Goal: Information Seeking & Learning: Learn about a topic

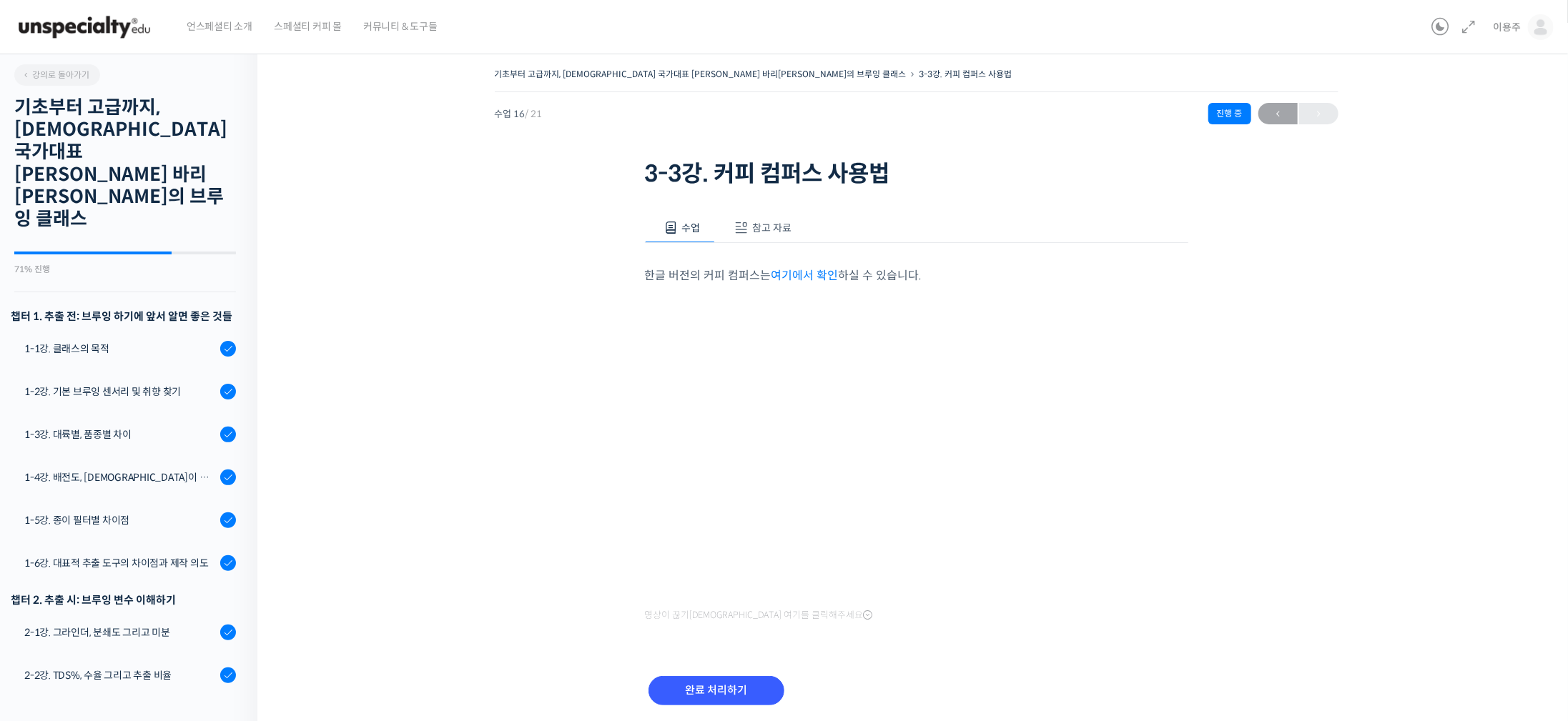
click at [340, 468] on div "기초부터 고급까지, 영국 국가대표 박상호 바리스타의 브루잉 클래스 3-3강. 커피 컴퍼스 사용법 진행 중 수업 16 / 2…" at bounding box center [916, 404] width 1174 height 679
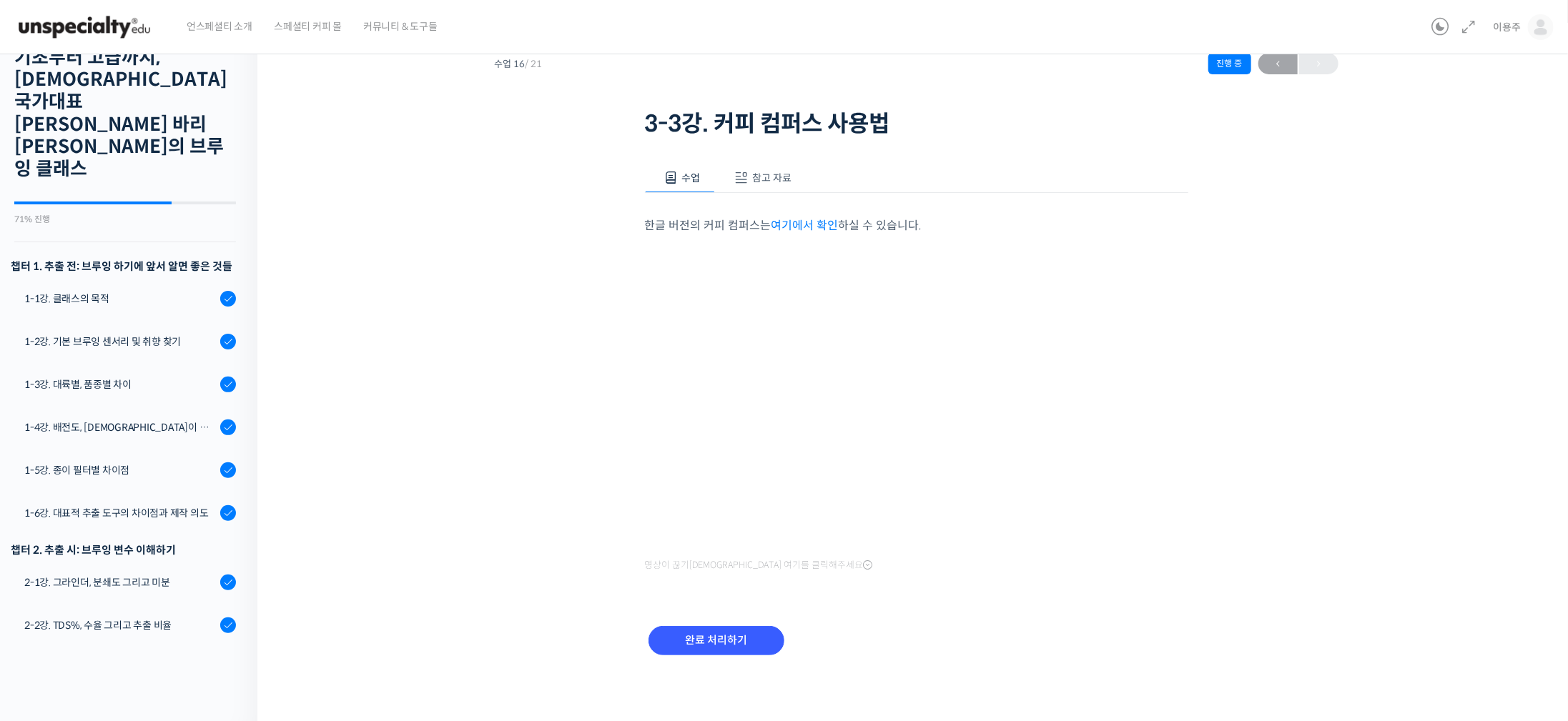
click at [773, 168] on button "참고 자료" at bounding box center [761, 178] width 91 height 30
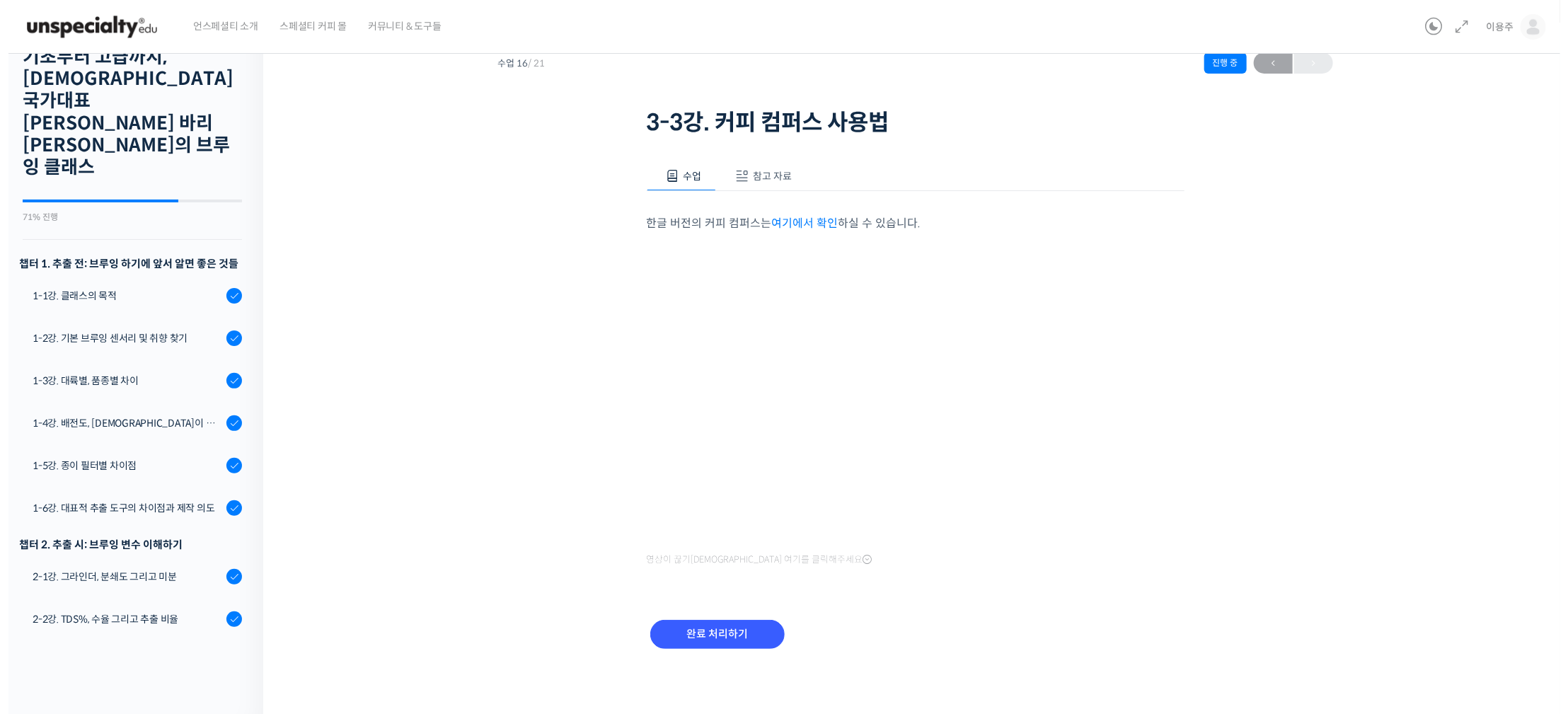
scroll to position [0, 0]
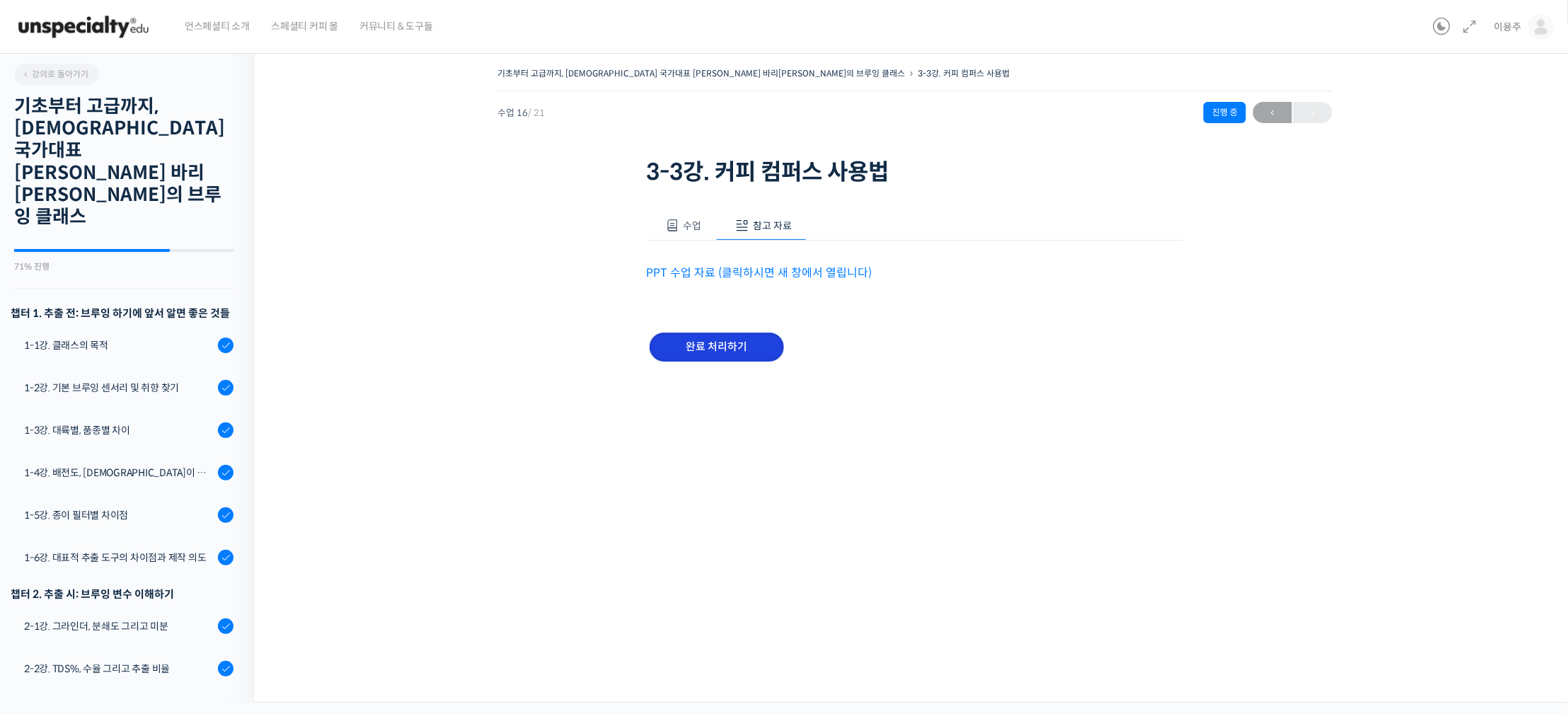
click at [761, 350] on input "완료 처리하기" at bounding box center [716, 347] width 134 height 29
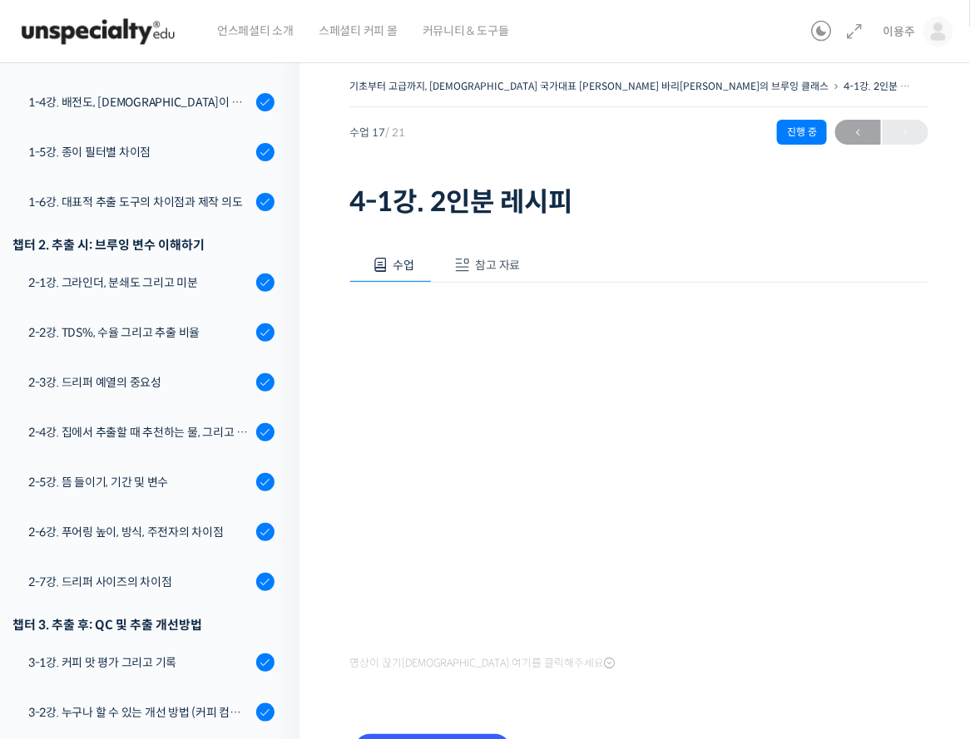
scroll to position [106, 0]
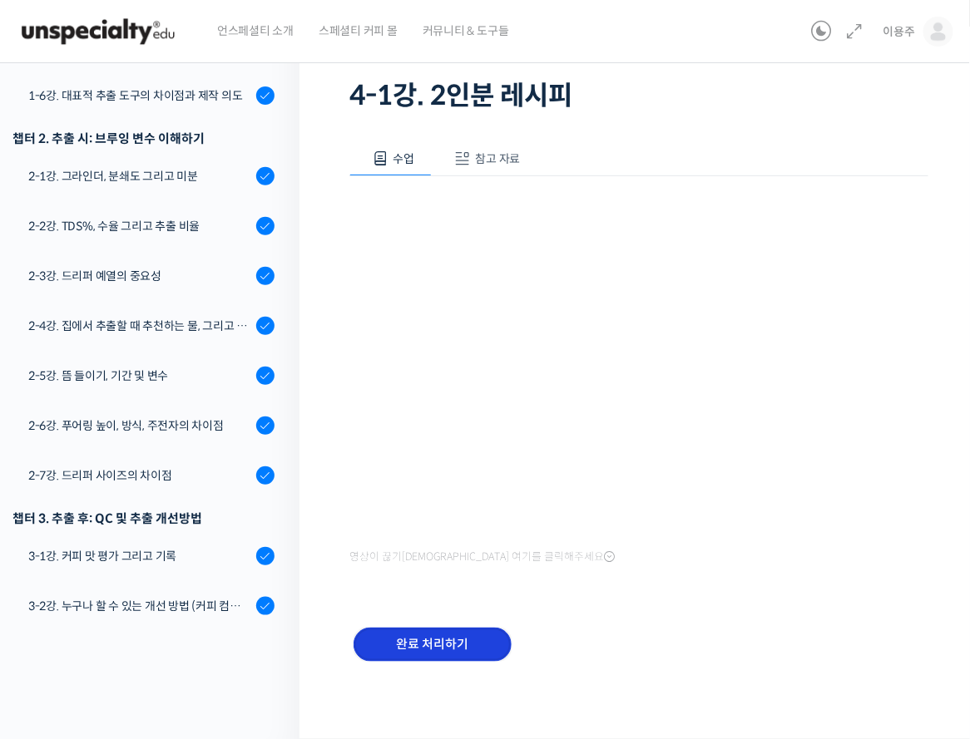
click at [432, 635] on input "완료 처리하기" at bounding box center [432, 645] width 158 height 34
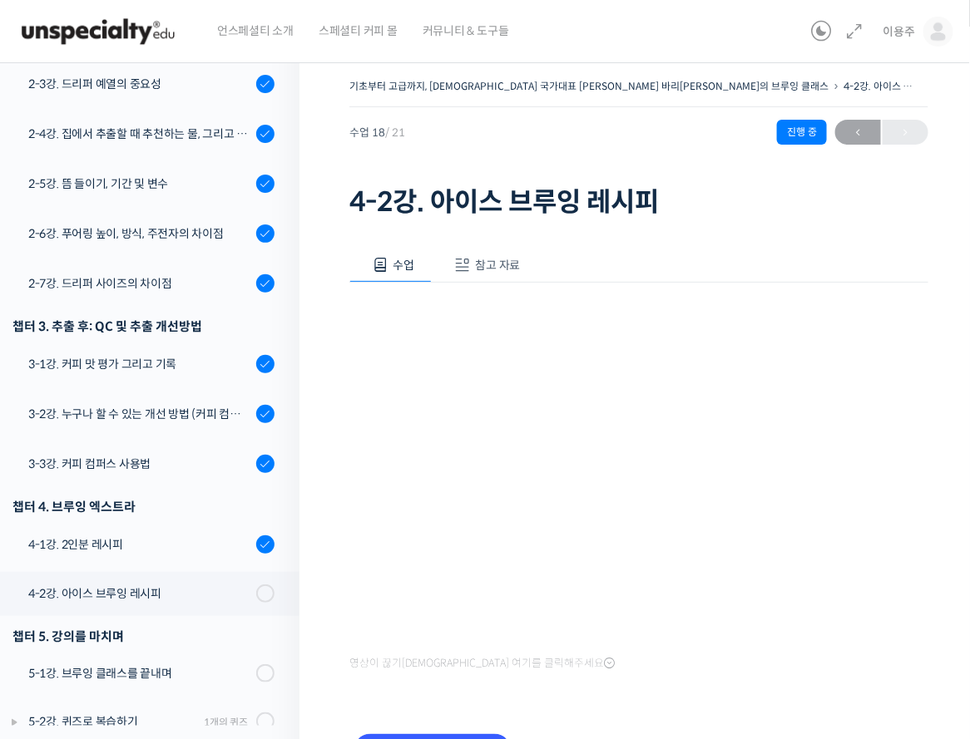
scroll to position [106, 0]
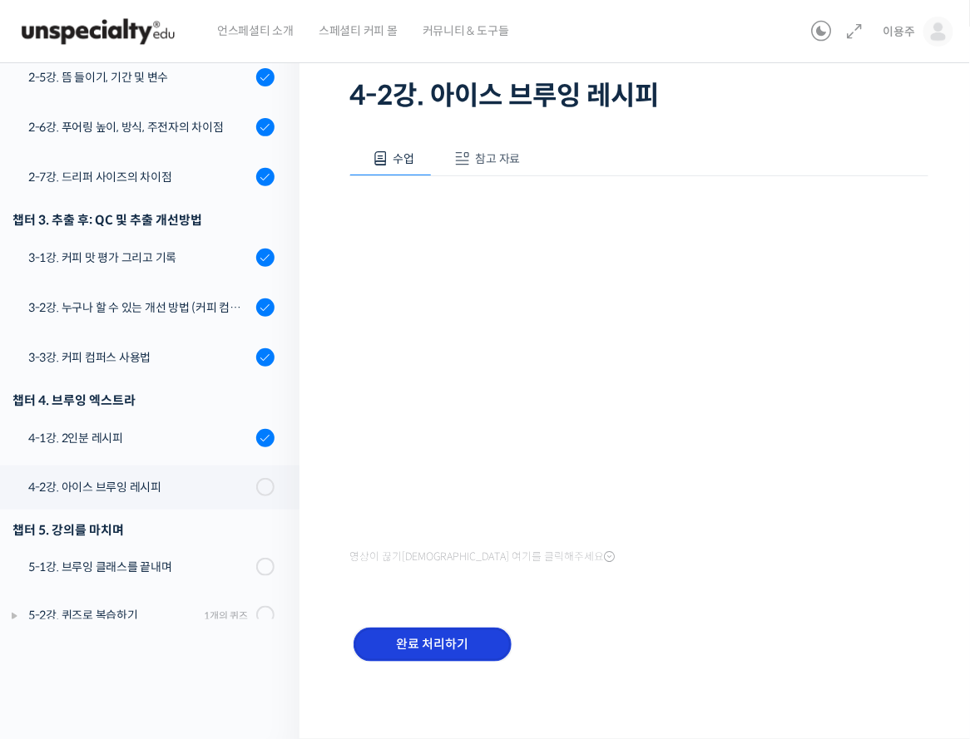
click at [489, 645] on input "완료 처리하기" at bounding box center [432, 645] width 158 height 34
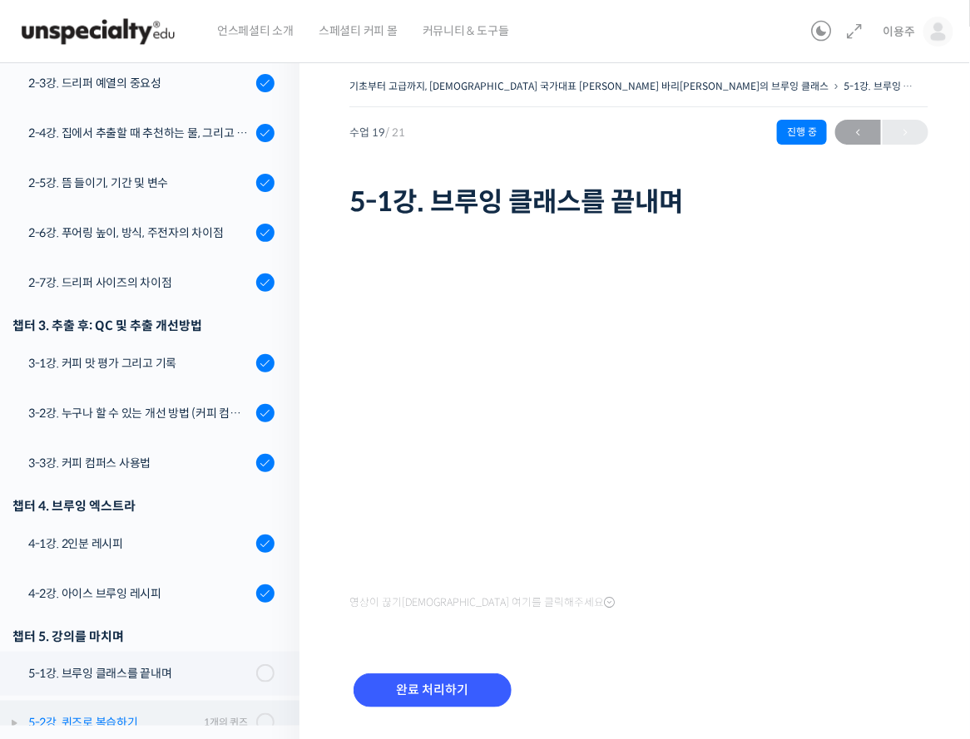
scroll to position [45, 0]
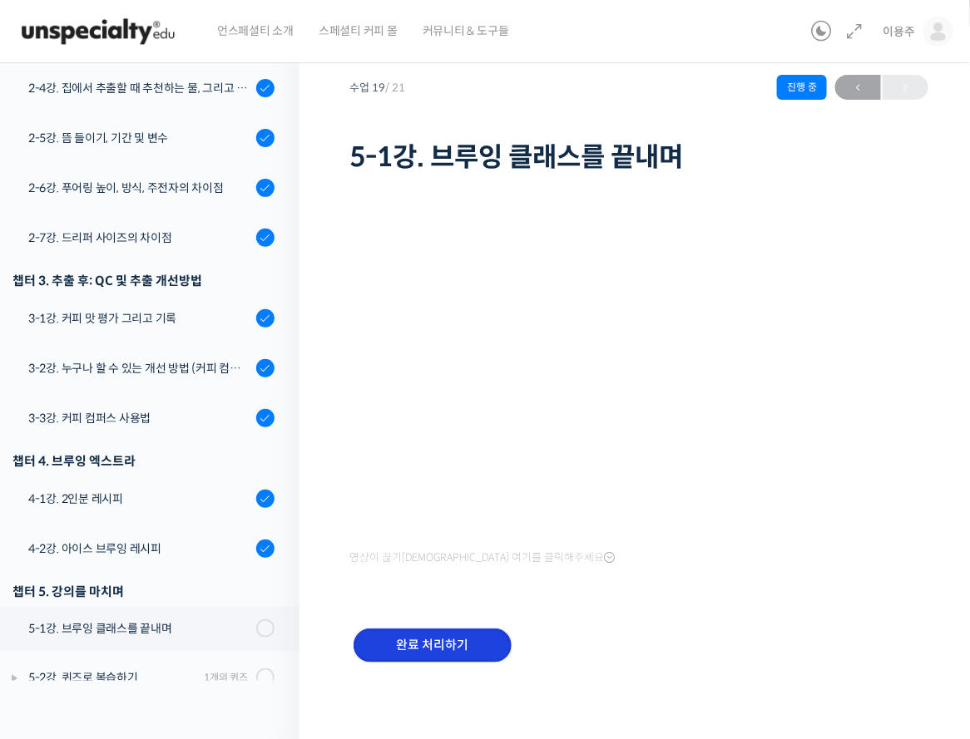
click at [394, 650] on input "완료 처리하기" at bounding box center [432, 646] width 158 height 34
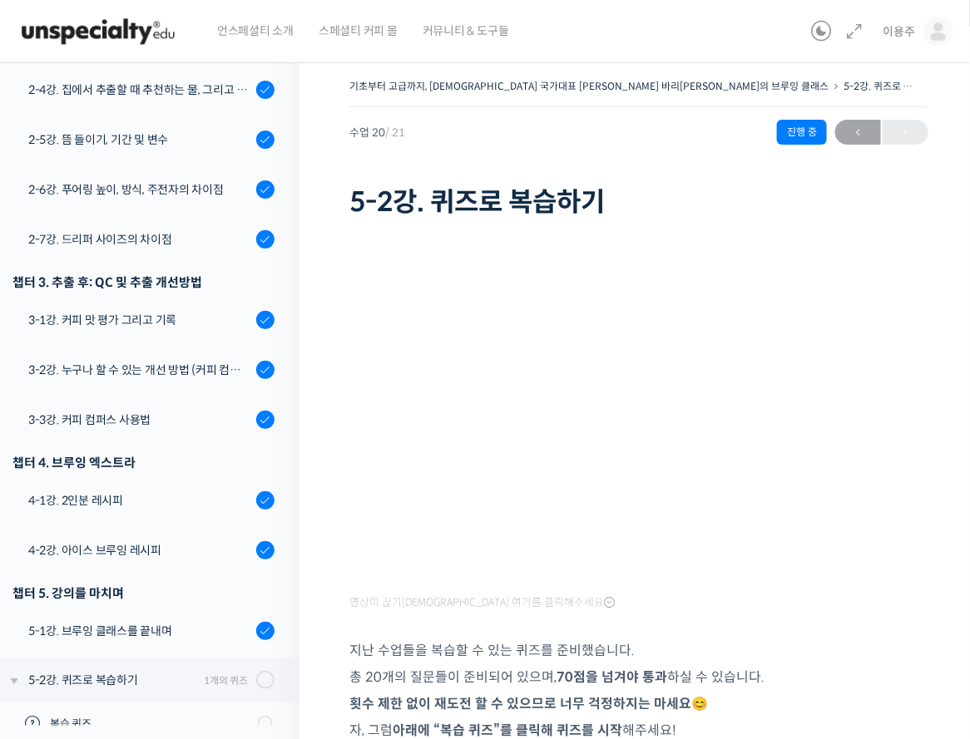
scroll to position [229, 0]
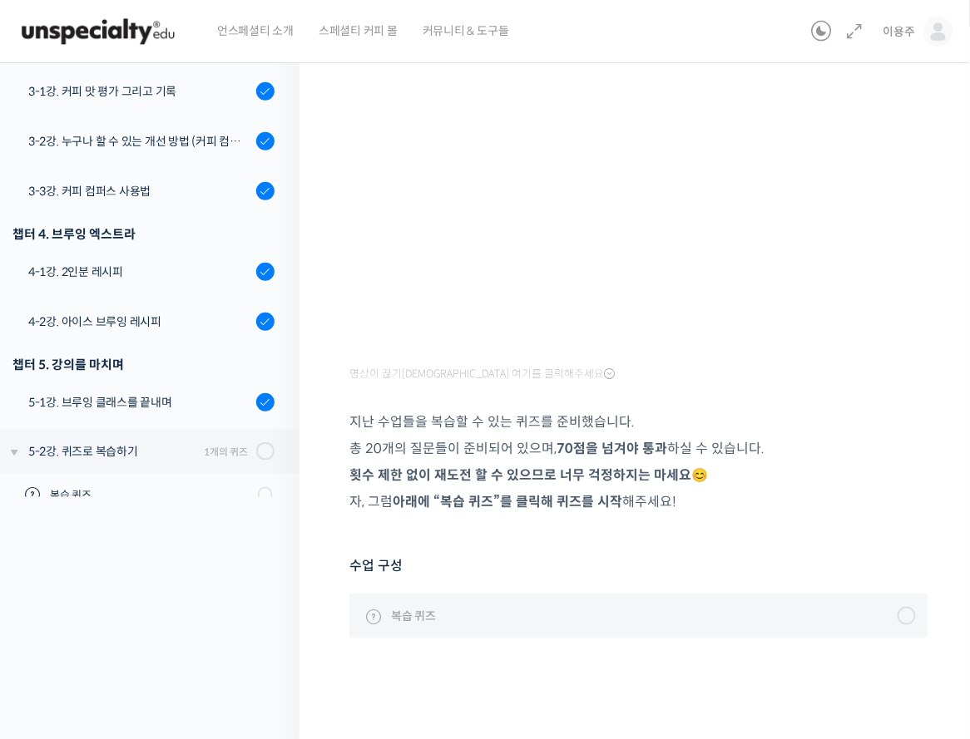
click at [413, 616] on span "복습 퀴즈" at bounding box center [413, 616] width 45 height 18
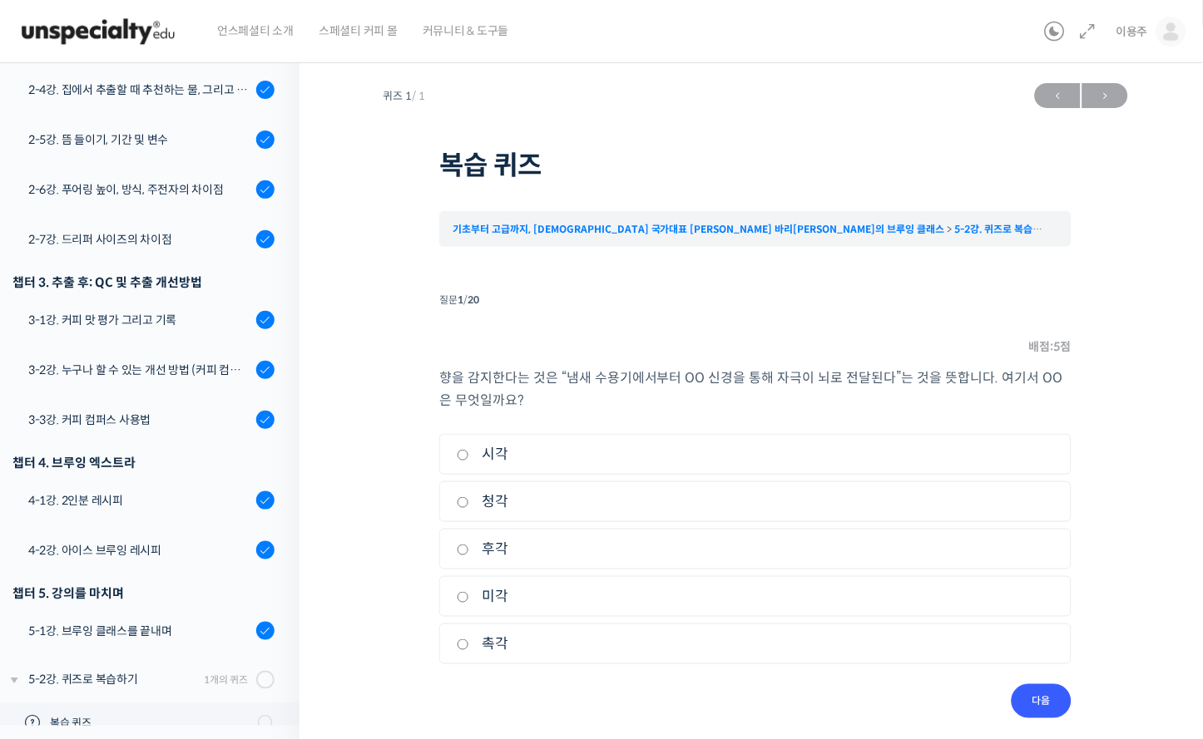
scroll to position [14, 0]
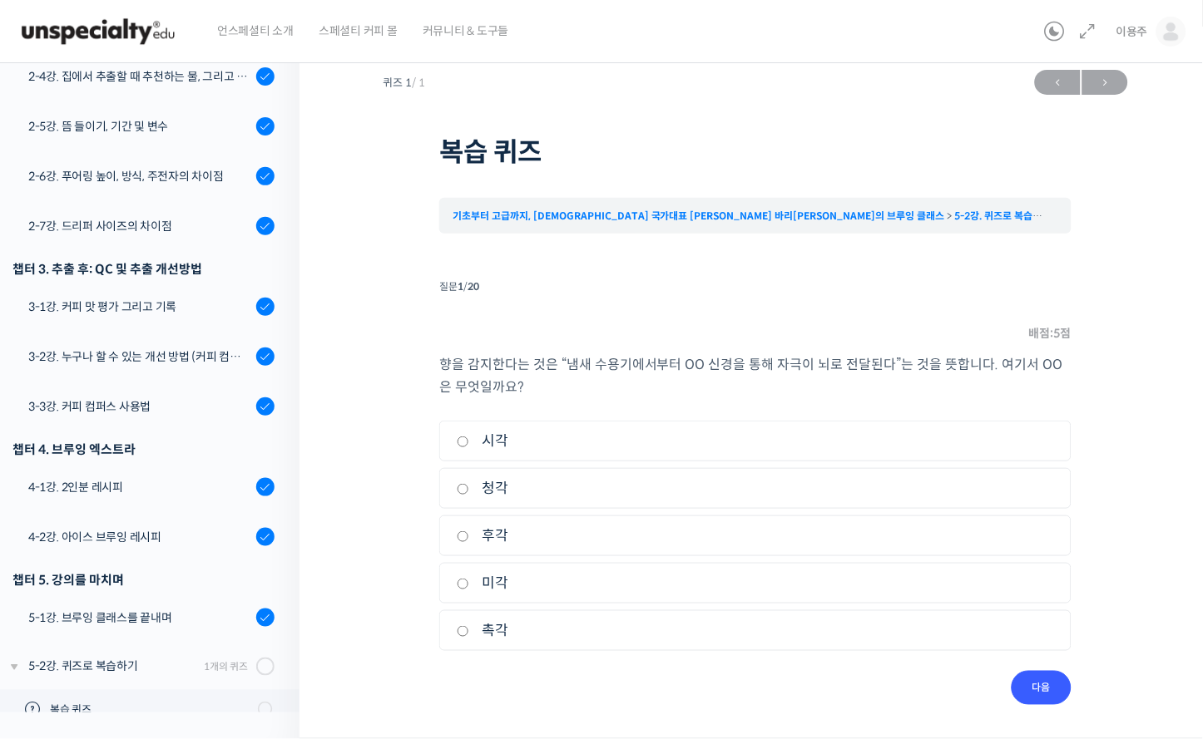
click at [502, 537] on label "후각" at bounding box center [755, 536] width 597 height 22
click at [469, 537] on input "후각" at bounding box center [463, 536] width 12 height 11
radio input "true"
click at [988, 679] on input "다음" at bounding box center [1041, 688] width 60 height 34
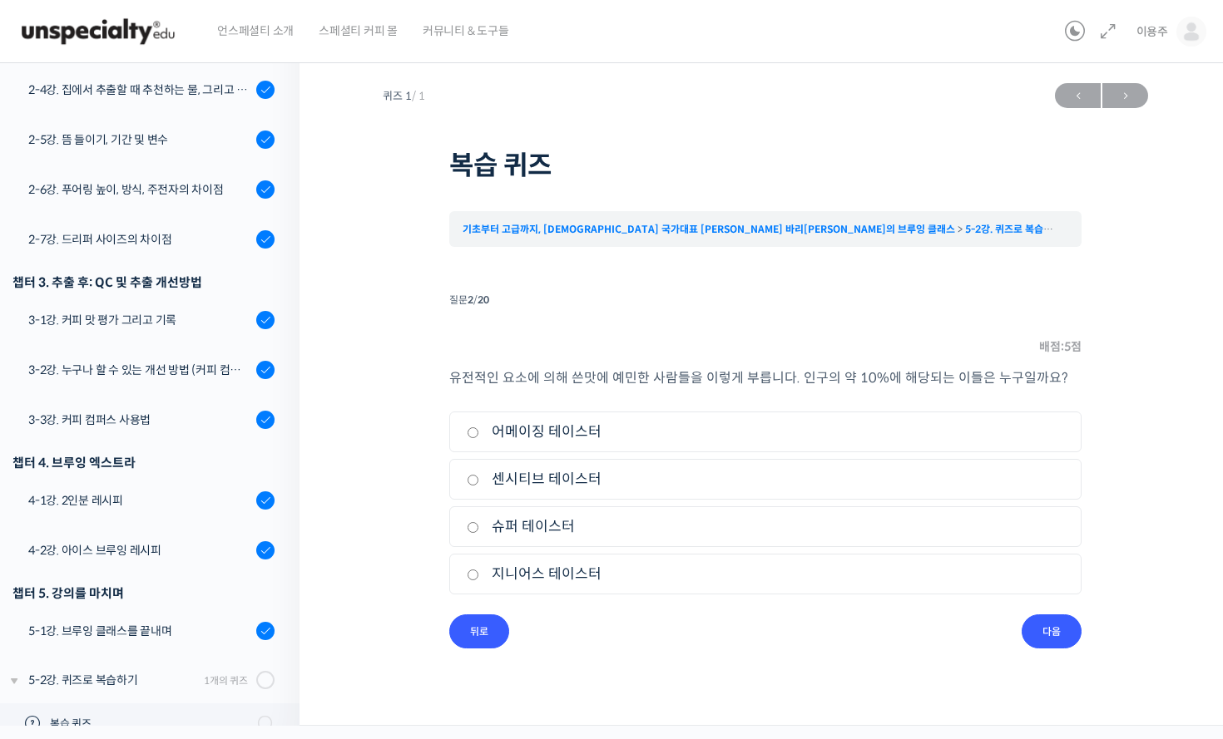
click at [546, 526] on label "슈퍼 테이스터" at bounding box center [765, 527] width 597 height 22
click at [479, 526] on input "슈퍼 테이스터" at bounding box center [473, 527] width 12 height 11
radio input "true"
click at [988, 629] on input "다음" at bounding box center [1051, 632] width 60 height 34
drag, startPoint x: 479, startPoint y: 381, endPoint x: 872, endPoint y: 390, distance: 393.5
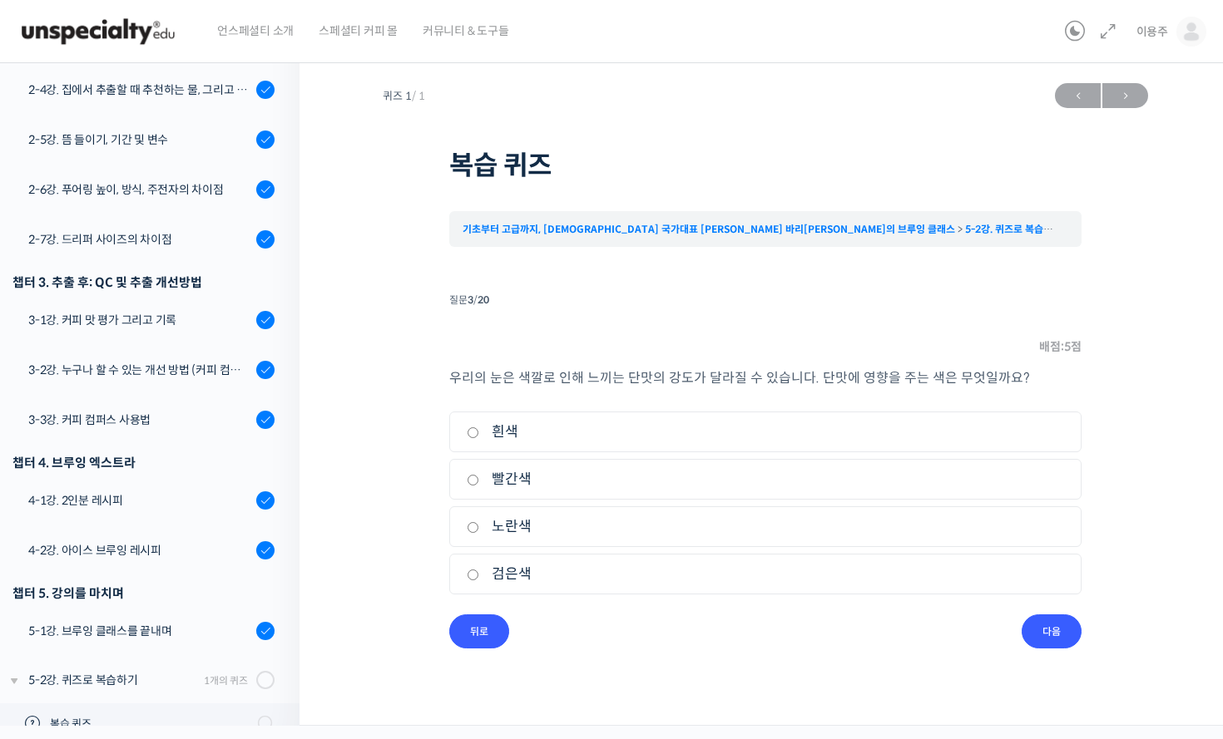
click at [872, 390] on div "우리의 눈은 색깔로 인해 느끼는 단맛의 강도가 달라질 수 있습니다. 단맛에 영향을 주는 색은 무엇일까요? 1. 흰색 2. 빨간색 3. 노란색 …" at bounding box center [765, 491] width 632 height 248
click at [519, 489] on label "빨간색" at bounding box center [765, 479] width 597 height 22
click at [479, 486] on input "빨간색" at bounding box center [473, 480] width 12 height 11
radio input "true"
click at [988, 632] on input "다음" at bounding box center [1051, 632] width 60 height 34
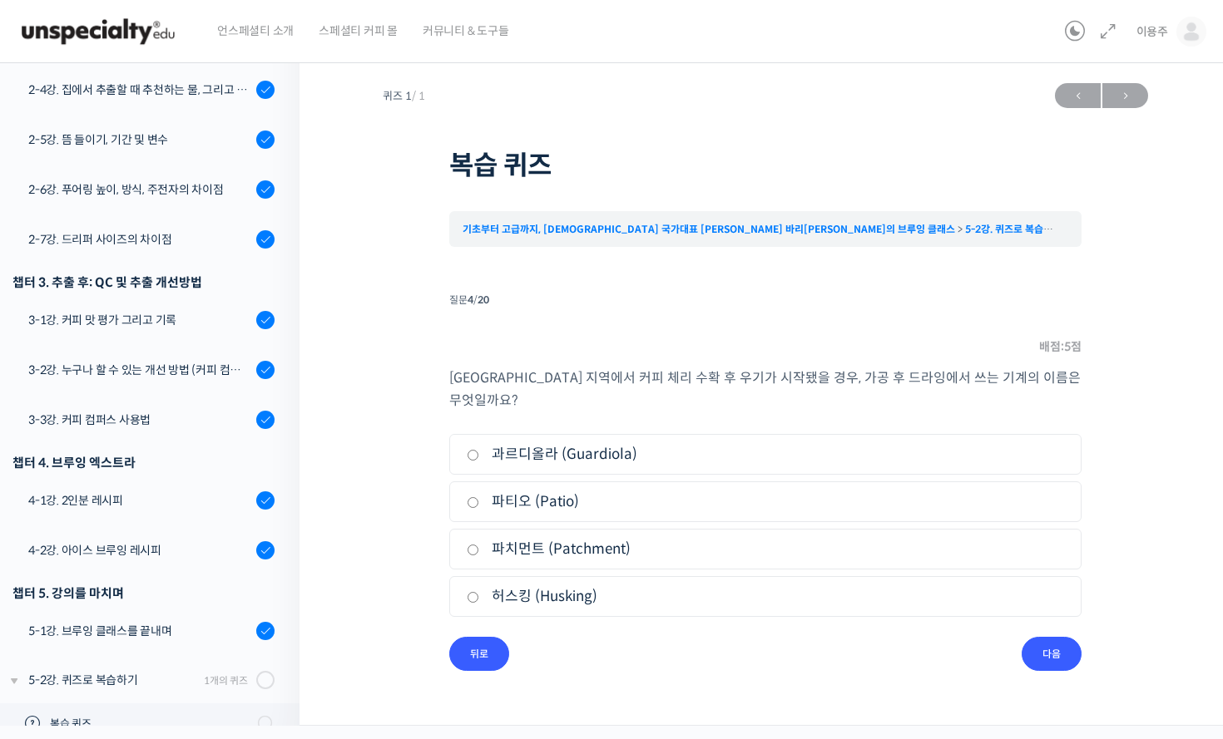
drag, startPoint x: 704, startPoint y: 383, endPoint x: 927, endPoint y: 400, distance: 224.3
click at [927, 400] on div "파나마 지역에서 커피 체리 수확 후 우기가 시작됐을 경우, 가공 후 드라잉에서 쓰는 기계의 이름은 무엇일까요? 1. 과르디올라 (Guardio…" at bounding box center [765, 502] width 632 height 270
click at [640, 402] on div "파나마 지역에서 커피 체리 수확 후 우기가 시작됐을 경우, 가공 후 드라잉에서 쓰는 기계의 이름은 무엇일까요? 1. 과르디올라 (Guardio…" at bounding box center [765, 502] width 632 height 270
drag, startPoint x: 724, startPoint y: 386, endPoint x: 1073, endPoint y: 387, distance: 349.3
click at [988, 387] on p "파나마 지역에서 커피 체리 수확 후 우기가 시작됐을 경우, 가공 후 드라잉에서 쓰는 기계의 이름은 무엇일까요?" at bounding box center [765, 389] width 632 height 45
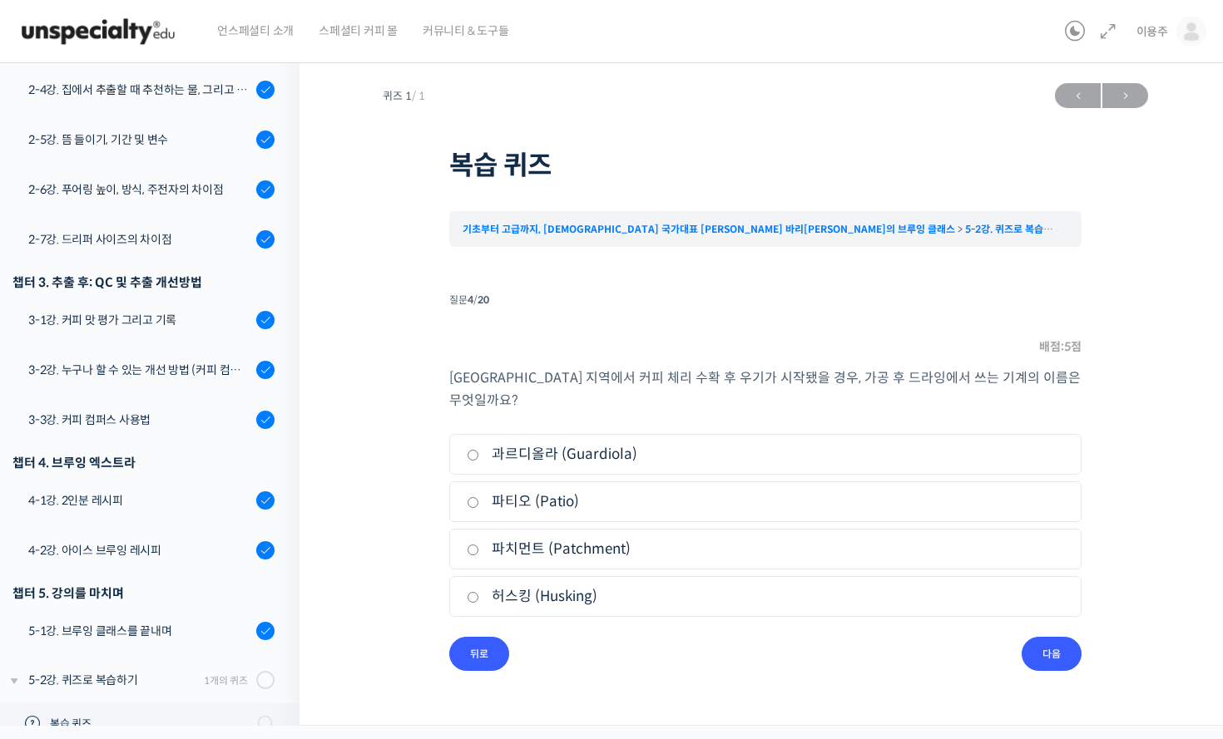
click at [776, 289] on div "질문 4 / 20" at bounding box center [765, 300] width 632 height 22
click at [510, 491] on label "파티오 (Patio)" at bounding box center [765, 502] width 597 height 22
click at [479, 497] on input "파티오 (Patio)" at bounding box center [473, 502] width 12 height 11
radio input "true"
click at [510, 491] on label "파티오 (Patio)" at bounding box center [765, 502] width 597 height 22
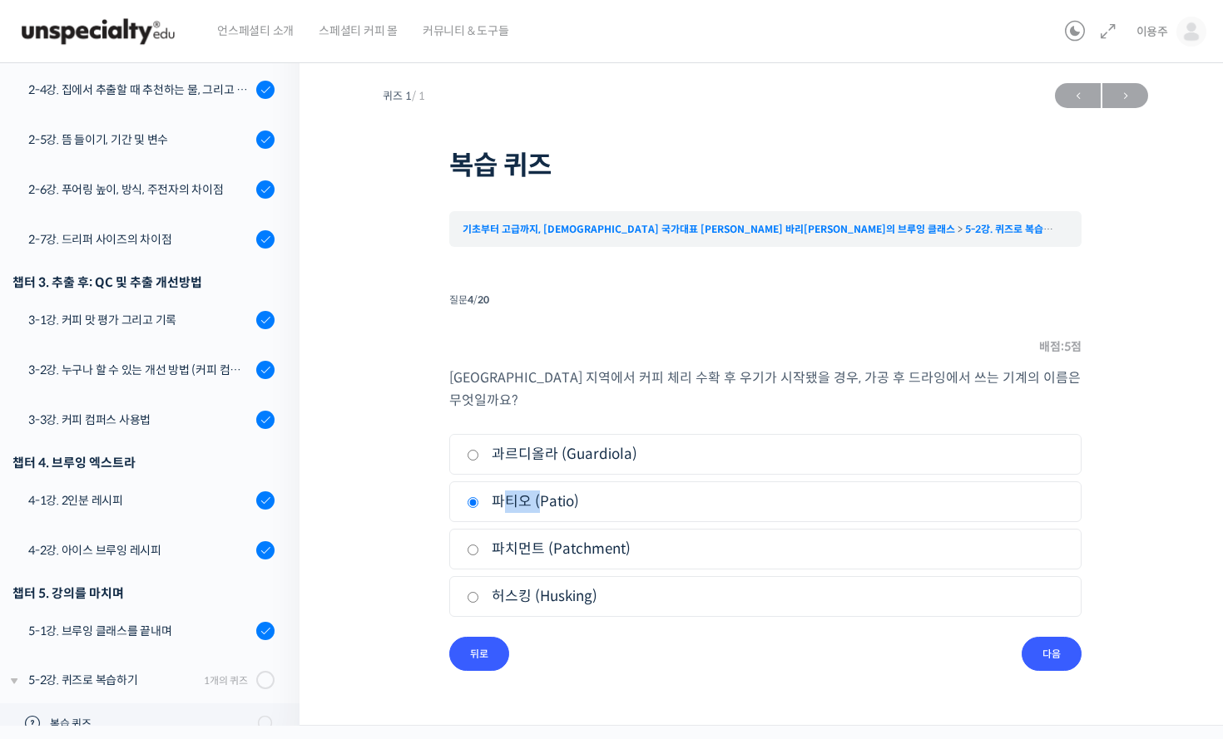
click at [479, 497] on input "파티오 (Patio)" at bounding box center [473, 502] width 12 height 11
click at [988, 637] on input "다음" at bounding box center [1051, 654] width 60 height 34
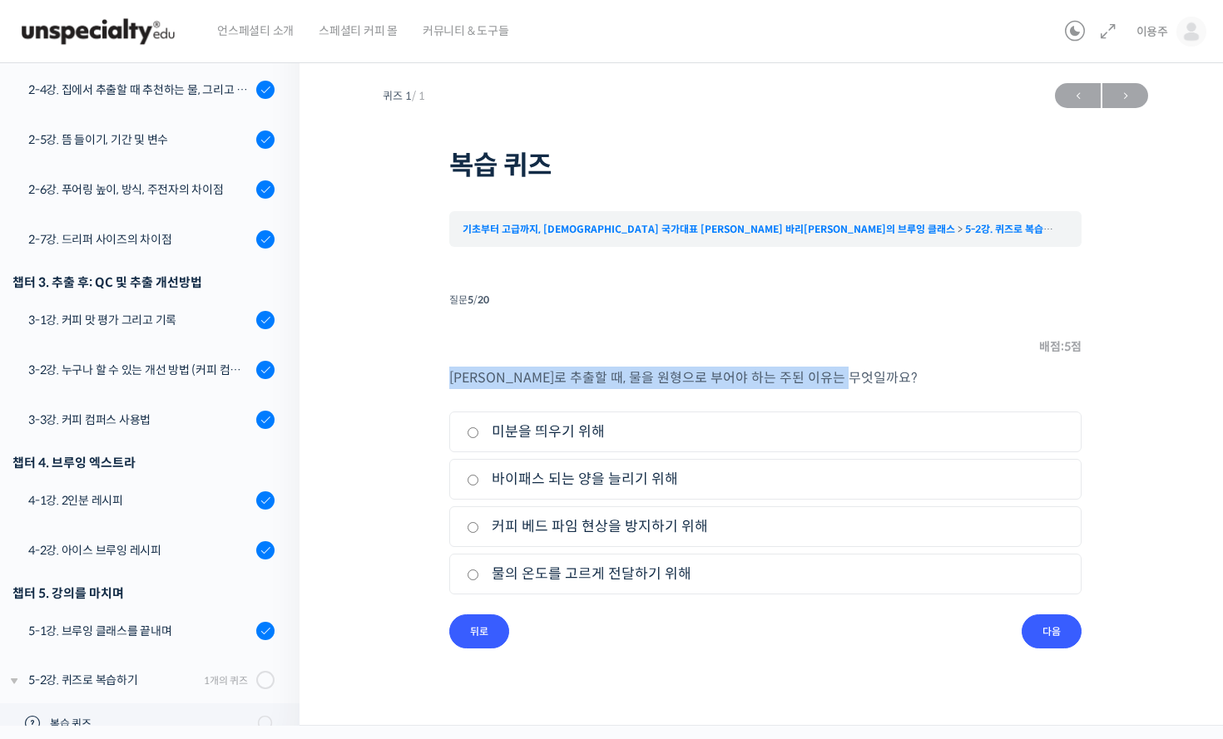
drag, startPoint x: 469, startPoint y: 383, endPoint x: 892, endPoint y: 386, distance: 423.3
click at [892, 386] on div "퀴즈 1 / 1 ← 이전 다음 → 복습 퀴즈 기초부터 고급까지, 영국 국가대표 박상호 바리스타의 브루잉 클래스 5-2강. 퀴즈로 복습하기 복습…" at bounding box center [765, 362] width 765 height 574
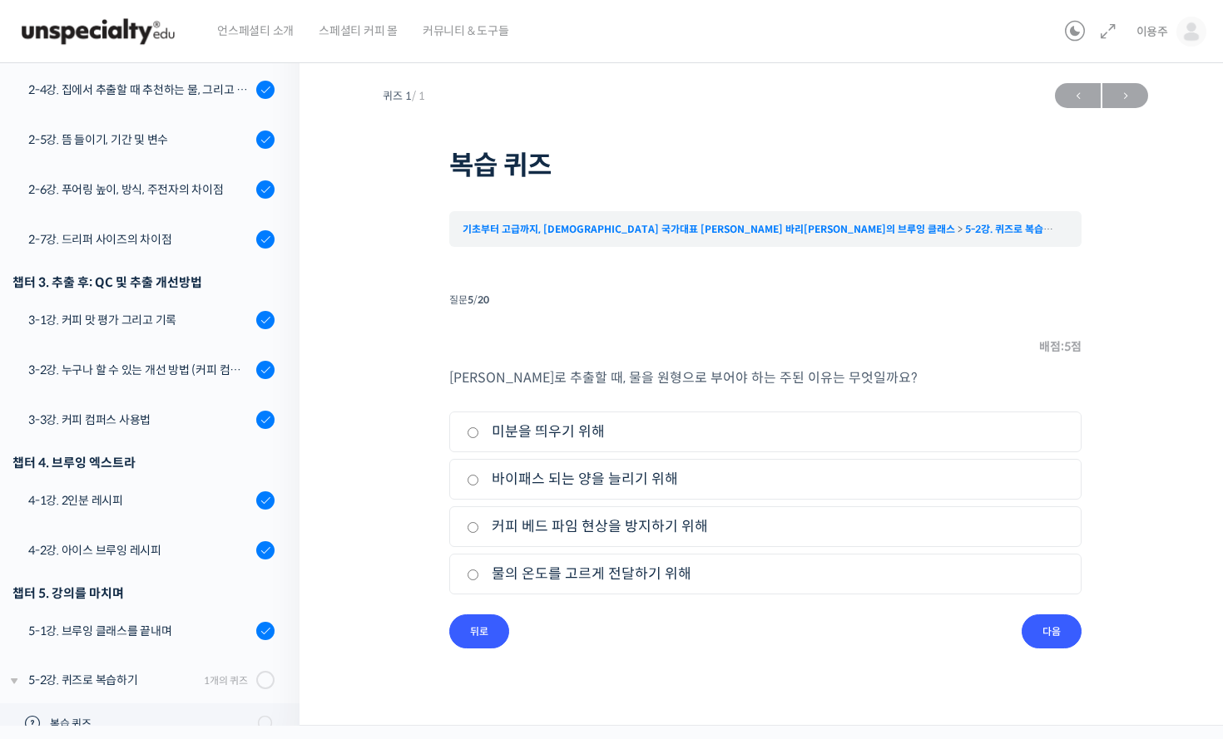
click at [676, 580] on label "물의 온도를 고르게 전달하기 위해" at bounding box center [765, 574] width 597 height 22
click at [479, 580] on input "물의 온도를 고르게 전달하기 위해" at bounding box center [473, 575] width 12 height 11
radio input "true"
drag, startPoint x: 556, startPoint y: 379, endPoint x: 1002, endPoint y: 359, distance: 446.2
click at [988, 358] on li "질문 5 / 20 5 . 질문 배점: 5 점 칼리타 드리퍼로 추출할 때, 물을 원형으로 부어야 하는 주된 이유는 무엇일까요? 1. 미분을 띄우…" at bounding box center [765, 469] width 632 height 360
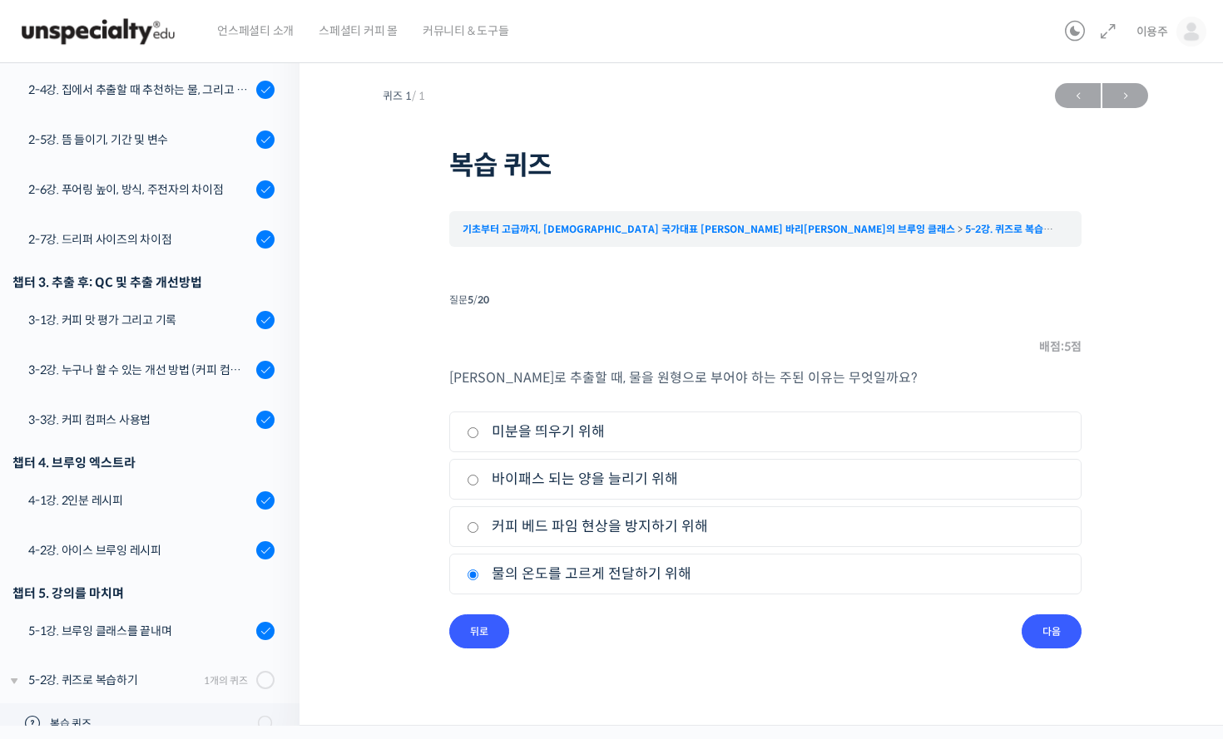
click at [935, 395] on div "칼리타 드리퍼로 추출할 때, 물을 원형으로 부어야 하는 주된 이유는 무엇일까요? 1. 미분을 띄우기 위해 2. 바이패스 되는 양을 늘리기 위해…" at bounding box center [765, 491] width 632 height 248
click at [627, 526] on label "커피 베드 파임 현상을 방지하기 위해" at bounding box center [765, 527] width 597 height 22
click at [479, 526] on input "커피 베드 파임 현상을 방지하기 위해" at bounding box center [473, 527] width 12 height 11
radio input "true"
click at [988, 636] on input "다음" at bounding box center [1051, 632] width 60 height 34
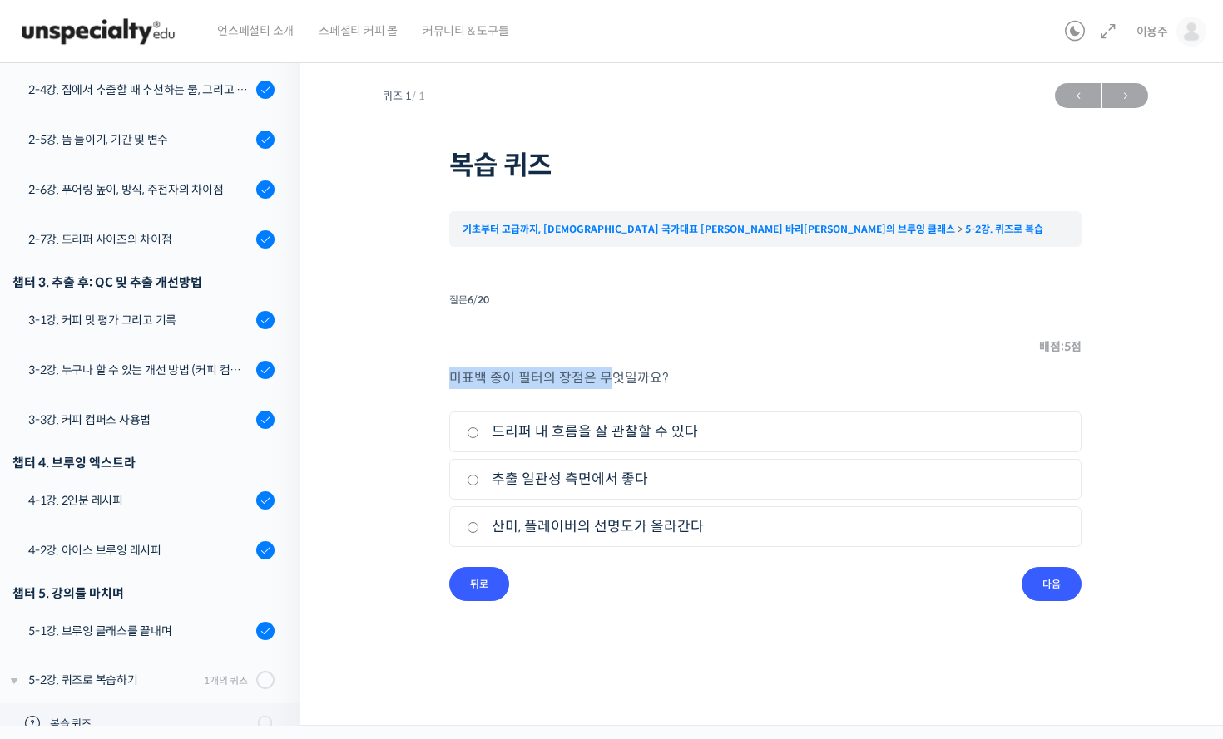
drag, startPoint x: 446, startPoint y: 374, endPoint x: 604, endPoint y: 383, distance: 158.3
click at [604, 383] on div "퀴즈 1 / 1 ← 이전 다음 → 복습 퀴즈 기초부터 고급까지, 영국 국가대표 박상호 바리스타의 브루잉 클래스 5-2강. 퀴즈로 복습하기 복습…" at bounding box center [765, 338] width 765 height 526
click at [857, 373] on p "미표백 종이 필터의 장점은 무엇일까요?" at bounding box center [765, 378] width 632 height 22
click at [641, 536] on label "산미, 플레이버의 선명도가 올라간다" at bounding box center [765, 527] width 597 height 22
click at [479, 533] on input "산미, 플레이버의 선명도가 올라간다" at bounding box center [473, 527] width 12 height 11
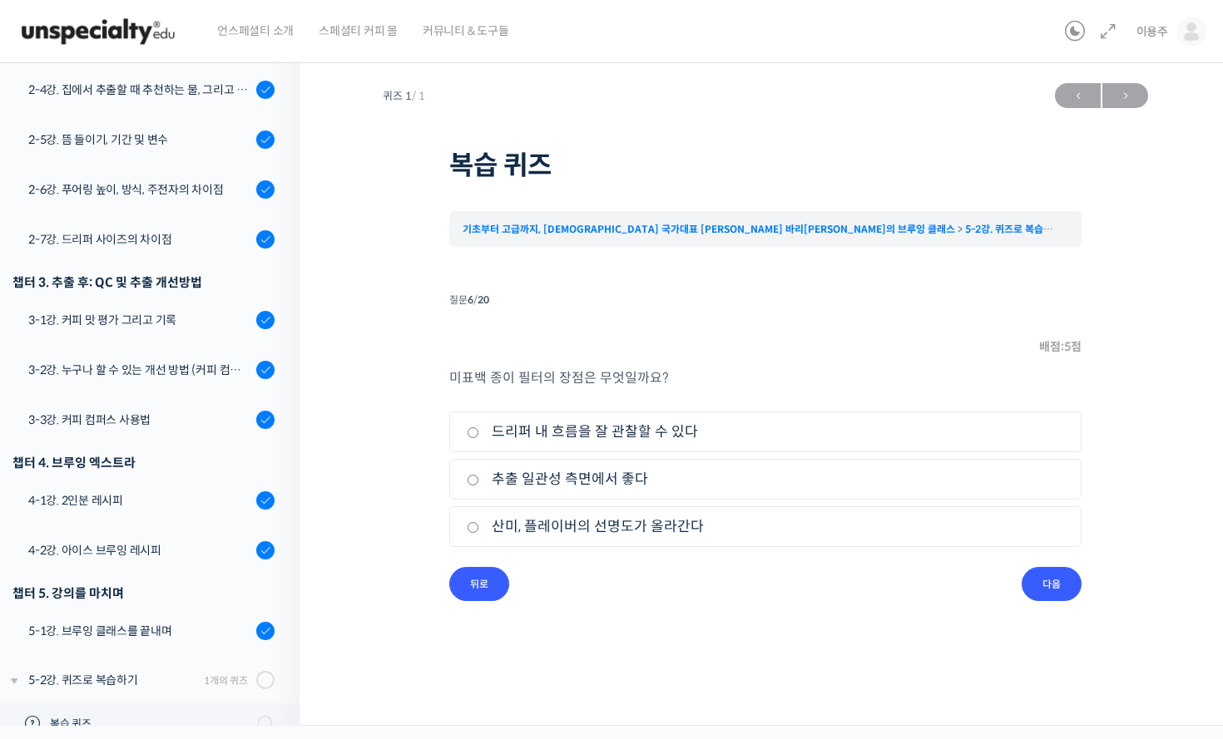
radio input "true"
click at [988, 592] on input "다음" at bounding box center [1051, 584] width 60 height 34
drag, startPoint x: 466, startPoint y: 381, endPoint x: 656, endPoint y: 396, distance: 191.0
click at [643, 391] on div "다음 중 원통형 드리퍼의 특징은 무엇인가요? 1. 추출 속도가 빨라짐 2. 유속 조절을 할 수 있음 3. 바이패싱 현상이 안 생김" at bounding box center [765, 467] width 632 height 200
click at [832, 412] on li "1. 추출 속도가 빨라짐" at bounding box center [765, 432] width 632 height 41
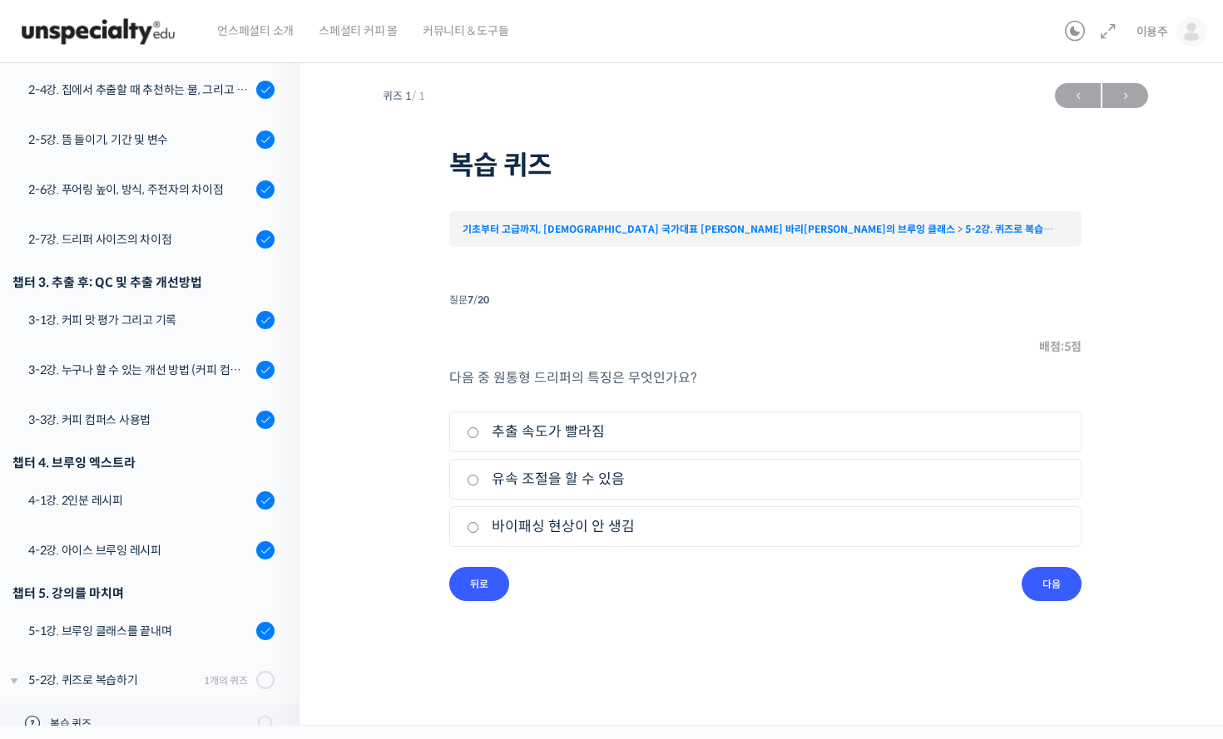
drag, startPoint x: 518, startPoint y: 526, endPoint x: 674, endPoint y: 546, distance: 156.7
click at [674, 546] on li "3. 바이패싱 현상이 안 생김" at bounding box center [765, 526] width 632 height 41
click at [549, 529] on label "바이패싱 현상이 안 생김" at bounding box center [765, 527] width 597 height 22
click at [479, 529] on input "바이패싱 현상이 안 생김" at bounding box center [473, 527] width 12 height 11
radio input "true"
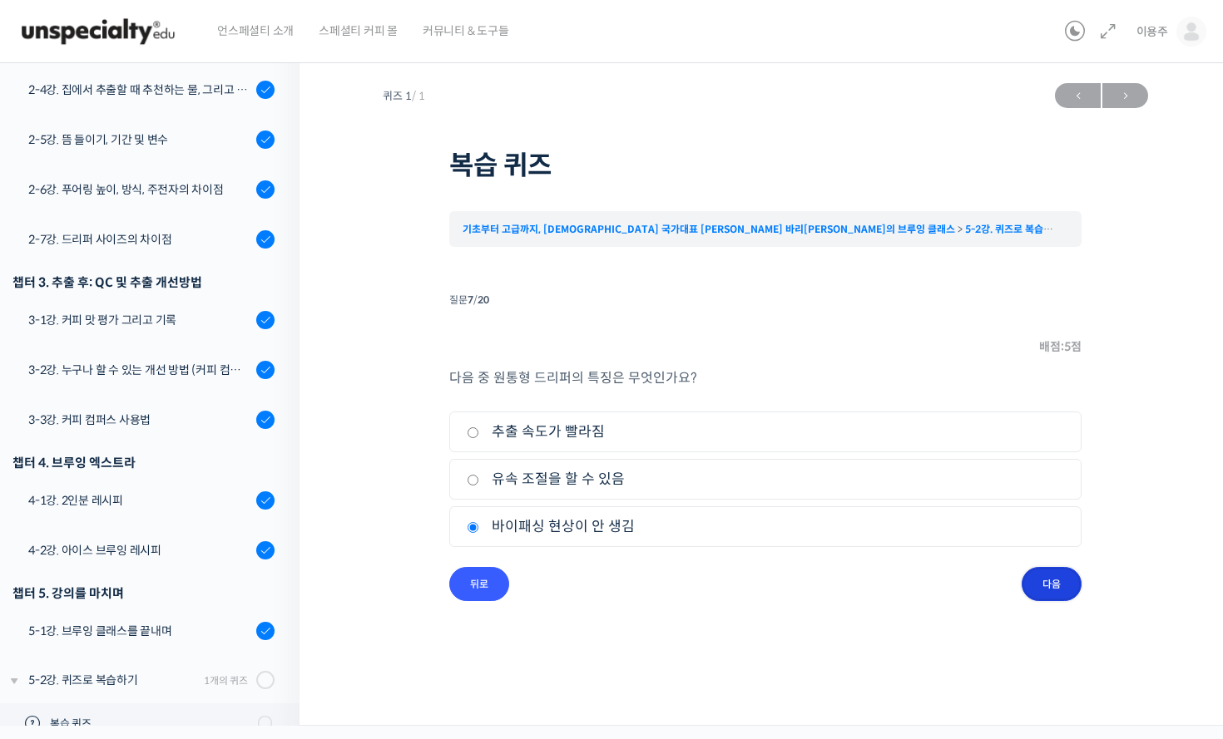
click at [988, 582] on input "다음" at bounding box center [1051, 584] width 60 height 34
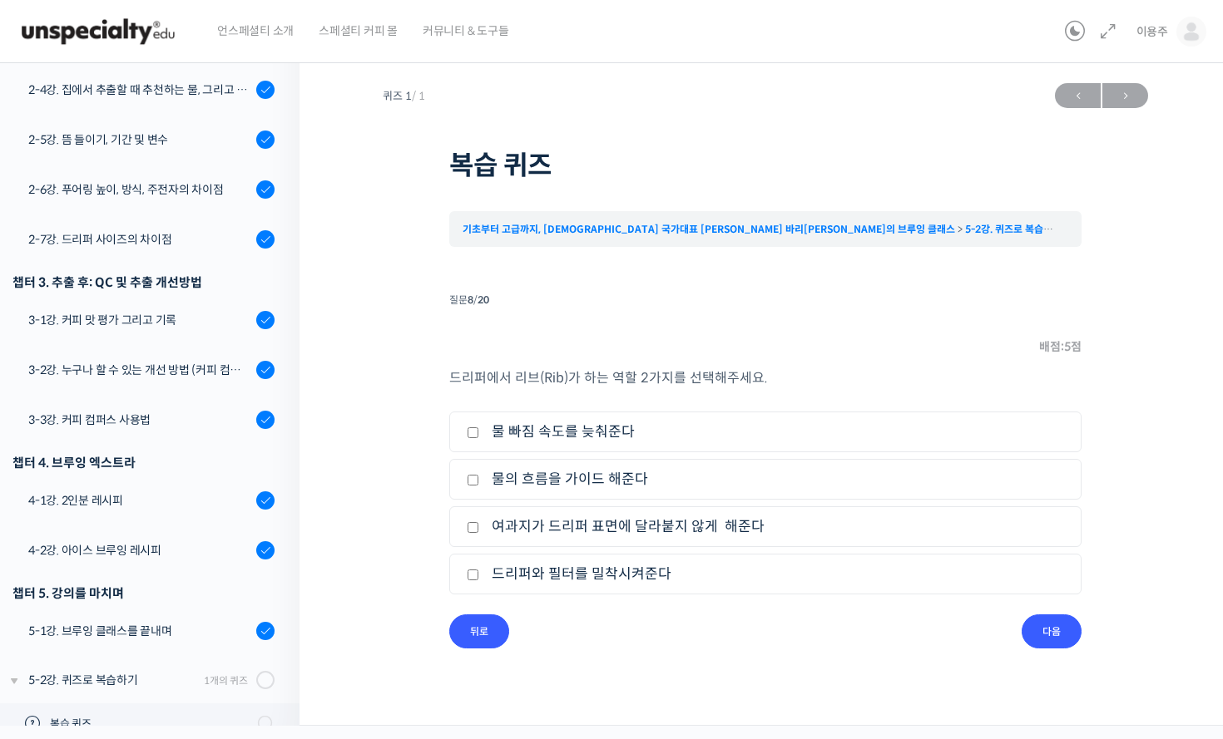
drag, startPoint x: 461, startPoint y: 398, endPoint x: 697, endPoint y: 411, distance: 236.5
click at [694, 411] on div "드리퍼에서 리브(Rib)가 하는 역할 2가지를 선택해주세요. 1. 물 빠짐 속도를 늦춰준다 2. 물의 흐름을 가이드 해준다 3. 여과지가 드리…" at bounding box center [765, 491] width 632 height 248
click at [818, 378] on p "드리퍼에서 리브(Rib)가 하는 역할 2가지를 선택해주세요." at bounding box center [765, 378] width 632 height 22
click at [638, 578] on label "드리퍼와 필터를 밀착시켜준다" at bounding box center [765, 574] width 597 height 22
click at [479, 578] on input "드리퍼와 필터를 밀착시켜준다" at bounding box center [473, 575] width 12 height 11
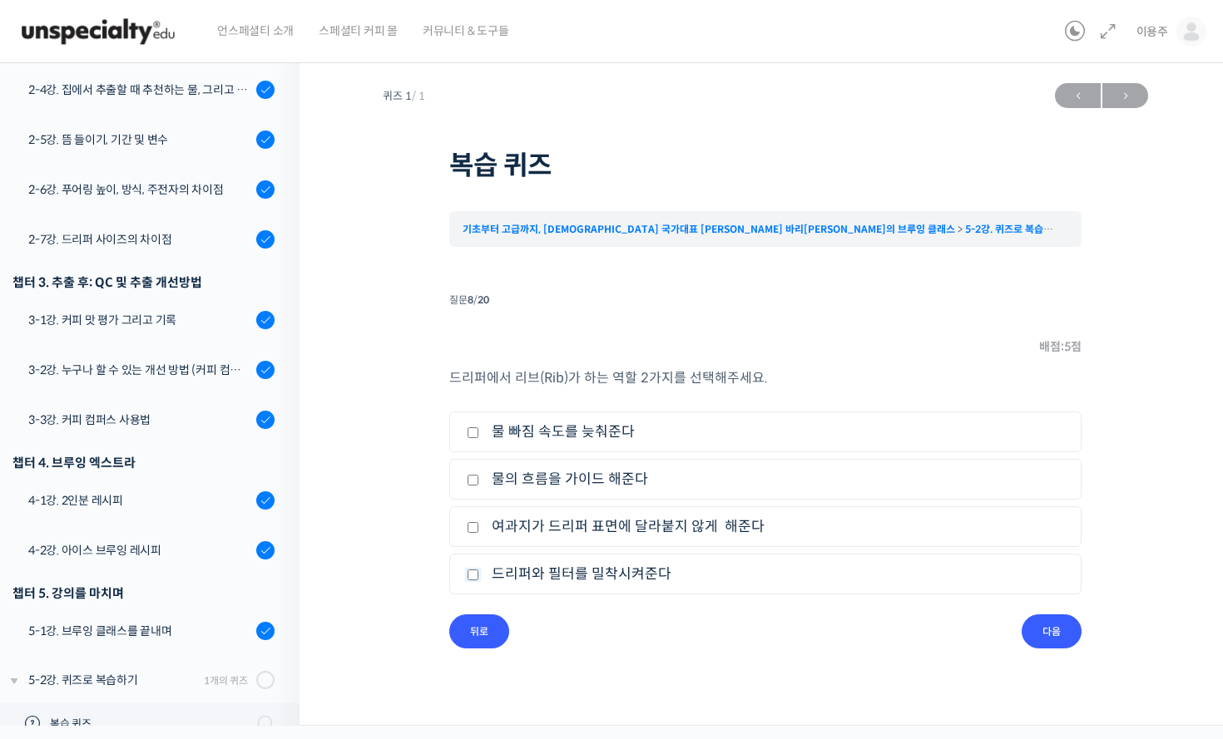
checkbox input "true"
click at [537, 483] on label "물의 흐름을 가이드 해준다" at bounding box center [765, 479] width 597 height 22
click at [479, 483] on input "물의 흐름을 가이드 해준다" at bounding box center [473, 480] width 12 height 11
checkbox input "true"
click at [988, 624] on input "다음" at bounding box center [1051, 632] width 60 height 34
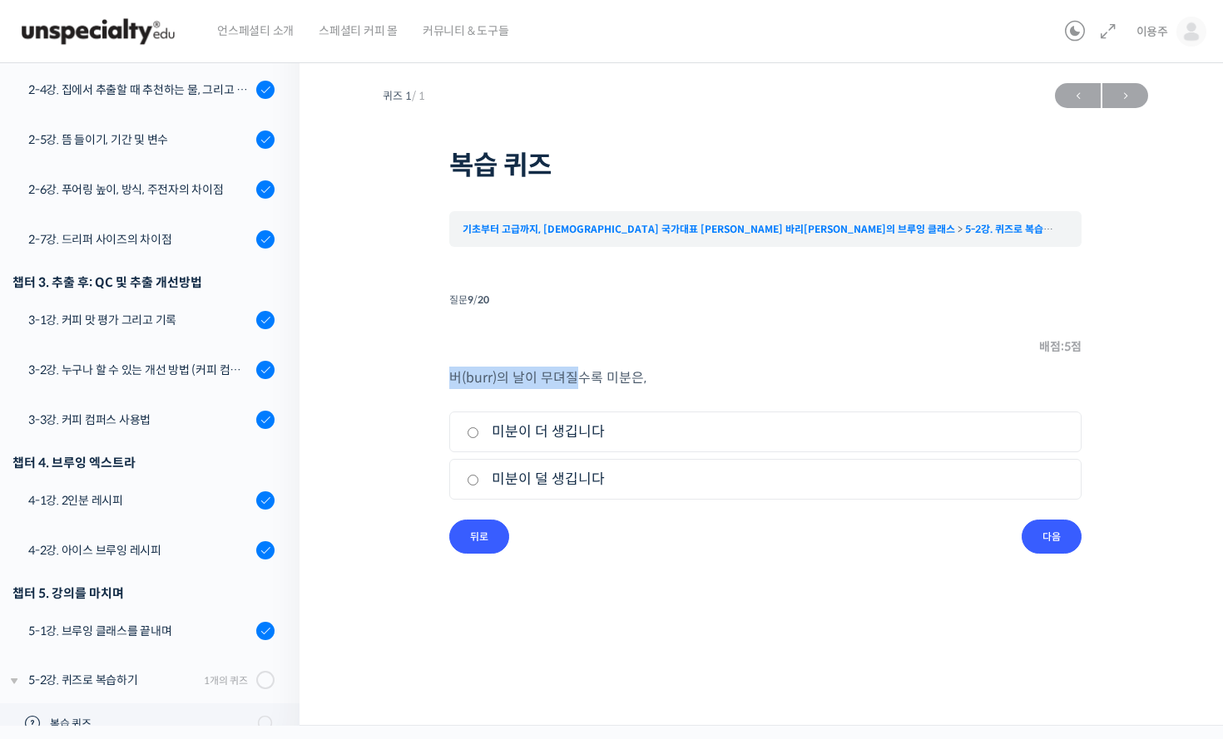
drag, startPoint x: 446, startPoint y: 373, endPoint x: 576, endPoint y: 383, distance: 130.1
click at [576, 383] on div "퀴즈 1 / 1 ← 이전 다음 → 복습 퀴즈 기초부터 고급까지, 영국 국가대표 박상호 바리스타의 브루잉 클래스 5-2강. 퀴즈로 복습하기 복습…" at bounding box center [765, 314] width 765 height 479
click at [821, 374] on p "버(burr)의 날이 무뎌질수록 미분은," at bounding box center [765, 378] width 632 height 22
click at [566, 440] on label "미분이 더 생깁니다" at bounding box center [765, 432] width 597 height 22
click at [479, 438] on input "미분이 더 생깁니다" at bounding box center [473, 432] width 12 height 11
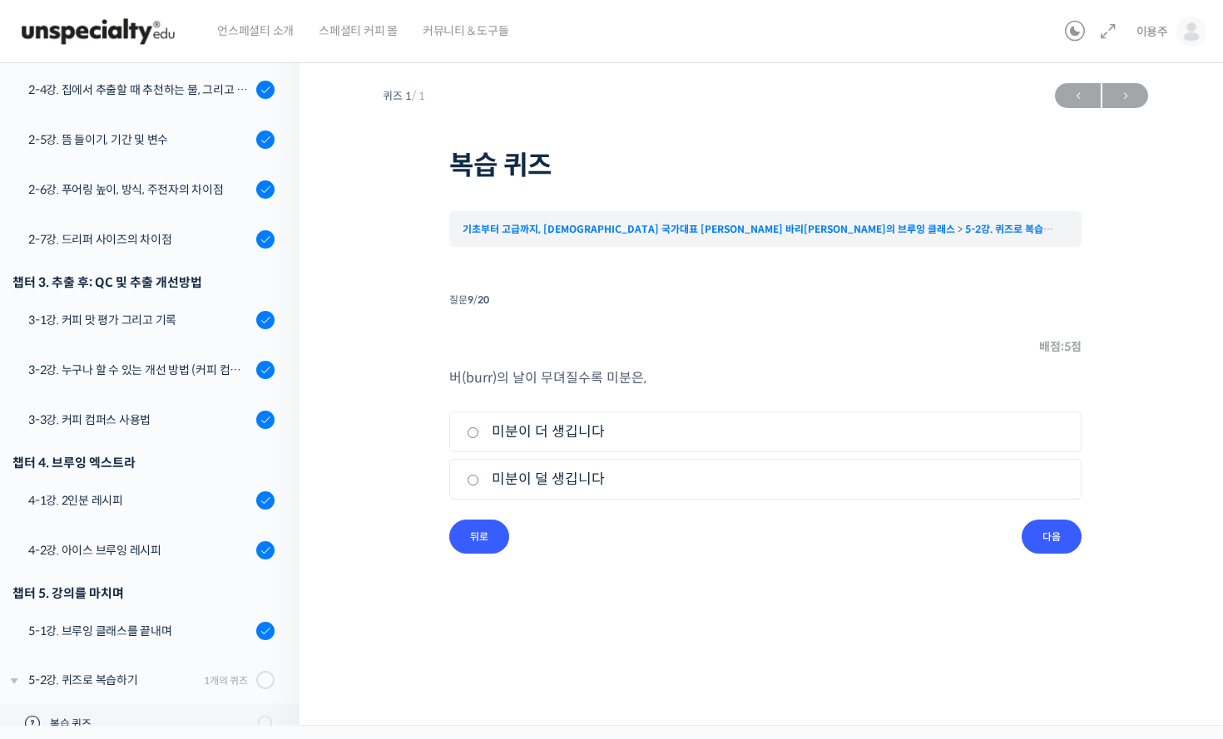
radio input "true"
click at [988, 524] on input "다음" at bounding box center [1051, 537] width 60 height 34
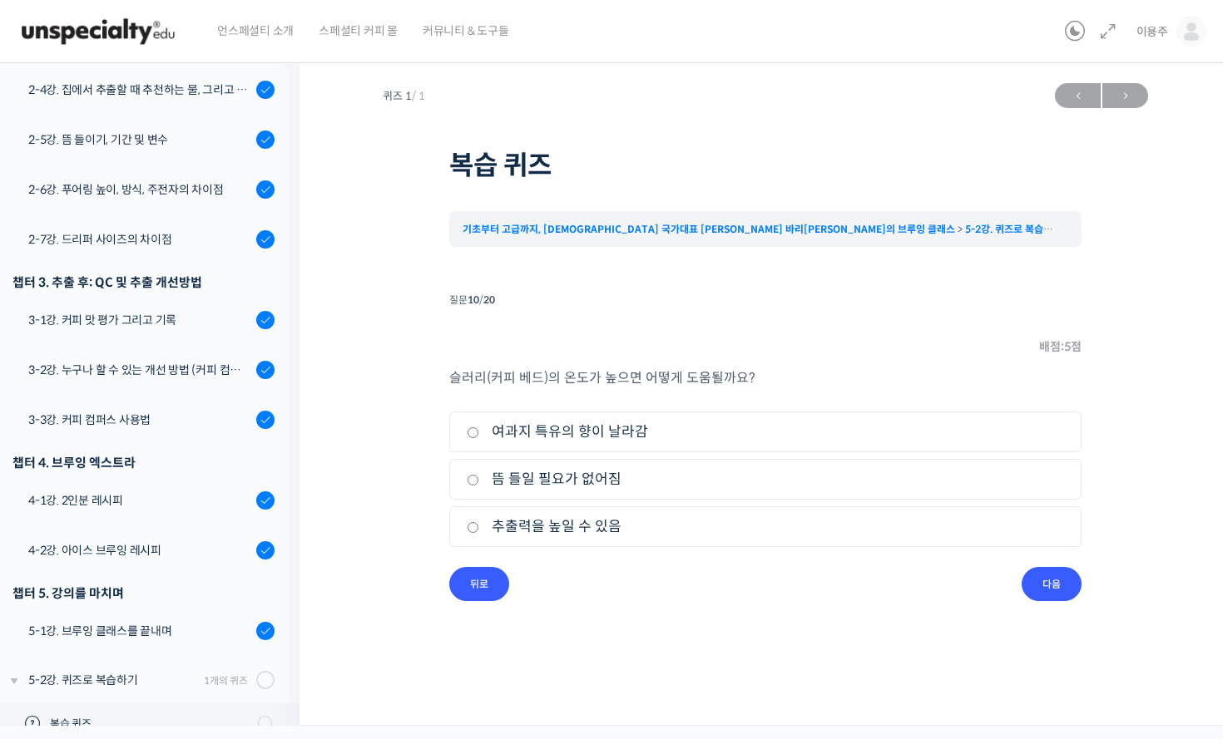
drag, startPoint x: 454, startPoint y: 386, endPoint x: 661, endPoint y: 400, distance: 207.6
click at [655, 400] on div "슬러리(커피 베드)의 온도가 높으면 어떻게 도움될까요? 1. 여과지 특유의 향이 날라감 2. 뜸 들일 필요가 없어짐 3. 추출력을 높일 수 있음" at bounding box center [765, 467] width 632 height 200
click at [940, 393] on div "슬러리(커피 베드)의 온도가 높으면 어떻게 도움될까요? 1. 여과지 특유의 향이 날라감 2. 뜸 들일 필요가 없어짐 3. 추출력을 높일 수 있음" at bounding box center [765, 467] width 632 height 200
click at [808, 616] on div "퀴즈 1 / 1 ← 이전 다음 → 복습 퀴즈 기초부터 고급까지, 영국 국가대표 박상호 바리스타의 브루잉 클래스 5-2강. 퀴즈로 복습하기 복습…" at bounding box center [765, 355] width 765 height 560
click at [611, 425] on label "여과지 특유의 향이 날라감" at bounding box center [765, 432] width 597 height 22
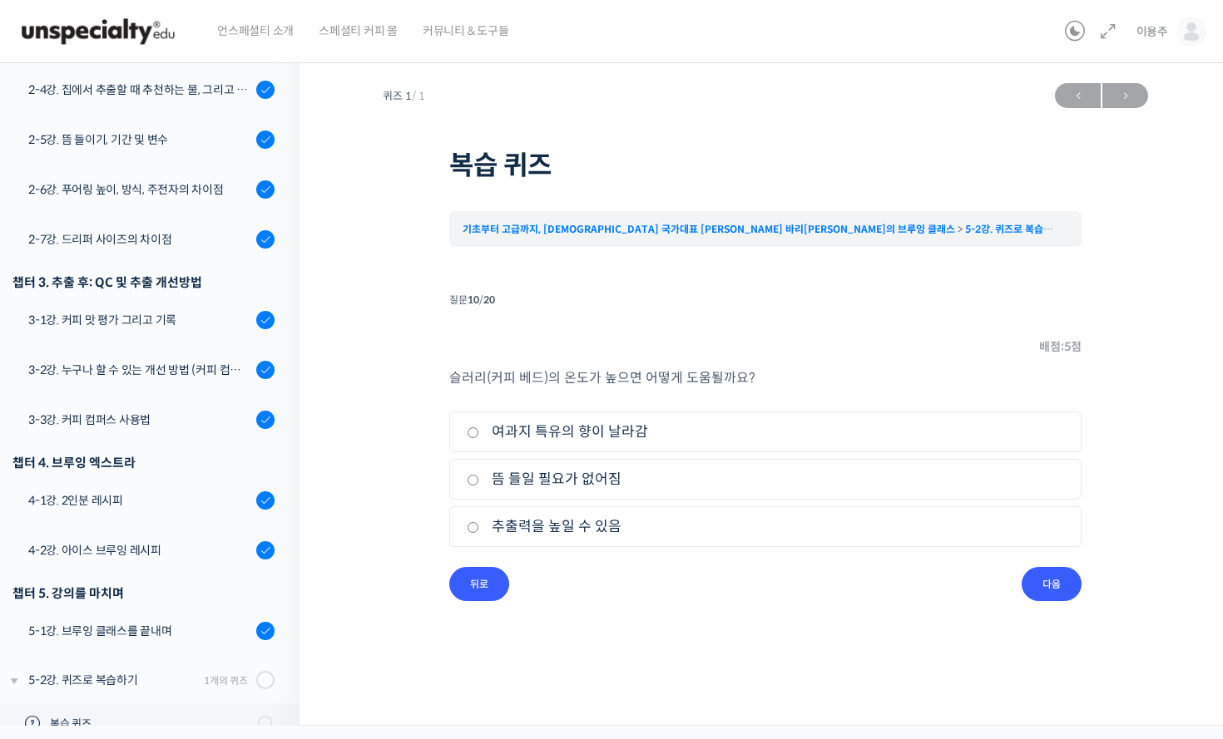
click at [479, 427] on input "여과지 특유의 향이 날라감" at bounding box center [473, 432] width 12 height 11
radio input "true"
click at [988, 590] on input "다음" at bounding box center [1051, 584] width 60 height 34
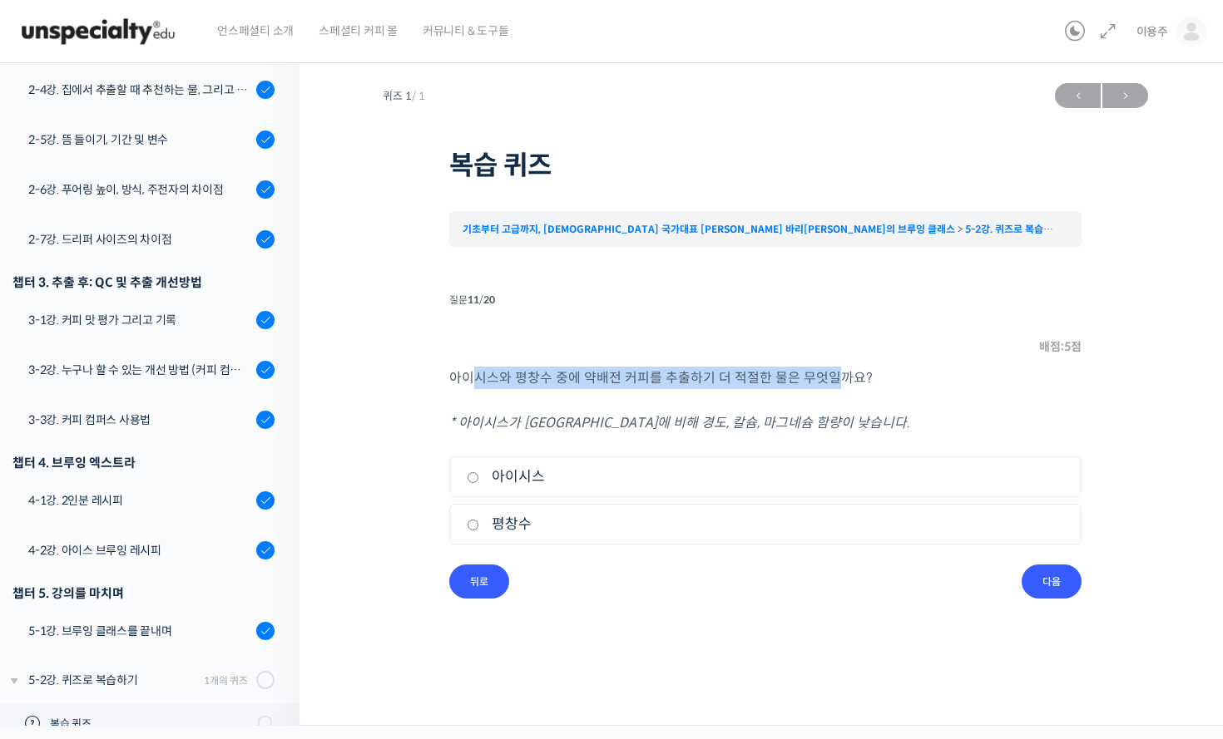
drag, startPoint x: 531, startPoint y: 383, endPoint x: 893, endPoint y: 410, distance: 363.7
click at [828, 390] on div "아이시스와 평창수 중에 약배전 커피를 추출하기 더 적절한 물은 무엇일까요? * 아이시스가 평창수에 비해 경도, 칼슘, 마그네슘 함량이 낮습니다." at bounding box center [765, 400] width 632 height 67
click at [946, 417] on p "* 아이시스가 평창수에 비해 경도, 칼슘, 마그네슘 함량이 낮습니다." at bounding box center [765, 423] width 632 height 22
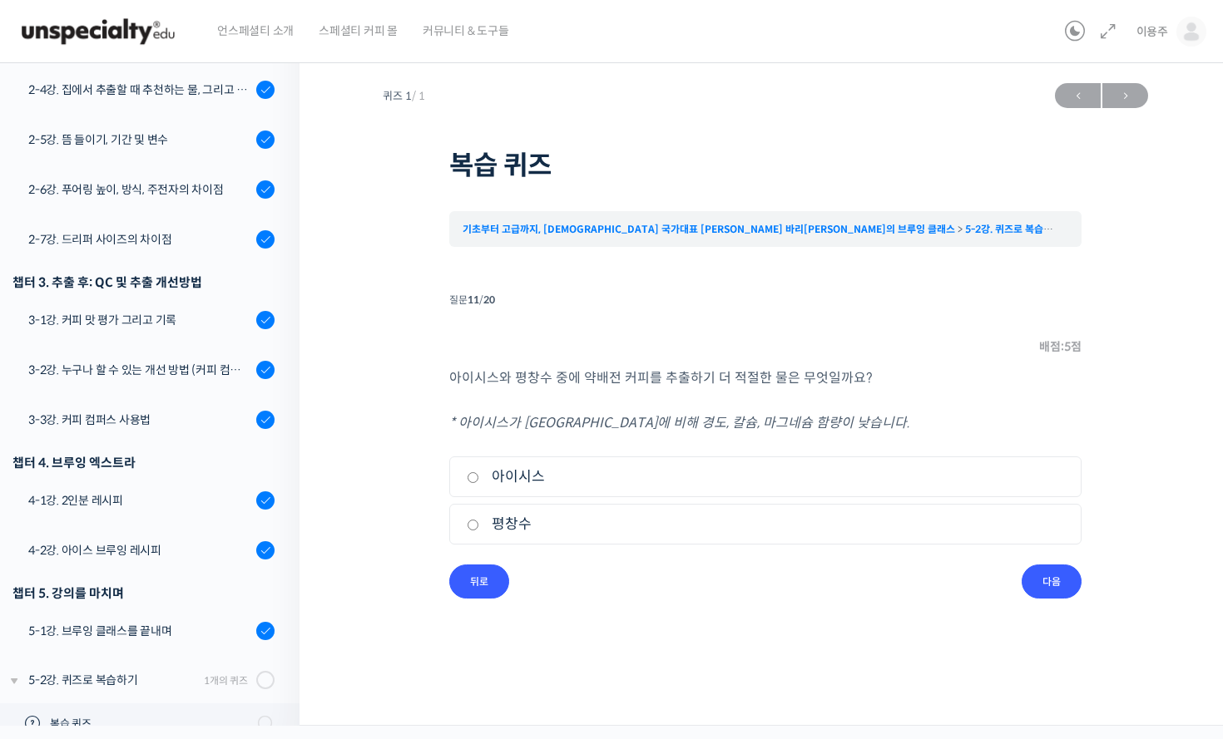
drag, startPoint x: 459, startPoint y: 434, endPoint x: 783, endPoint y: 434, distance: 323.5
click at [783, 434] on div "아이시스와 평창수 중에 약배전 커피를 추출하기 더 적절한 물은 무엇일까요? * 아이시스가 평창수에 비해 경도, 칼슘, 마그네슘 함량이 낮습니다…" at bounding box center [765, 466] width 632 height 198
click at [901, 429] on p "* 아이시스가 평창수에 비해 경도, 칼슘, 마그네슘 함량이 낮습니다." at bounding box center [765, 423] width 632 height 22
drag, startPoint x: 519, startPoint y: 425, endPoint x: 659, endPoint y: 432, distance: 139.9
click at [659, 432] on p "* 아이시스가 평창수에 비해 경도, 칼슘, 마그네슘 함량이 낮습니다." at bounding box center [765, 423] width 632 height 22
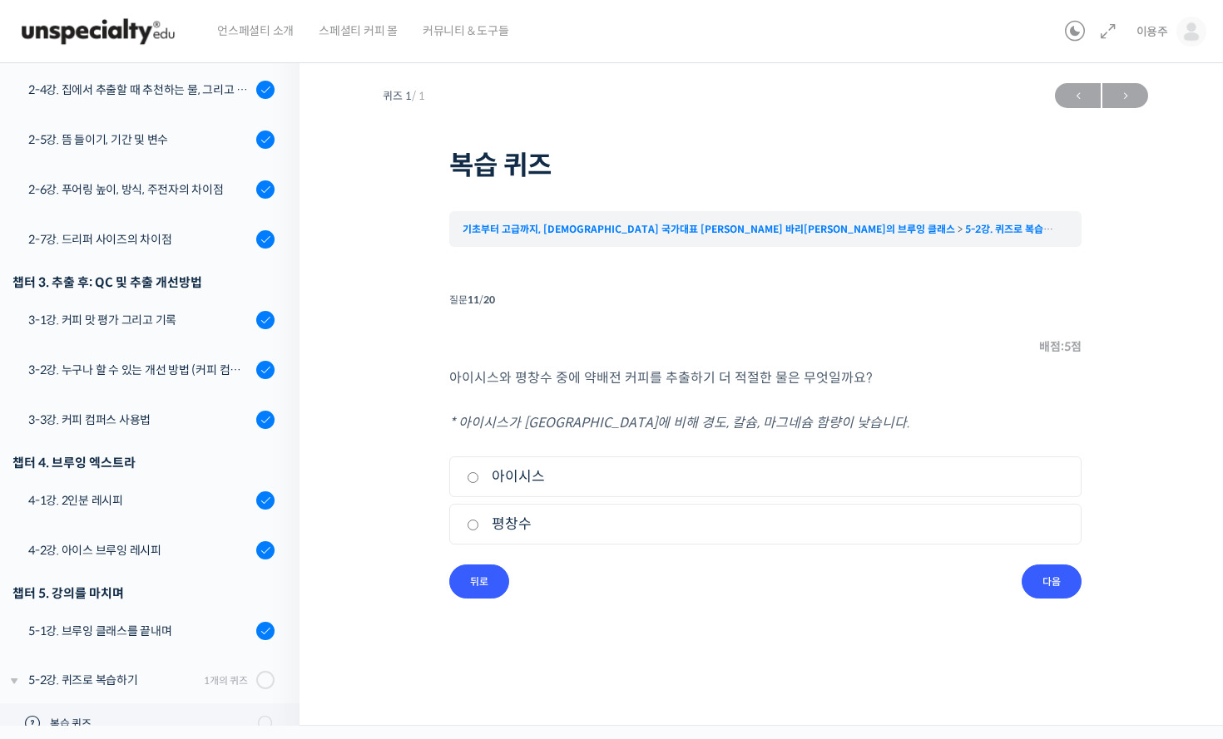
click at [887, 434] on div "아이시스와 평창수 중에 약배전 커피를 추출하기 더 적절한 물은 무엇일까요? * 아이시스가 평창수에 비해 경도, 칼슘, 마그네슘 함량이 낮습니다…" at bounding box center [765, 466] width 632 height 198
click at [522, 529] on label "평창수" at bounding box center [765, 524] width 597 height 22
click at [479, 529] on input "평창수" at bounding box center [473, 525] width 12 height 11
radio input "true"
click at [988, 586] on input "다음" at bounding box center [1051, 582] width 60 height 34
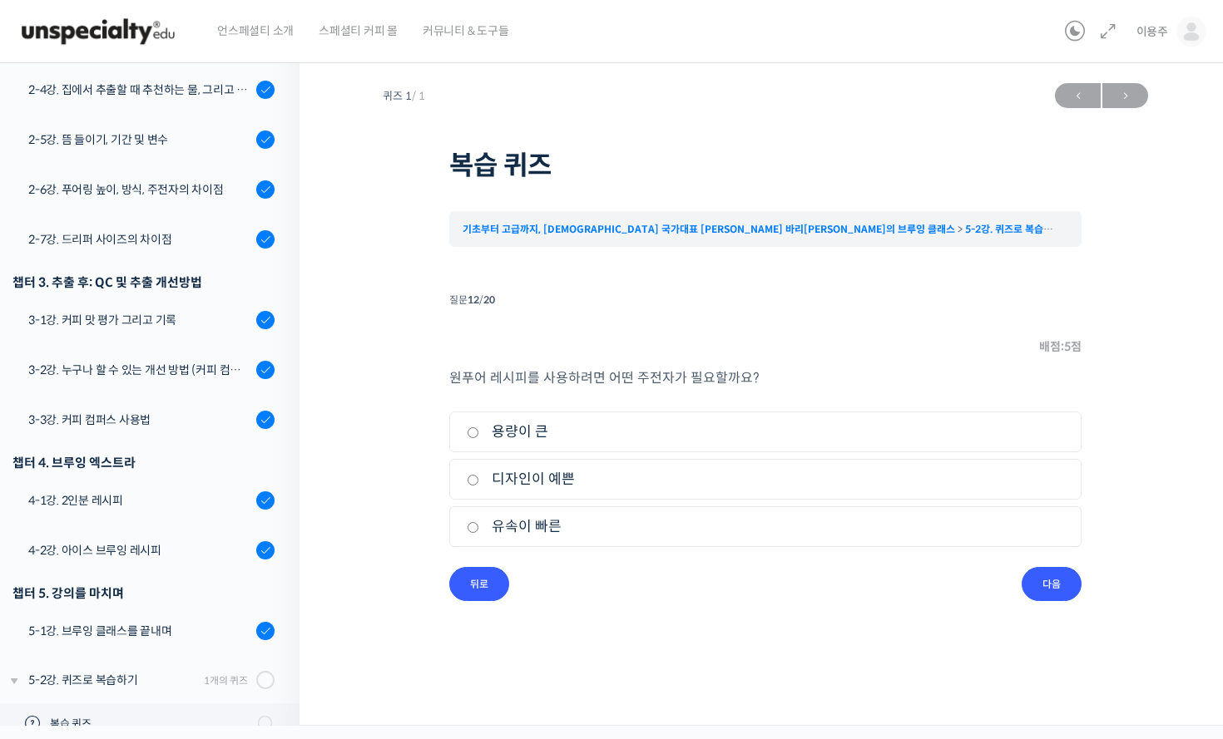
drag, startPoint x: 457, startPoint y: 388, endPoint x: 672, endPoint y: 399, distance: 214.9
click at [616, 393] on div "원푸어 레시피를 사용하려면 어떤 주전자가 필요할까요? 1. 용량이 큰 2. 디자인이 예쁜 3. 유속이 빠른" at bounding box center [765, 467] width 632 height 200
click at [897, 404] on div "원푸어 레시피를 사용하려면 어떤 주전자가 필요할까요? 1. 용량이 큰 2. 디자인이 예쁜 3. 유속이 빠른" at bounding box center [765, 467] width 632 height 200
click at [551, 526] on label "유속이 빠른" at bounding box center [765, 527] width 597 height 22
click at [479, 526] on input "유속이 빠른" at bounding box center [473, 527] width 12 height 11
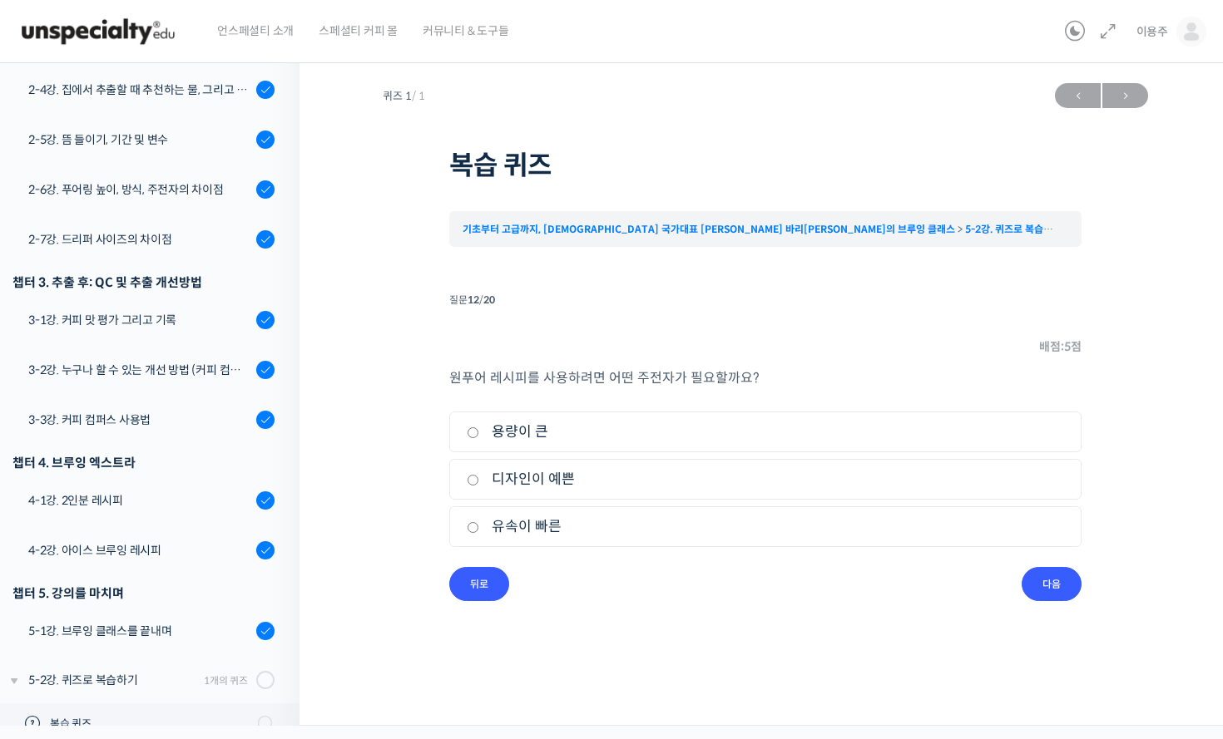
radio input "true"
click at [988, 589] on input "다음" at bounding box center [1051, 584] width 60 height 34
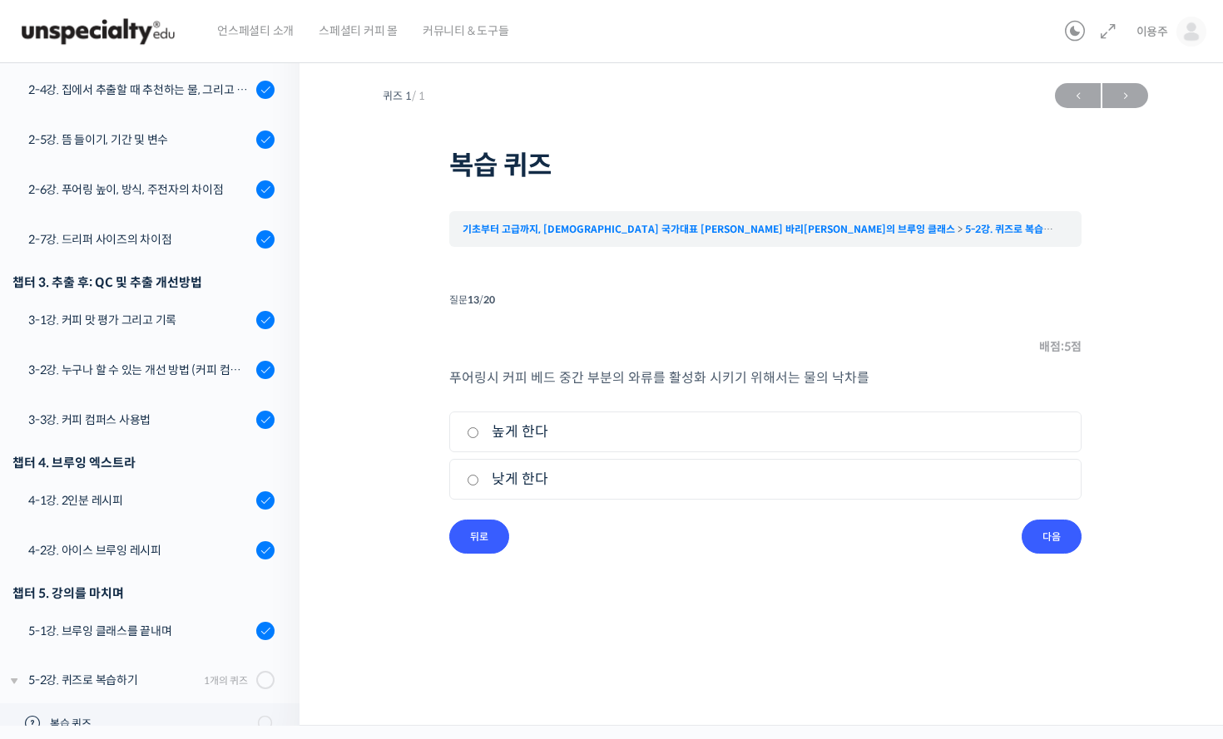
drag, startPoint x: 458, startPoint y: 384, endPoint x: 773, endPoint y: 406, distance: 316.0
click at [768, 405] on div "푸어링시 커피 베드 중간 부분의 와류를 활성화 시키기 위해서는 물의 낙차를 1. 높게 한다 2. 낮게 한다" at bounding box center [765, 443] width 632 height 153
click at [946, 385] on p "푸어링시 커피 베드 중간 부분의 와류를 활성화 시키기 위해서는 물의 낙차를" at bounding box center [765, 378] width 632 height 22
click at [504, 487] on label "낮게 한다" at bounding box center [765, 479] width 597 height 22
click at [479, 486] on input "낮게 한다" at bounding box center [473, 480] width 12 height 11
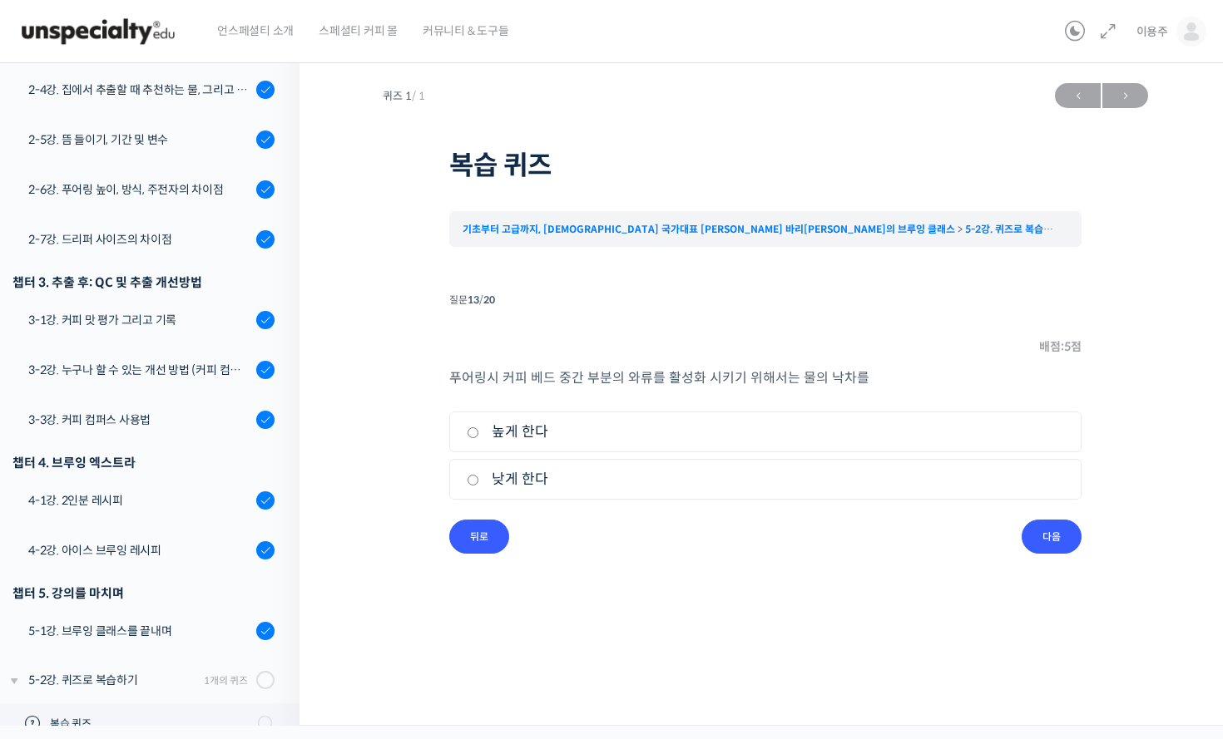
radio input "true"
click at [988, 539] on input "다음" at bounding box center [1051, 537] width 60 height 34
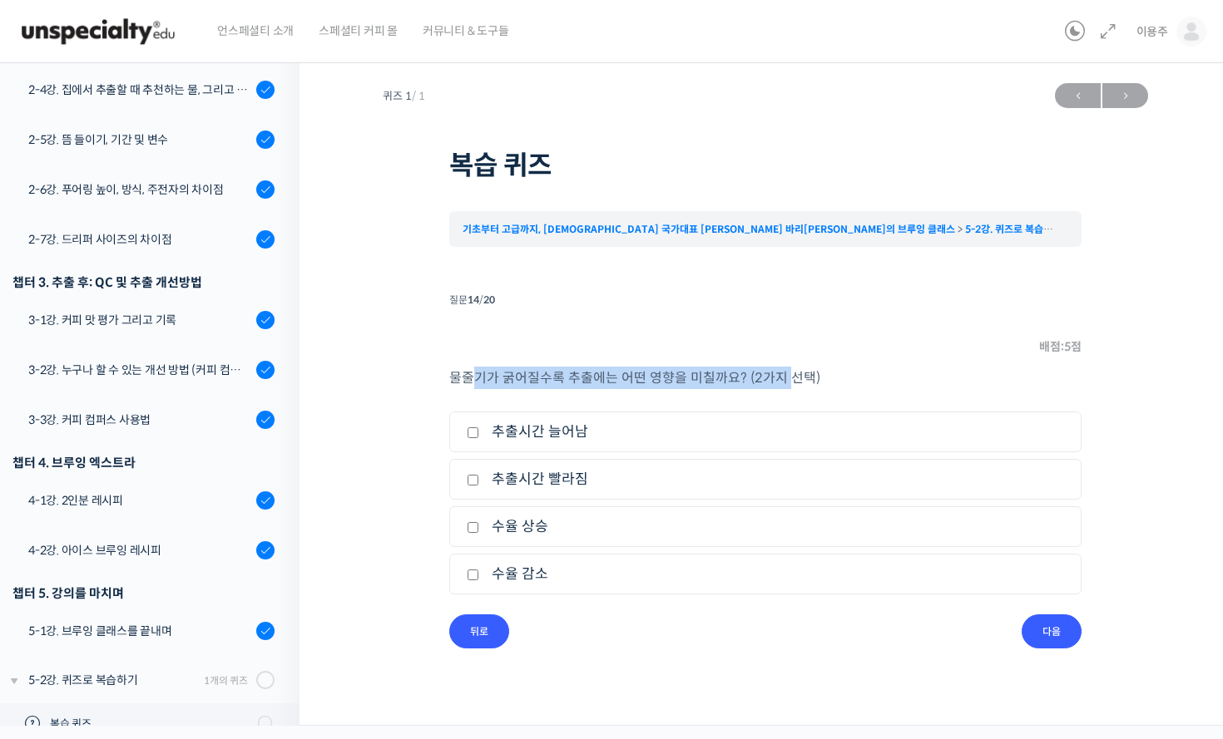
drag, startPoint x: 472, startPoint y: 378, endPoint x: 897, endPoint y: 358, distance: 425.4
click at [794, 364] on li "질문 14 / 20 14 . 질문 배점: 5 점 물줄기가 굵어질수록 추출에는 어떤 영향을 미칠까요? (2가지 선택) 1. 추출시간 늘어남 2.…" at bounding box center [765, 469] width 632 height 360
click at [927, 358] on li "질문 14 / 20 14 . 질문 배점: 5 점 물줄기가 굵어질수록 추출에는 어떤 영향을 미칠까요? (2가지 선택) 1. 추출시간 늘어남 2.…" at bounding box center [765, 469] width 632 height 360
click at [522, 527] on label "수율 상승" at bounding box center [765, 527] width 597 height 22
click at [479, 527] on input "수율 상승" at bounding box center [473, 527] width 12 height 11
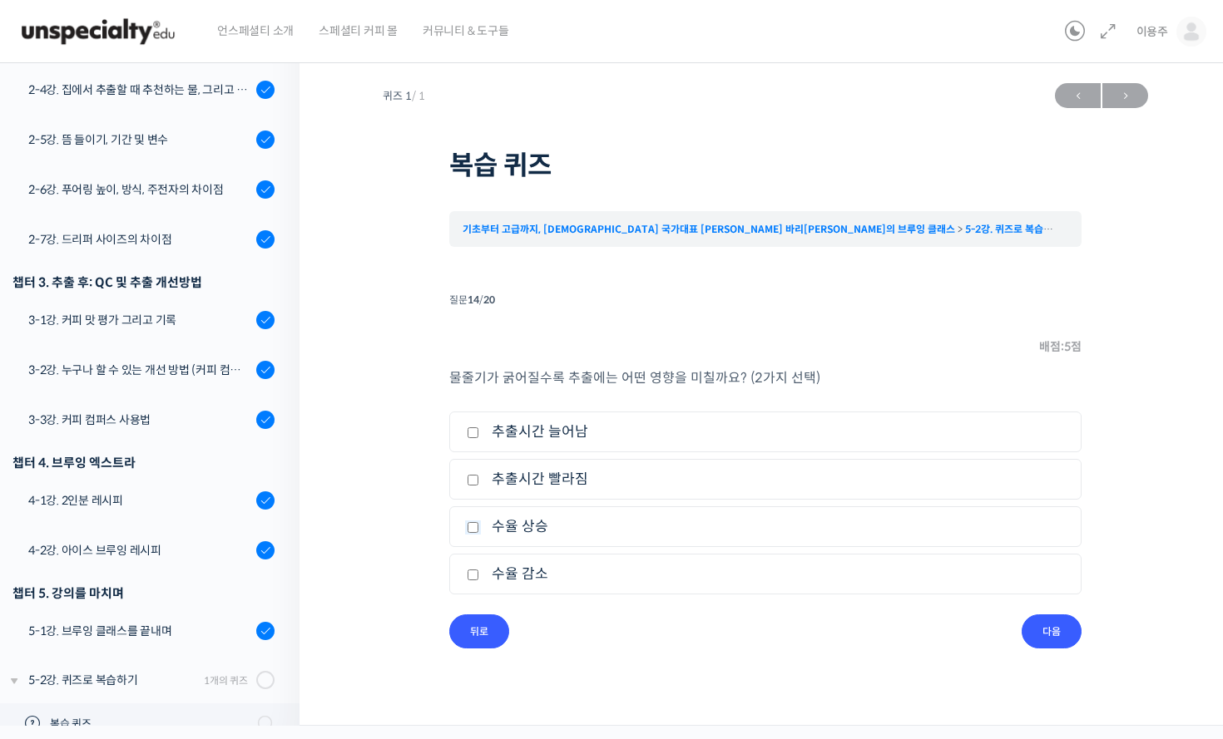
checkbox input "true"
click at [566, 485] on label "추출시간 빨라짐" at bounding box center [765, 479] width 597 height 22
click at [479, 485] on input "추출시간 빨라짐" at bounding box center [473, 480] width 12 height 11
checkbox input "true"
click at [988, 630] on input "다음" at bounding box center [1051, 632] width 60 height 34
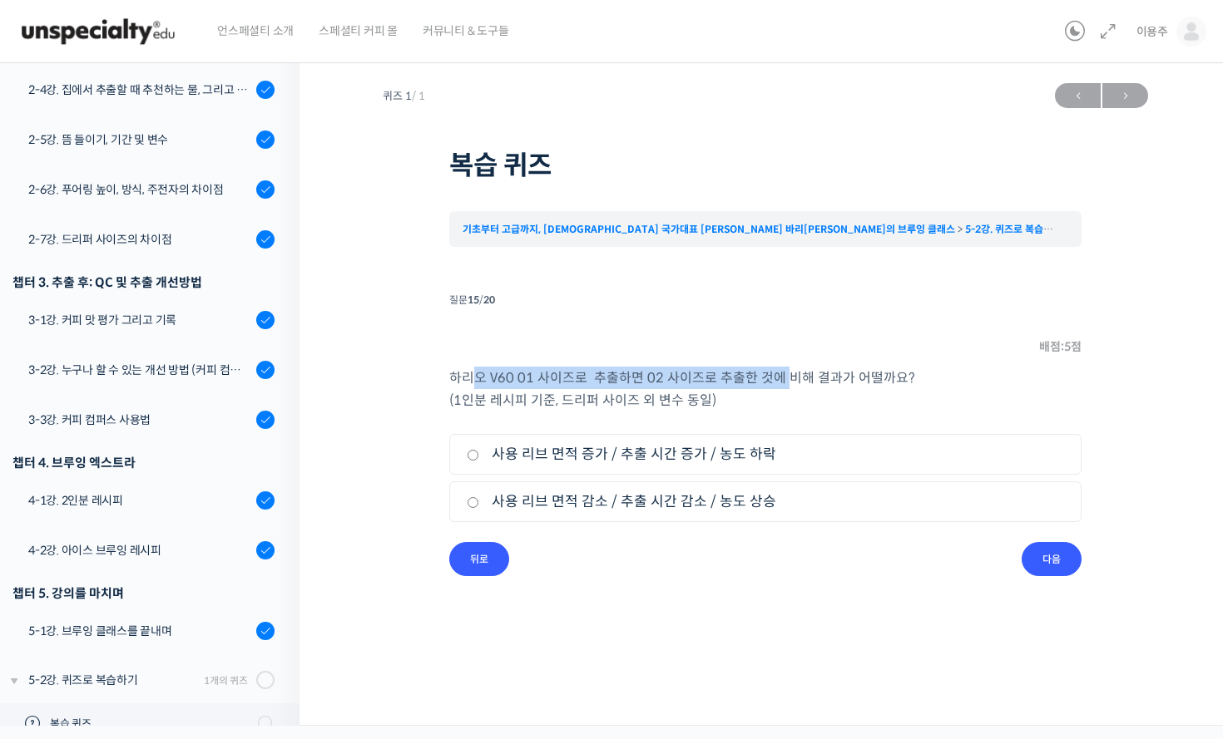
drag, startPoint x: 492, startPoint y: 385, endPoint x: 803, endPoint y: 396, distance: 312.1
click at [788, 390] on p "하리오 V60 01 사이즈로 추출하면 02 사이즈로 추출한 것에 비해 결과가 어떨까요? (1인분 레시피 기준, 드리퍼 사이즈 외 변수 동일)" at bounding box center [765, 389] width 632 height 45
click at [951, 427] on div "하리오 V60 01 사이즈로 추출하면 02 사이즈로 추출한 것에 비해 결과가 어떨까요? (1인분 레시피 기준, 드리퍼 사이즈 외 변수 동일) …" at bounding box center [765, 454] width 632 height 175
drag, startPoint x: 482, startPoint y: 385, endPoint x: 763, endPoint y: 392, distance: 281.2
click at [763, 392] on p "하리오 V60 01 사이즈로 추출하면 02 사이즈로 추출한 것에 비해 결과가 어떨까요? (1인분 레시피 기준, 드리퍼 사이즈 외 변수 동일)" at bounding box center [765, 389] width 632 height 45
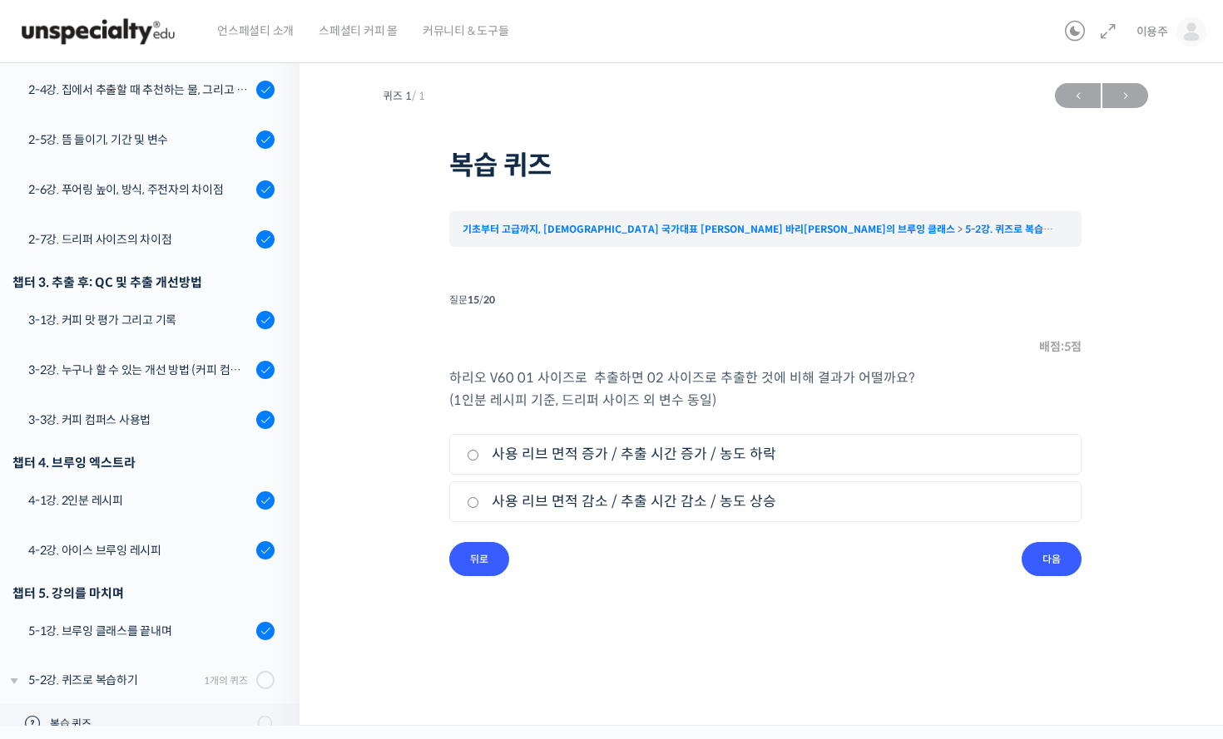
click at [761, 410] on p "하리오 V60 01 사이즈로 추출하면 02 사이즈로 추출한 것에 비해 결과가 어떨까요? (1인분 레시피 기준, 드리퍼 사이즈 외 변수 동일)" at bounding box center [765, 389] width 632 height 45
click at [603, 506] on label "사용 리브 면적 감소 / 추출 시간 감소 / 농도 상승" at bounding box center [765, 502] width 597 height 22
click at [479, 506] on input "사용 리브 면적 감소 / 추출 시간 감소 / 농도 상승" at bounding box center [473, 502] width 12 height 11
radio input "true"
click at [988, 556] on input "다음" at bounding box center [1051, 559] width 60 height 34
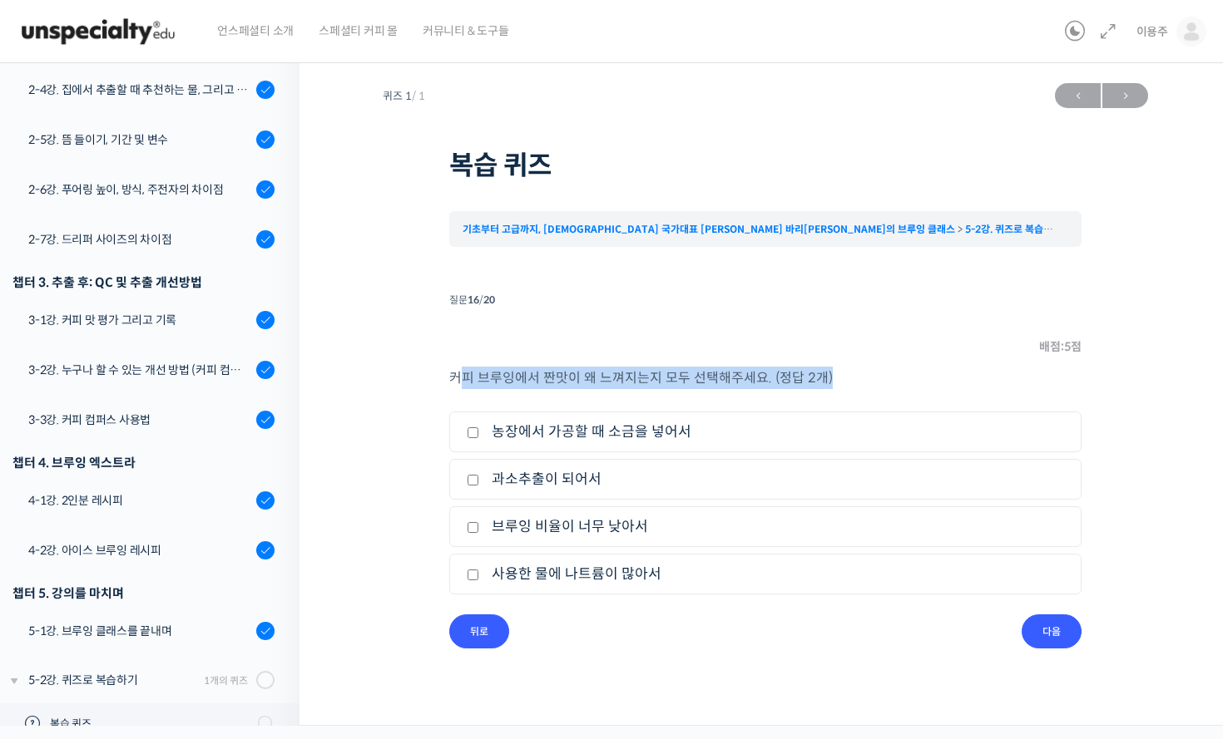
drag, startPoint x: 466, startPoint y: 381, endPoint x: 862, endPoint y: 384, distance: 395.9
click at [862, 384] on p "커피 브루잉에서 짠맛이 왜 느껴지는지 모두 선택해주세요. (정답 2개)" at bounding box center [765, 378] width 632 height 22
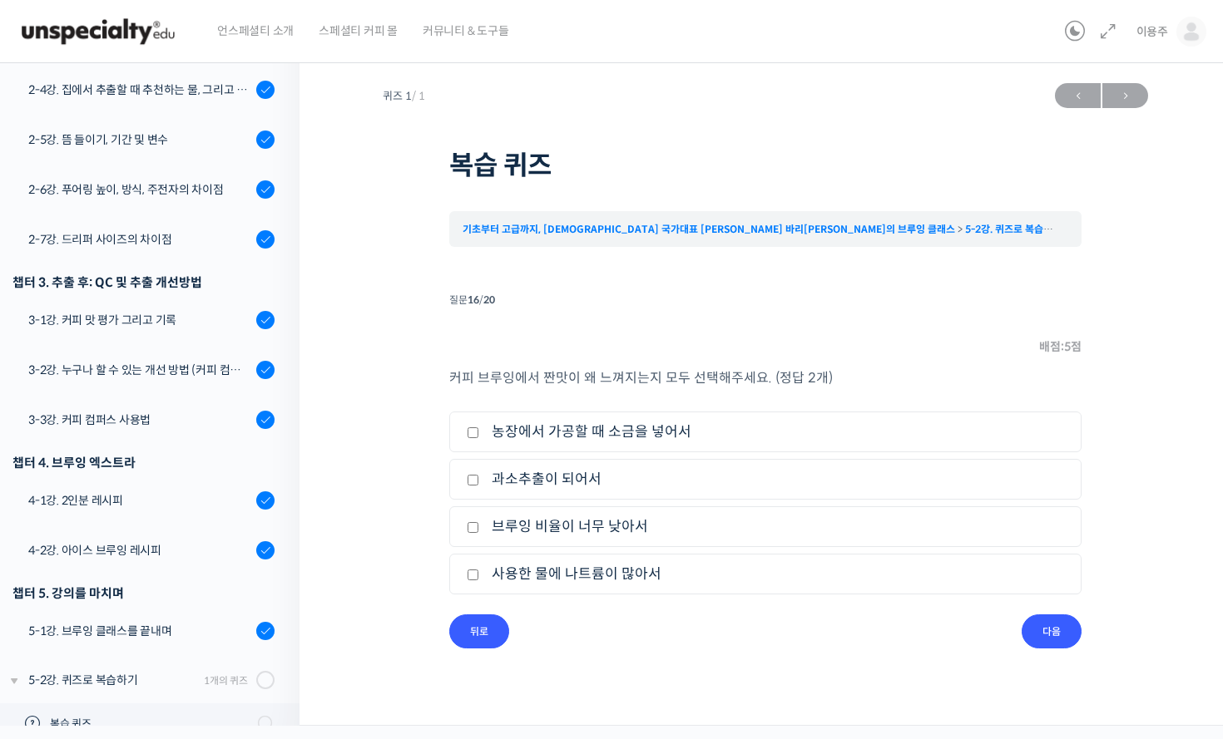
click at [920, 398] on div "커피 브루잉에서 짠맛이 왜 느껴지는지 모두 선택해주세요. (정답 2개) 1. 농장에서 가공할 때 소금을 넣어서 2. 과소추출이 되어서 3. 브…" at bounding box center [765, 491] width 632 height 248
click at [568, 481] on label "과소추출이 되어서" at bounding box center [765, 479] width 597 height 22
click at [479, 481] on input "과소추출이 되어서" at bounding box center [473, 480] width 12 height 11
checkbox input "true"
click at [602, 524] on label "브루잉 비율이 너무 낮아서" at bounding box center [765, 527] width 597 height 22
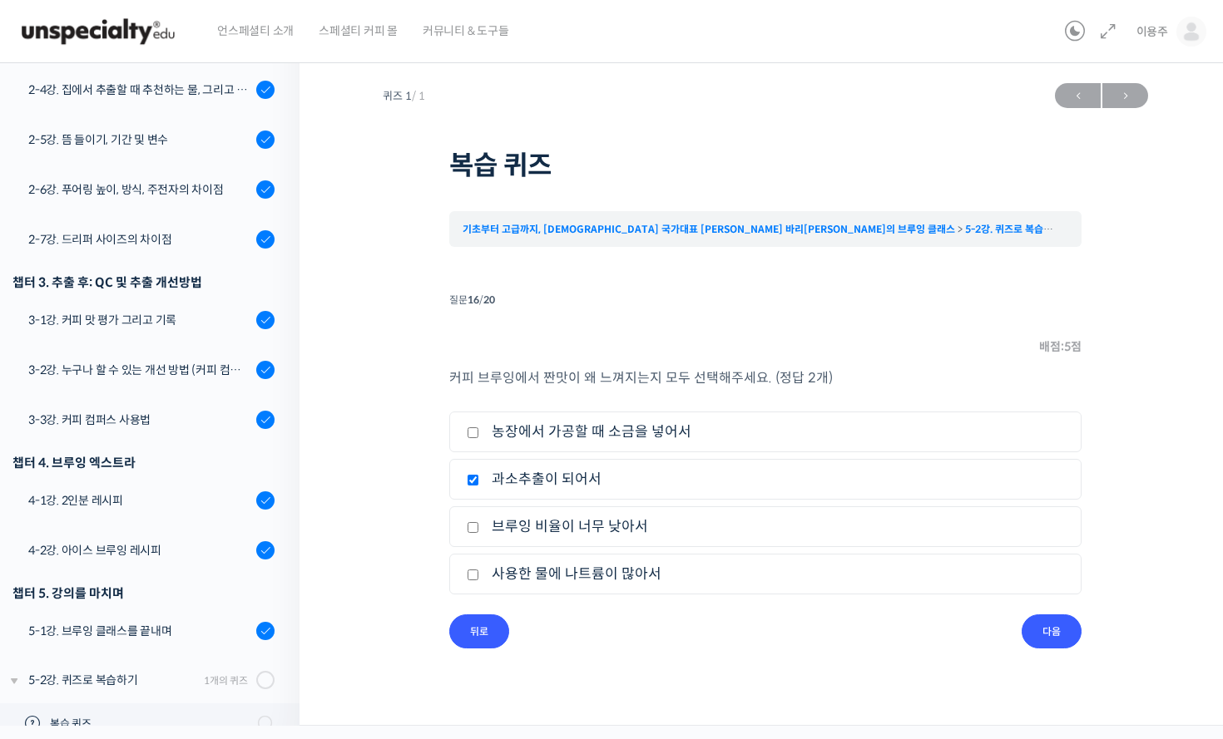
click at [479, 524] on input "브루잉 비율이 너무 낮아서" at bounding box center [473, 527] width 12 height 11
checkbox input "true"
click at [988, 620] on input "다음" at bounding box center [1051, 632] width 60 height 34
drag, startPoint x: 468, startPoint y: 383, endPoint x: 795, endPoint y: 400, distance: 327.3
click at [740, 398] on div "1인분 레시피와 비교했을 때, 2인분 레시피는 1. 수율, 농도 차이가 없다 2. 농도가 더 높아야 한다 3. 수율이 더 높아야 한다 4. 농…" at bounding box center [765, 491] width 632 height 248
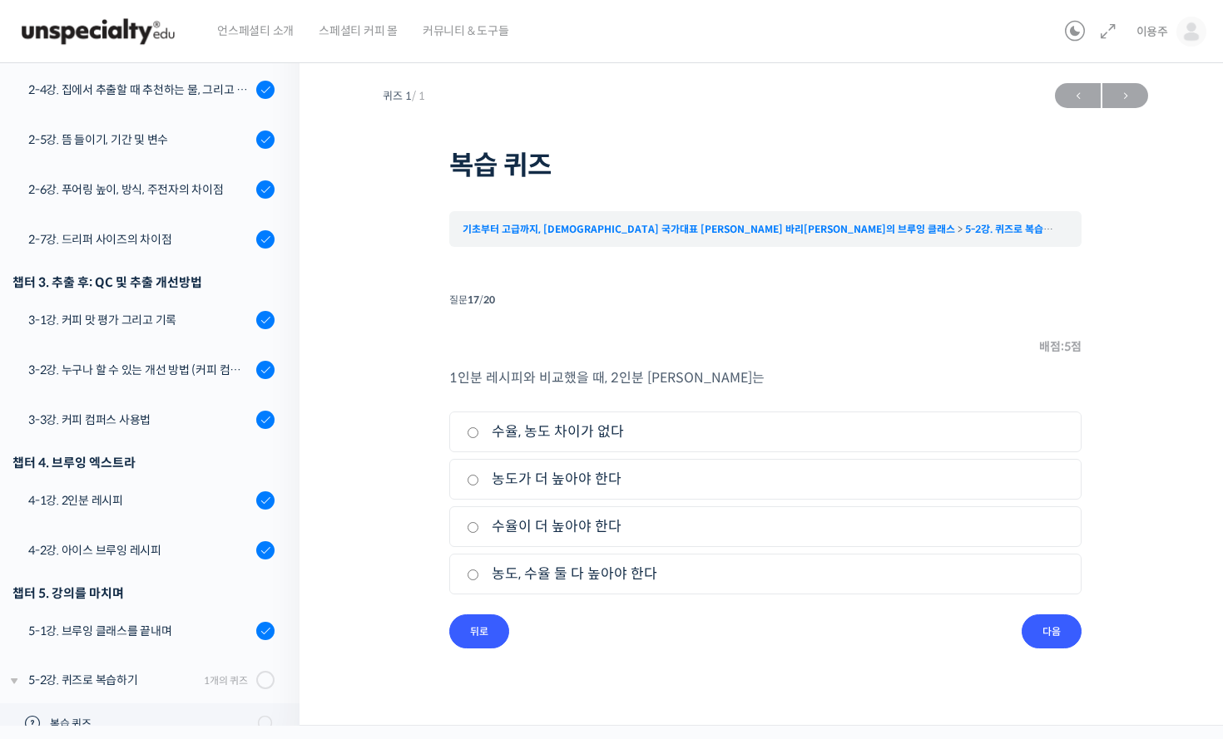
click at [800, 399] on div "1인분 레시피와 비교했을 때, 2인분 레시피는 1. 수율, 농도 차이가 없다 2. 농도가 더 높아야 한다 3. 수율이 더 높아야 한다 4. 농…" at bounding box center [765, 491] width 632 height 248
click at [610, 436] on label "수율, 농도 차이가 없다" at bounding box center [765, 432] width 597 height 22
click at [479, 436] on input "수율, 농도 차이가 없다" at bounding box center [473, 432] width 12 height 11
radio input "true"
click at [988, 630] on input "다음" at bounding box center [1051, 632] width 60 height 34
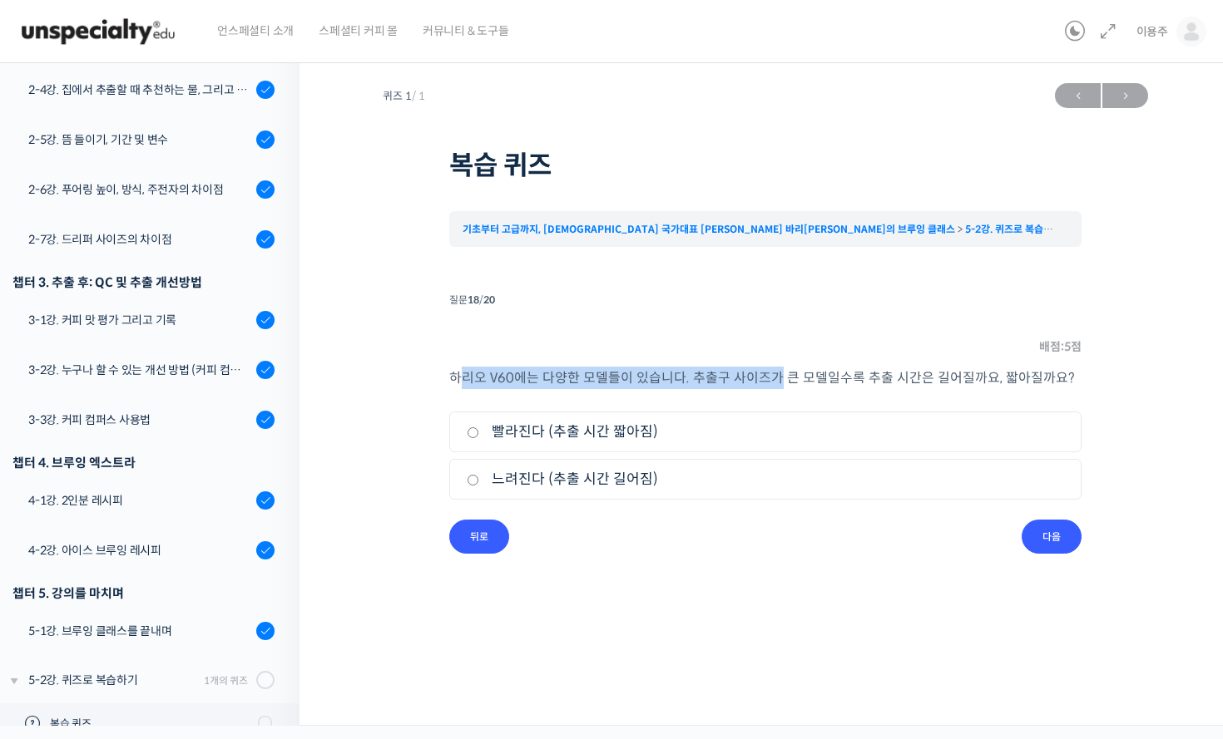
drag, startPoint x: 458, startPoint y: 378, endPoint x: 771, endPoint y: 373, distance: 312.7
click at [771, 373] on p "하리오 V60에는 다양한 모델들이 있습니다. 추출구 사이즈가 큰 모델일수록 추출 시간은 길어질까요, 짧아질까요?" at bounding box center [765, 378] width 632 height 22
click at [780, 540] on li "질문 18 / 20 18 . 질문 배점: 5 점 하리오 V60에는 다양한 모델들이 있습니다. 추출구 사이즈가 큰 모델일수록 추출 시간은 길어질…" at bounding box center [765, 421] width 632 height 265
click at [600, 434] on label "빨라진다 (추출 시간 짧아짐)" at bounding box center [765, 432] width 597 height 22
click at [479, 434] on input "빨라진다 (추출 시간 짧아짐)" at bounding box center [473, 432] width 12 height 11
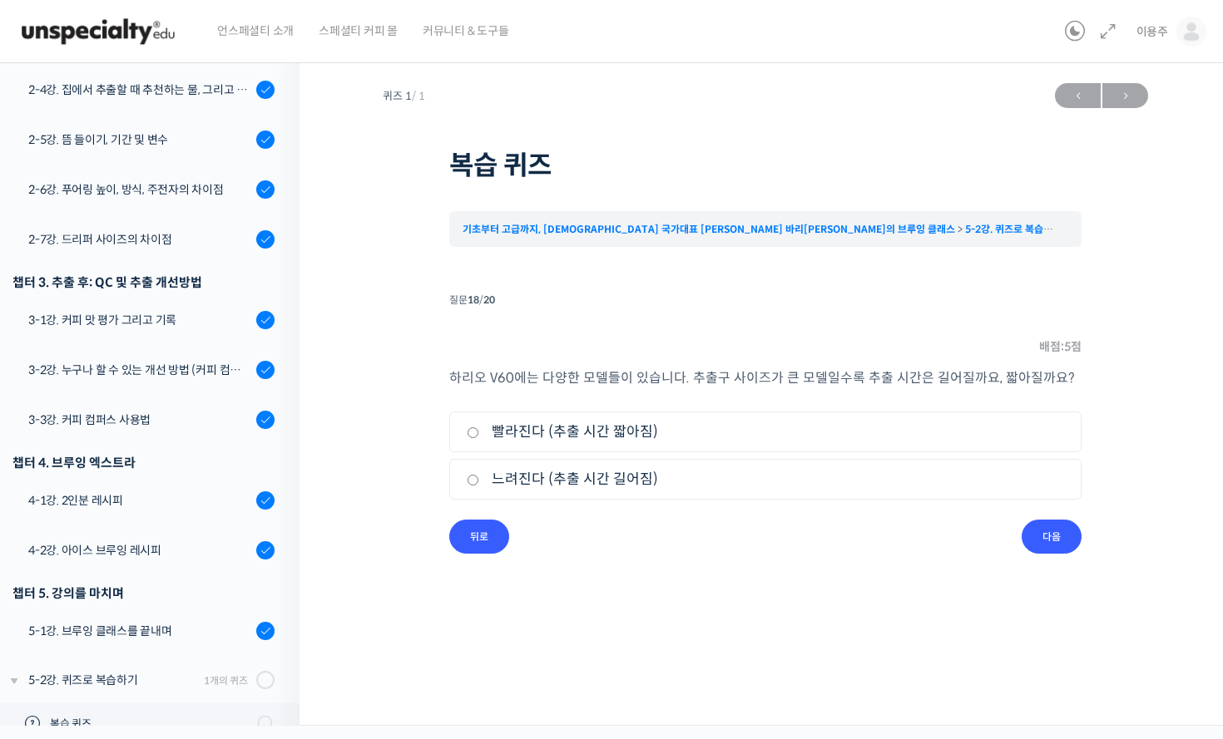
radio input "true"
click at [988, 541] on input "다음" at bounding box center [1051, 537] width 60 height 34
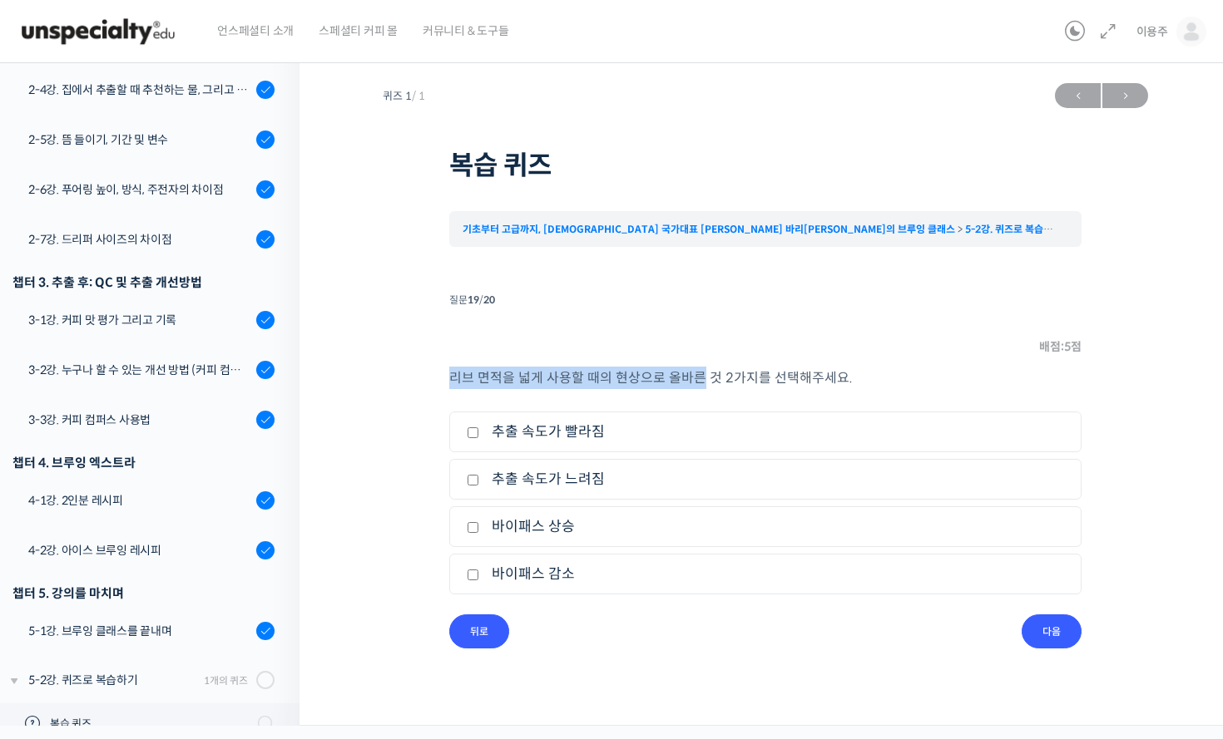
drag, startPoint x: 447, startPoint y: 381, endPoint x: 757, endPoint y: 398, distance: 310.7
click at [711, 391] on div "퀴즈 1 / 1 ← 이전 다음 → 복습 퀴즈 기초부터 고급까지, 영국 국가대표 박상호 바리스타의 브루잉 클래스 5-2강. 퀴즈로 복습하기 복습…" at bounding box center [765, 362] width 765 height 574
click at [912, 403] on div "리브 면적을 넓게 사용할 때의 현상으로 올바른 것 2가지를 선택해주세요. 1. 추출 속도가 빨라짐 2. 추출 속도가 느려짐 3. 바이패스 상승…" at bounding box center [765, 491] width 632 height 248
drag, startPoint x: 515, startPoint y: 383, endPoint x: 813, endPoint y: 388, distance: 297.8
click at [813, 388] on p "리브 면적을 넓게 사용할 때의 현상으로 올바른 것 2가지를 선택해주세요." at bounding box center [765, 378] width 632 height 22
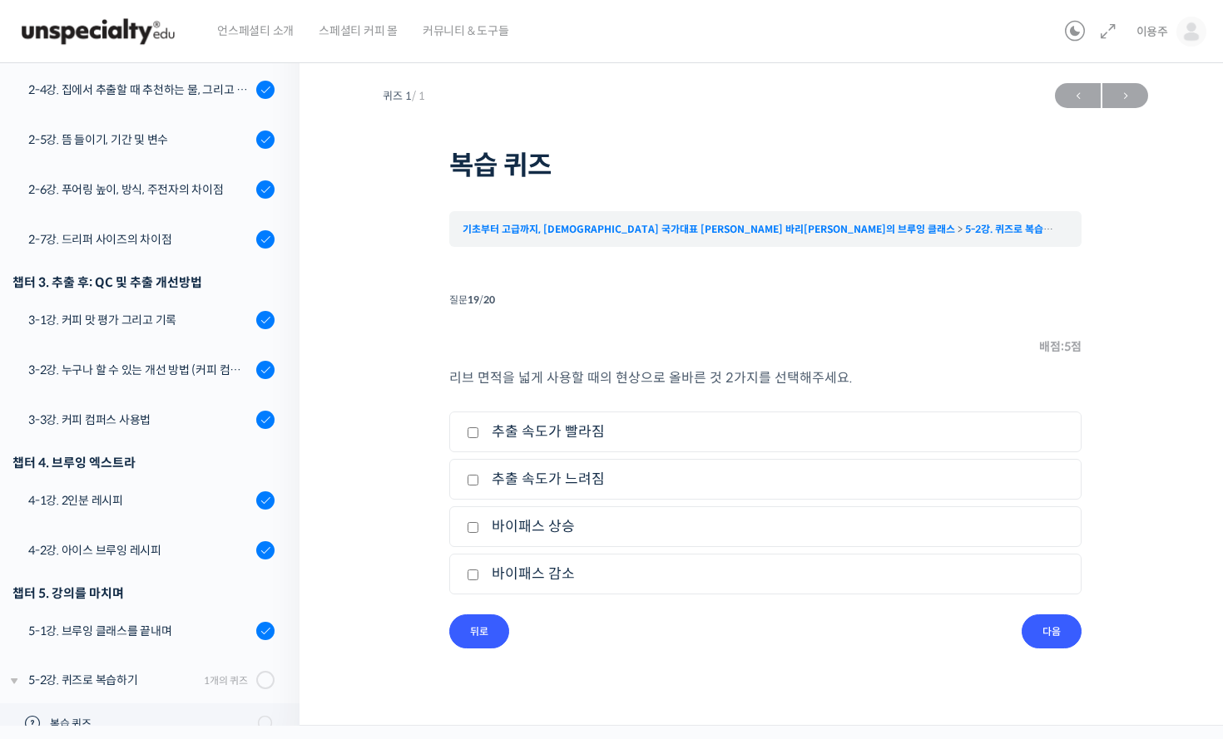
click at [715, 410] on div "리브 면적을 넓게 사용할 때의 현상으로 올바른 것 2가지를 선택해주세요. 1. 추출 속도가 빨라짐 2. 추출 속도가 느려짐 3. 바이패스 상승…" at bounding box center [765, 491] width 632 height 248
click at [577, 435] on label "추출 속도가 빨라짐" at bounding box center [765, 432] width 597 height 22
click at [479, 435] on input "추출 속도가 빨라짐" at bounding box center [473, 432] width 12 height 11
checkbox input "true"
click at [570, 527] on label "바이패스 상승" at bounding box center [765, 527] width 597 height 22
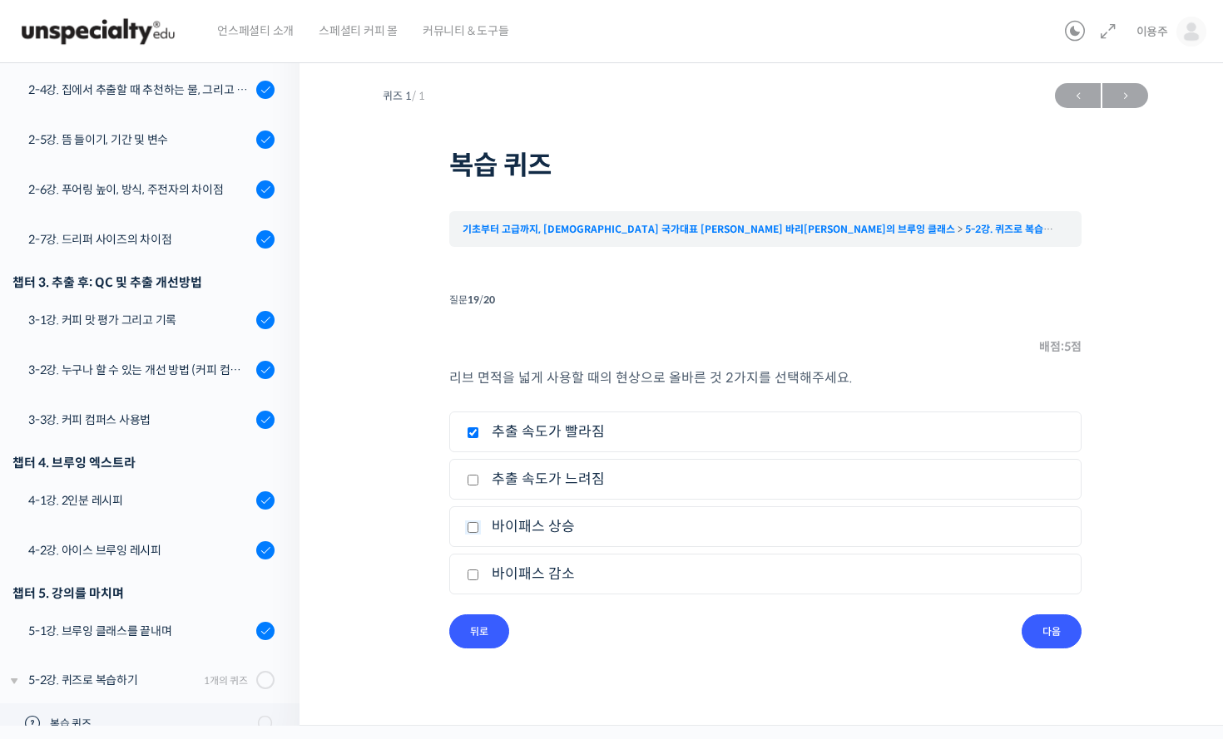
click at [479, 527] on input "바이패스 상승" at bounding box center [473, 527] width 12 height 11
checkbox input "true"
click at [988, 626] on input "다음" at bounding box center [1051, 632] width 60 height 34
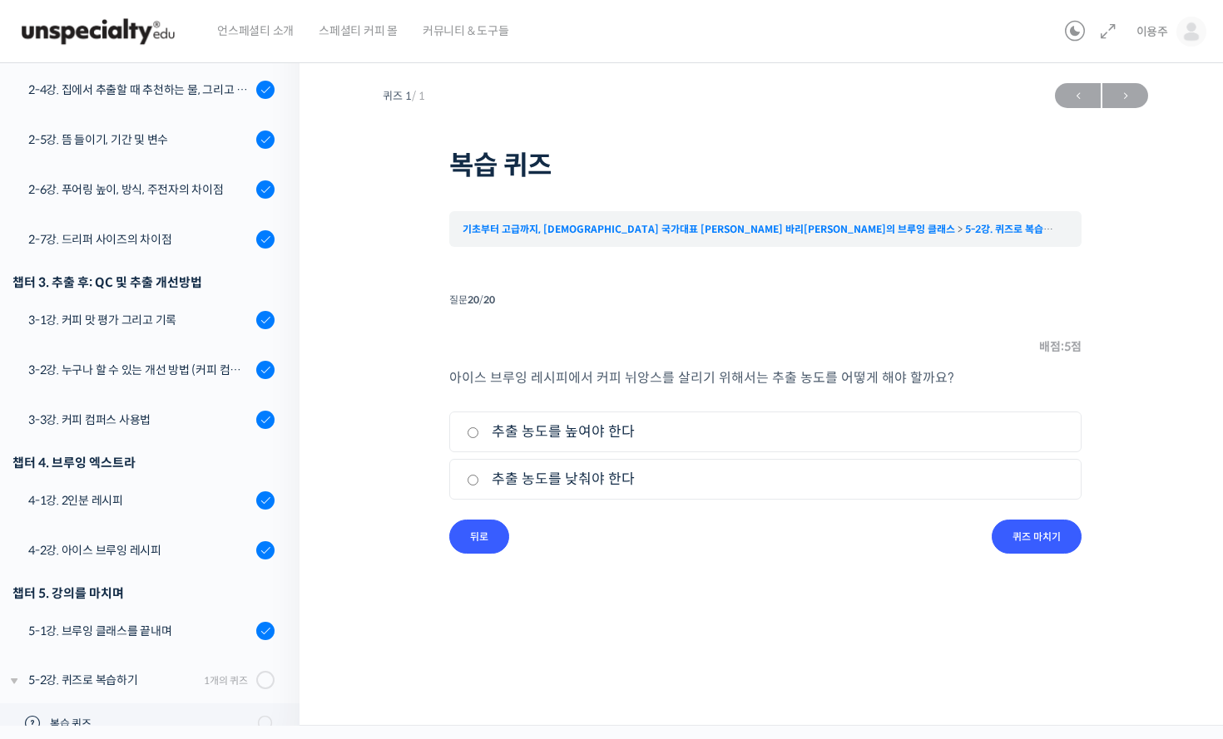
drag, startPoint x: 452, startPoint y: 378, endPoint x: 868, endPoint y: 358, distance: 417.1
click at [757, 398] on div "아이스 브루잉 레시피에서 커피 뉘앙스를 살리기 위해서는 추출 농도를 어떻게 해야 할까요? 1. 추출 농도를 높여야 한다 2. 추출 농도를 낮춰…" at bounding box center [765, 443] width 632 height 153
click at [843, 327] on li "질문 20 / 20 20 . 질문 배점: 5 점 아이스 브루잉 레시피에서 커피 뉘앙스를 살리기 위해서는 추출 농도를 어떻게 해야 할까요? 1.…" at bounding box center [765, 421] width 632 height 265
drag, startPoint x: 628, startPoint y: 378, endPoint x: 875, endPoint y: 359, distance: 247.8
click at [768, 389] on p "아이스 브루잉 레시피에서 커피 뉘앙스를 살리기 위해서는 추출 농도를 어떻게 해야 할까요?" at bounding box center [765, 378] width 632 height 22
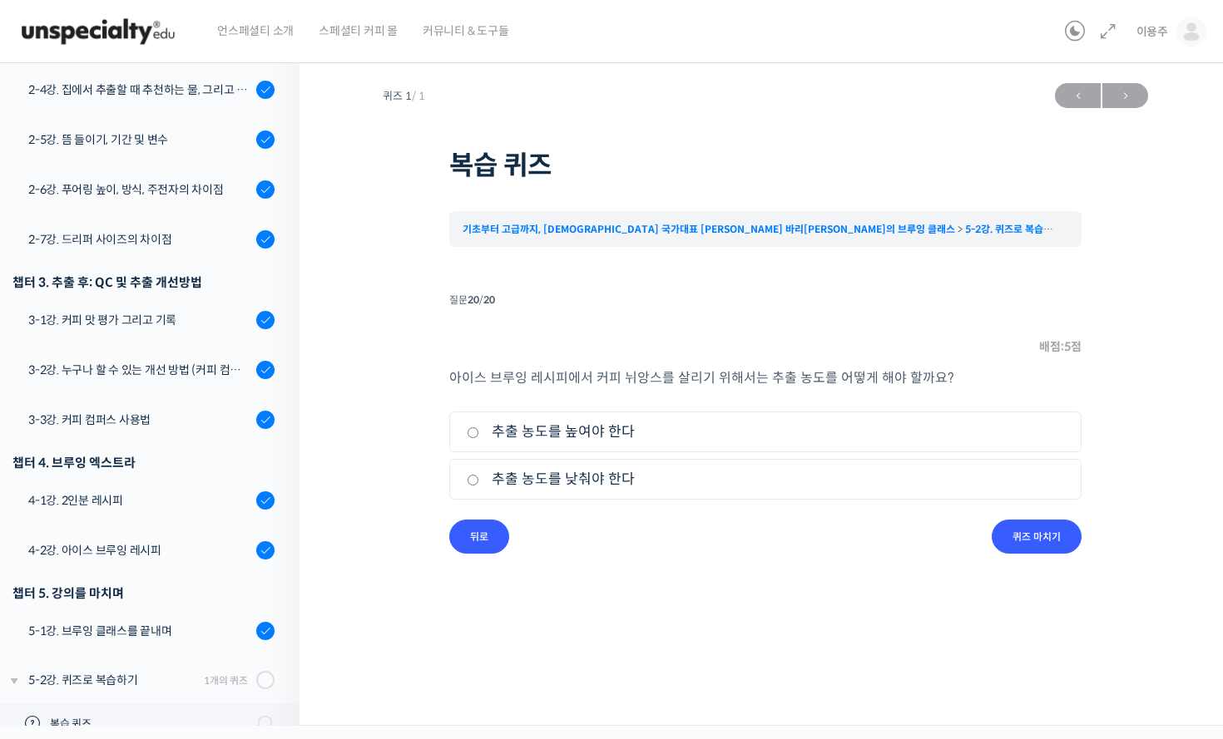
click at [949, 321] on li "질문 20 / 20 20 . 질문 배점: 5 점 아이스 브루잉 레시피에서 커피 뉘앙스를 살리기 위해서는 추출 농도를 어떻게 해야 할까요? 1.…" at bounding box center [765, 421] width 632 height 265
drag, startPoint x: 741, startPoint y: 393, endPoint x: 850, endPoint y: 390, distance: 109.0
click at [840, 391] on div "아이스 브루잉 레시피에서 커피 뉘앙스를 살리기 위해서는 추출 농도를 어떻게 해야 할까요? 1. 추출 농도를 높여야 한다 2. 추출 농도를 낮춰…" at bounding box center [765, 443] width 632 height 153
click at [862, 327] on li "질문 20 / 20 20 . 질문 배점: 5 점 아이스 브루잉 레시피에서 커피 뉘앙스를 살리기 위해서는 추출 농도를 어떻게 해야 할까요? 1.…" at bounding box center [765, 421] width 632 height 265
click at [610, 487] on label "추출 농도를 낮춰야 한다" at bounding box center [765, 479] width 597 height 22
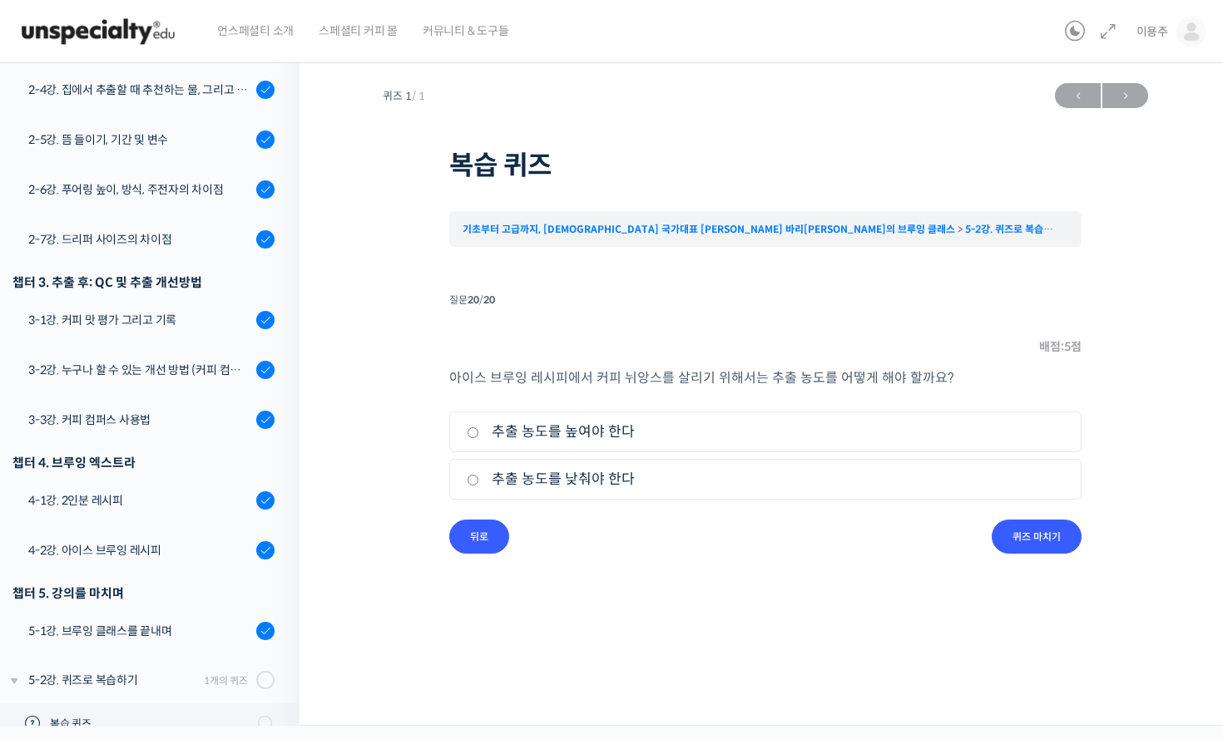
click at [479, 486] on input "추출 농도를 낮춰야 한다" at bounding box center [473, 480] width 12 height 11
radio input "true"
drag, startPoint x: 1017, startPoint y: 517, endPoint x: 1011, endPoint y: 527, distance: 11.6
click at [988, 521] on li "질문 20 / 20 20 . 질문 배점: 5 점 아이스 브루잉 레시피에서 커피 뉘앙스를 살리기 위해서는 추출 농도를 어떻게 해야 할까요? 1.…" at bounding box center [765, 421] width 632 height 265
click at [988, 527] on input "퀴즈 마치기" at bounding box center [1036, 537] width 90 height 34
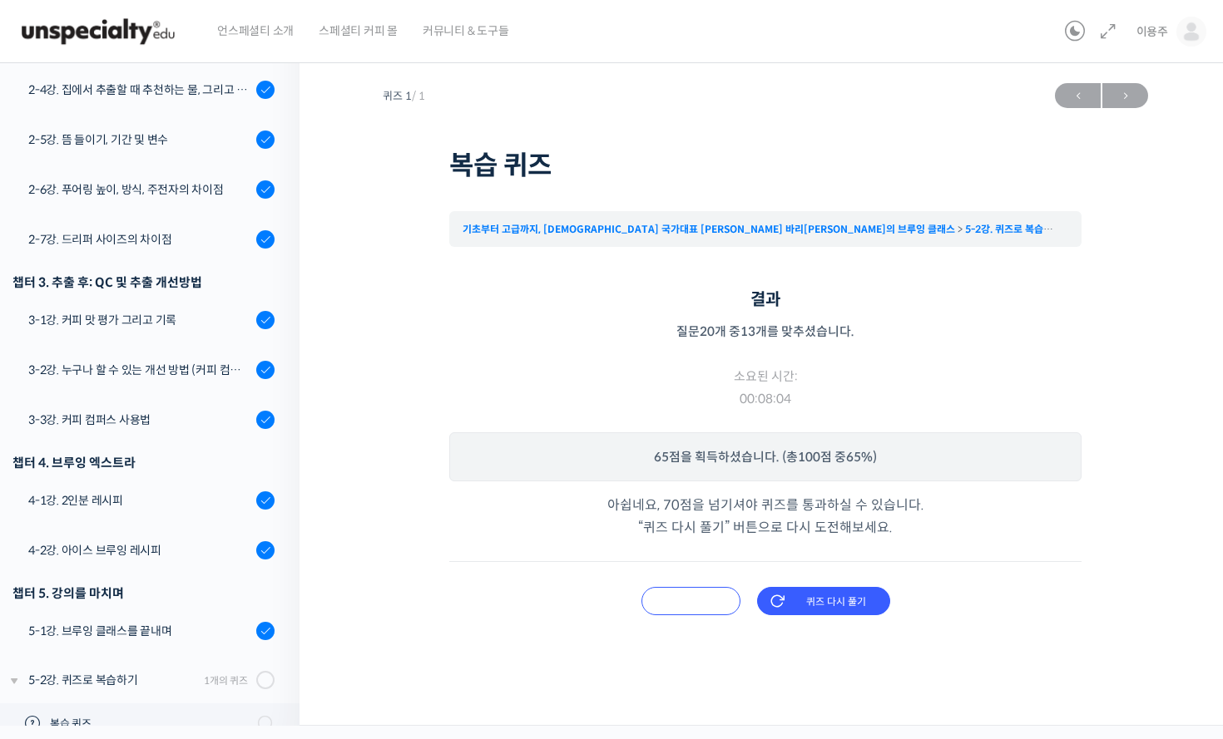
click at [709, 590] on input "오답 확인하기" at bounding box center [690, 601] width 99 height 28
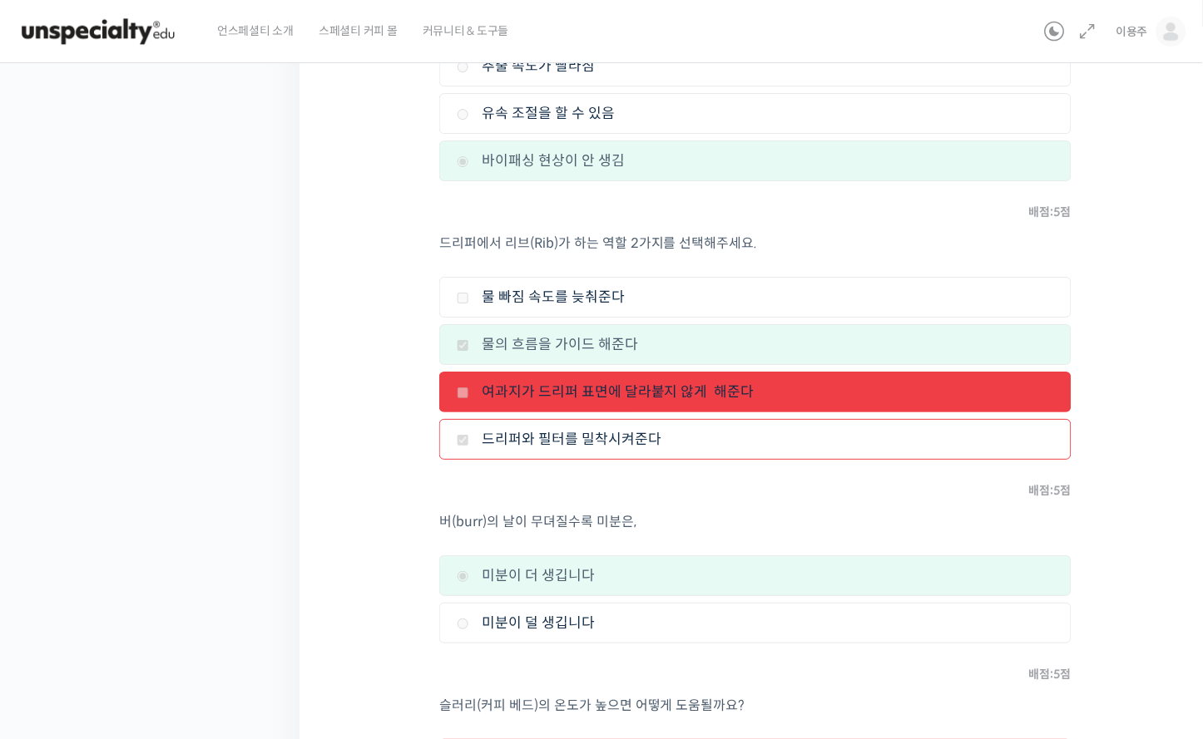
scroll to position [2620, 0]
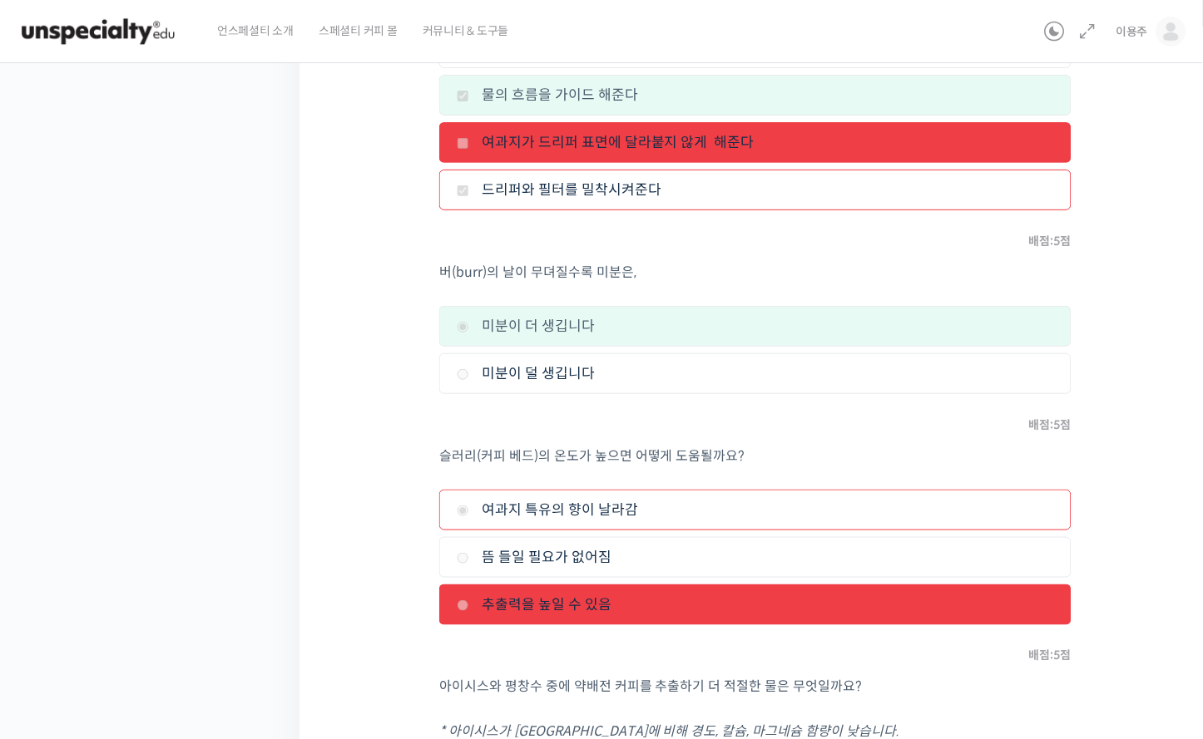
drag, startPoint x: 652, startPoint y: 467, endPoint x: 781, endPoint y: 471, distance: 129.0
click at [784, 472] on div "퀴즈 1 / 1 ← 이전 다음 → 복습 퀴즈 기초부터 고급까지, 영국 국가대표 박상호 바리스타의 브루잉 클래스 5-2강. 퀴즈로 복습하기 복습…" at bounding box center [755, 216] width 745 height 5522
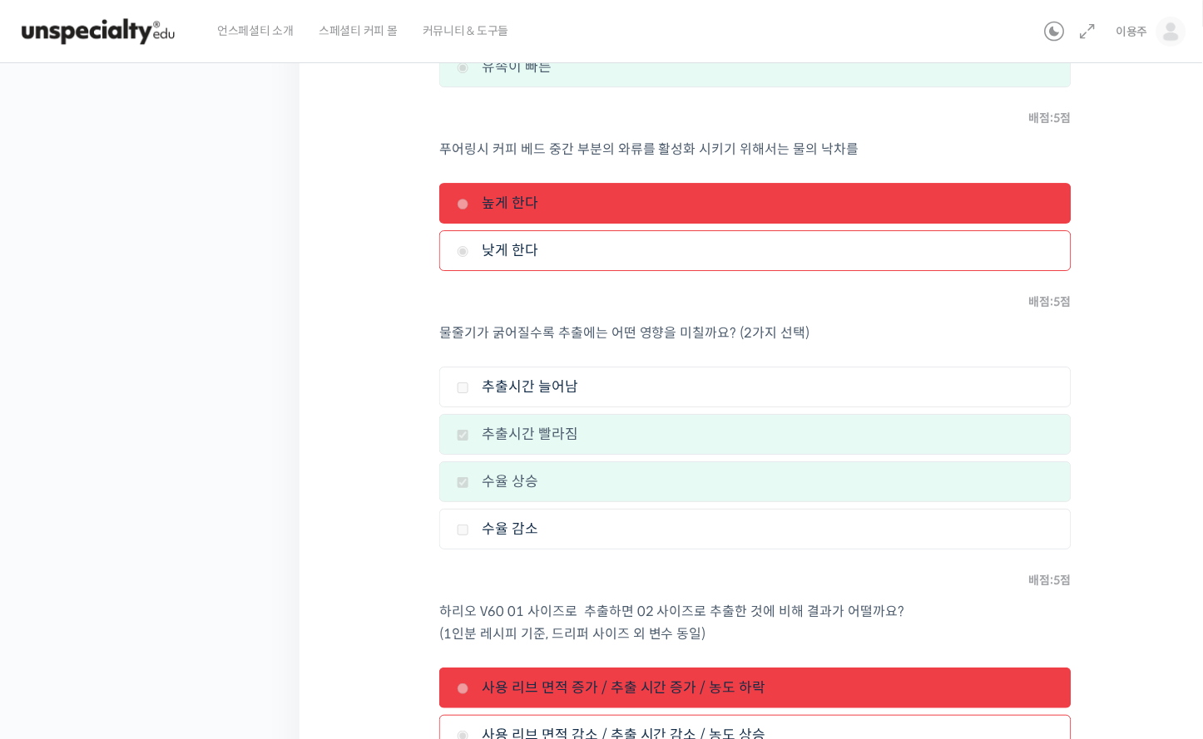
scroll to position [3493, 0]
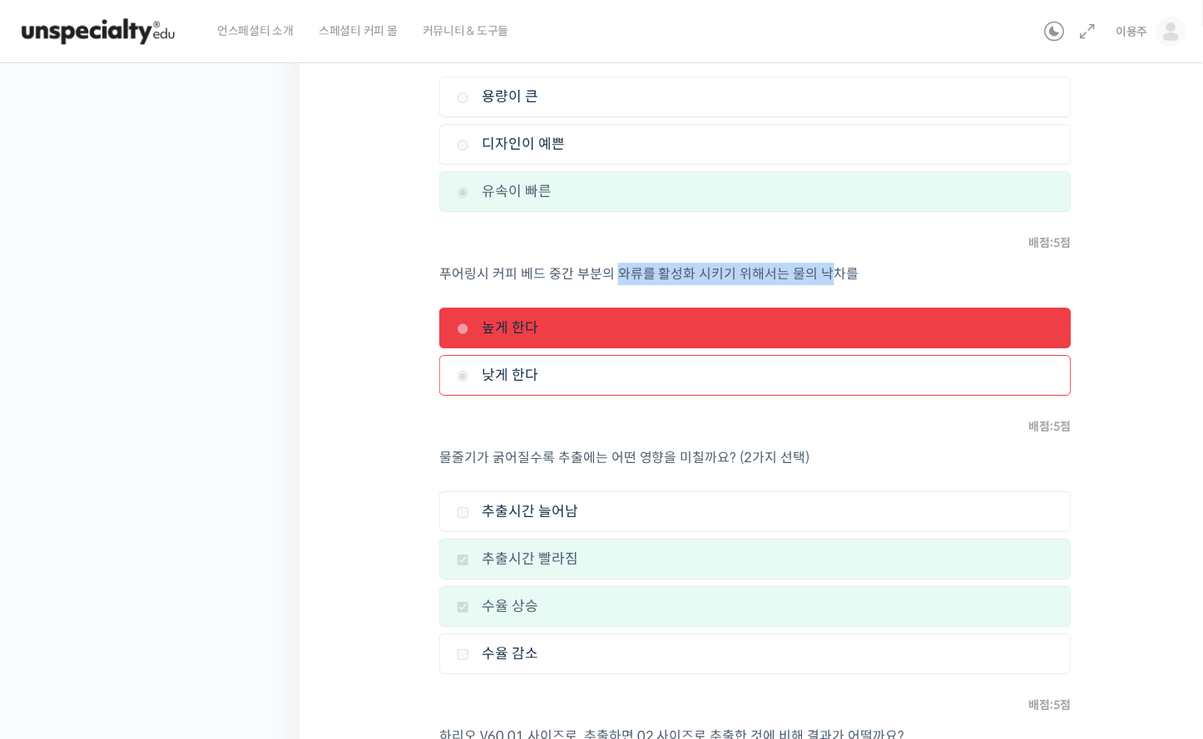
drag, startPoint x: 615, startPoint y: 260, endPoint x: 823, endPoint y: 263, distance: 207.9
click at [823, 263] on p "푸어링시 커피 베드 중간 부분의 와류를 활성화 시키기 위해서는 물의 낙차를" at bounding box center [755, 274] width 632 height 22
drag, startPoint x: 569, startPoint y: 238, endPoint x: 810, endPoint y: 268, distance: 243.0
click at [810, 268] on li "질문 13 / 20 13 . 질문 배점: 5 점 푸어링시 커피 베드 중간 부분의 와류를 활성화 시키기 위해서는 물의 낙차를 1. 높게 한다 2…" at bounding box center [755, 324] width 632 height 184
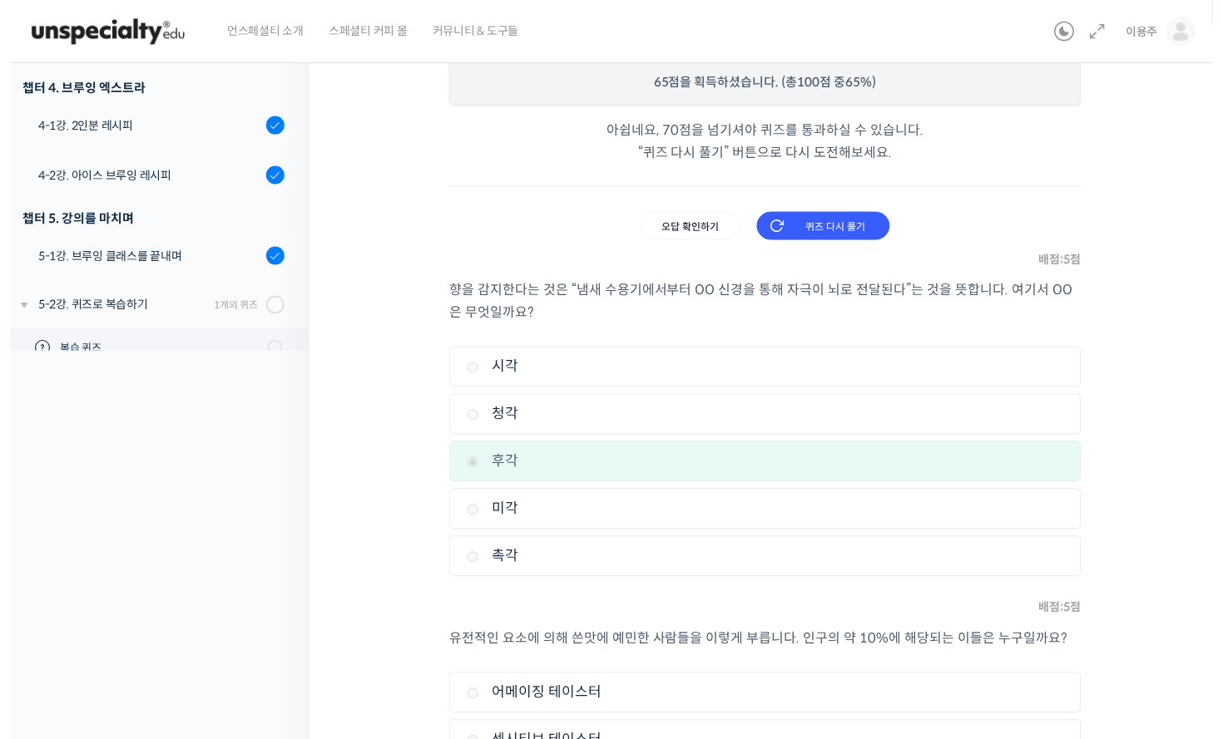
scroll to position [0, 0]
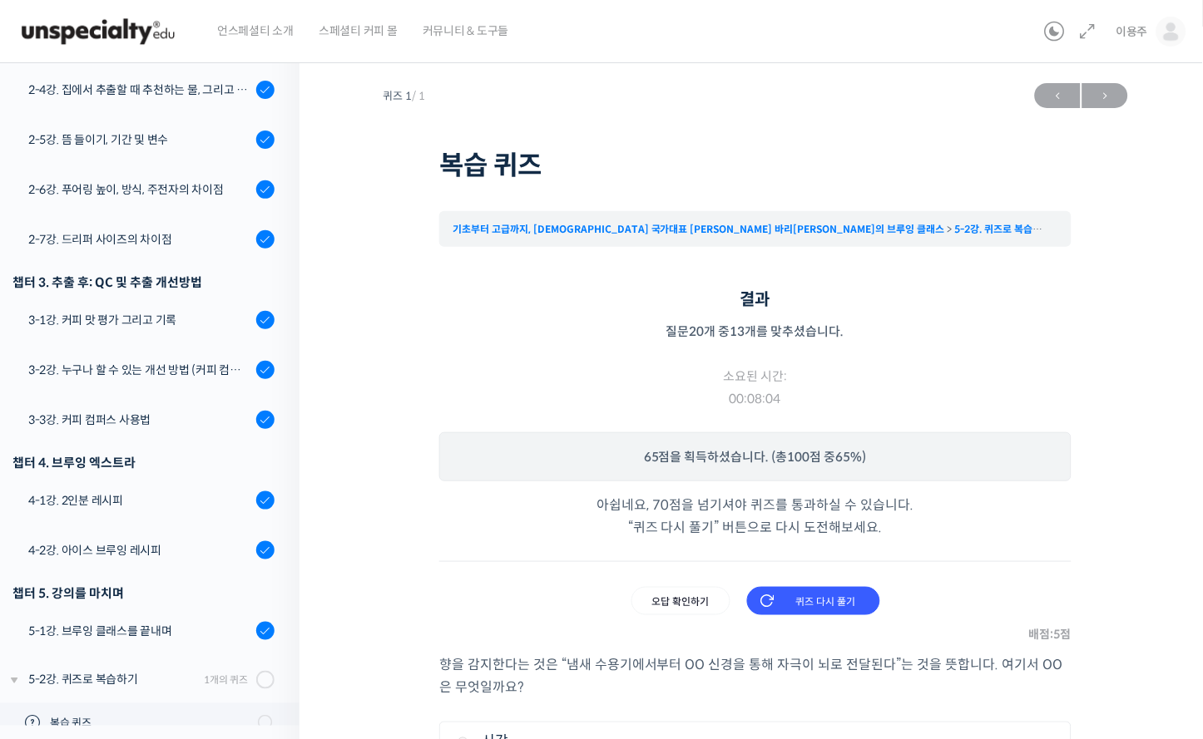
drag, startPoint x: 298, startPoint y: 460, endPoint x: 579, endPoint y: 72, distance: 478.8
click at [821, 605] on input "퀴즈 다시 풀기" at bounding box center [813, 601] width 133 height 28
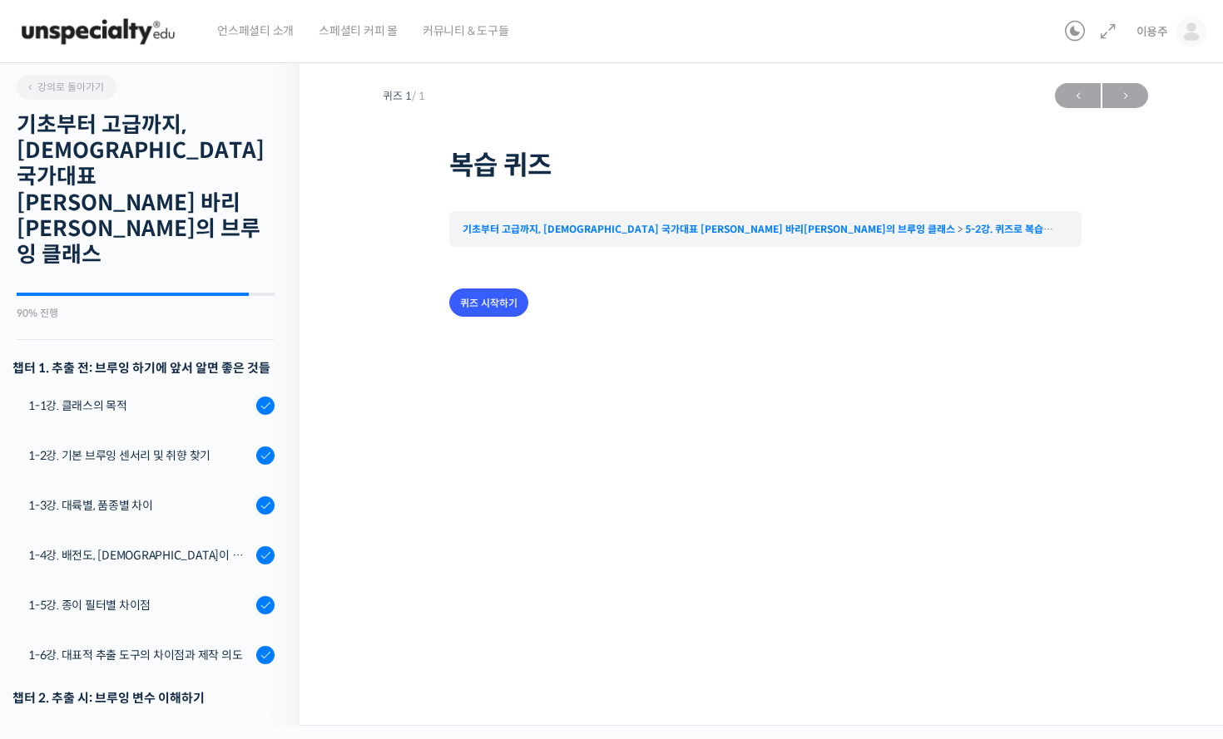
scroll to position [796, 0]
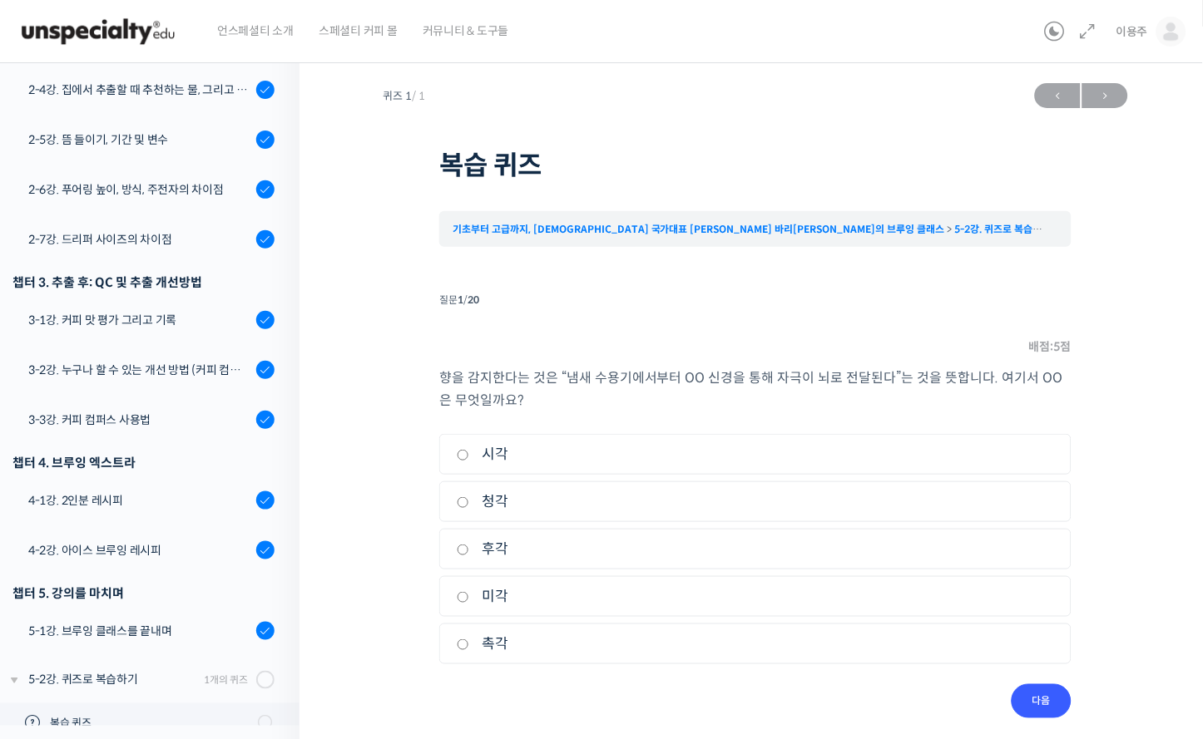
click at [493, 545] on label "후각" at bounding box center [755, 549] width 597 height 22
click at [469, 545] on input "후각" at bounding box center [463, 550] width 12 height 11
radio input "true"
click at [1057, 704] on input "다음" at bounding box center [1041, 701] width 60 height 34
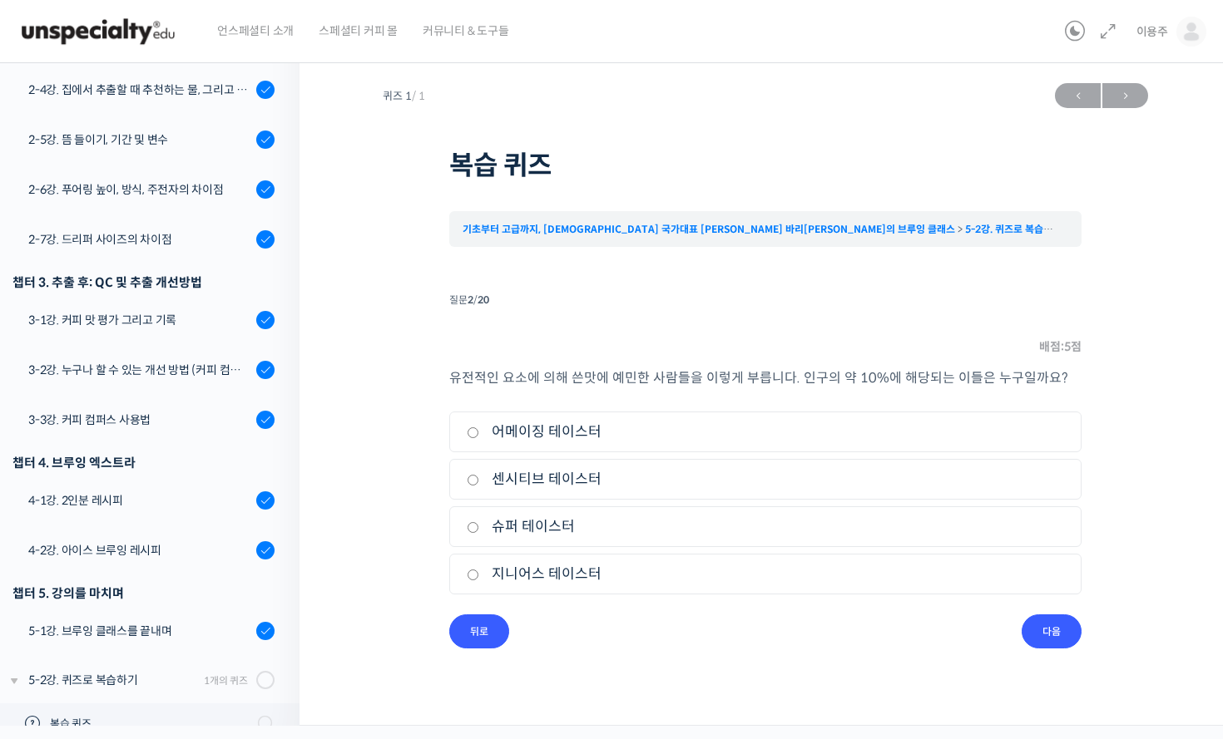
click at [563, 523] on label "슈퍼 테이스터" at bounding box center [765, 527] width 597 height 22
click at [479, 523] on input "슈퍼 테이스터" at bounding box center [473, 527] width 12 height 11
radio input "true"
click at [1030, 630] on input "다음" at bounding box center [1051, 632] width 60 height 34
click at [506, 477] on label "빨간색" at bounding box center [765, 479] width 597 height 22
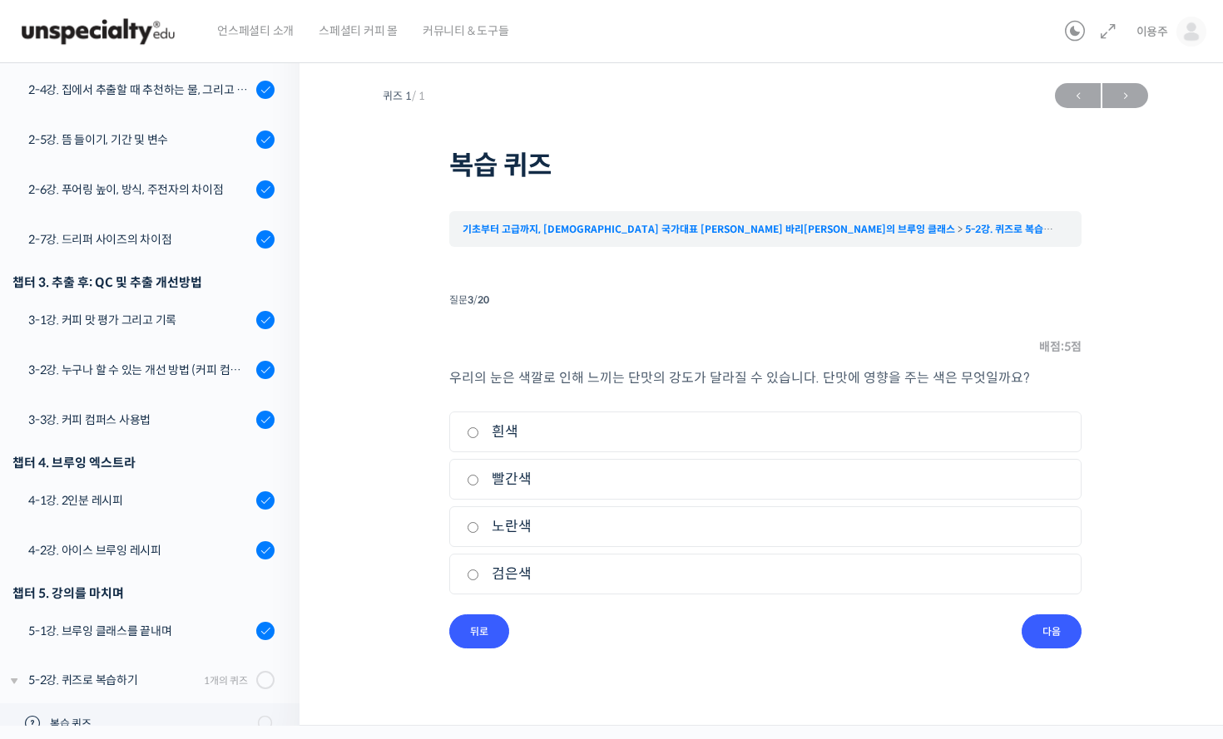
click at [479, 477] on input "빨간색" at bounding box center [473, 480] width 12 height 11
radio input "true"
click at [1061, 636] on input "다음" at bounding box center [1051, 632] width 60 height 34
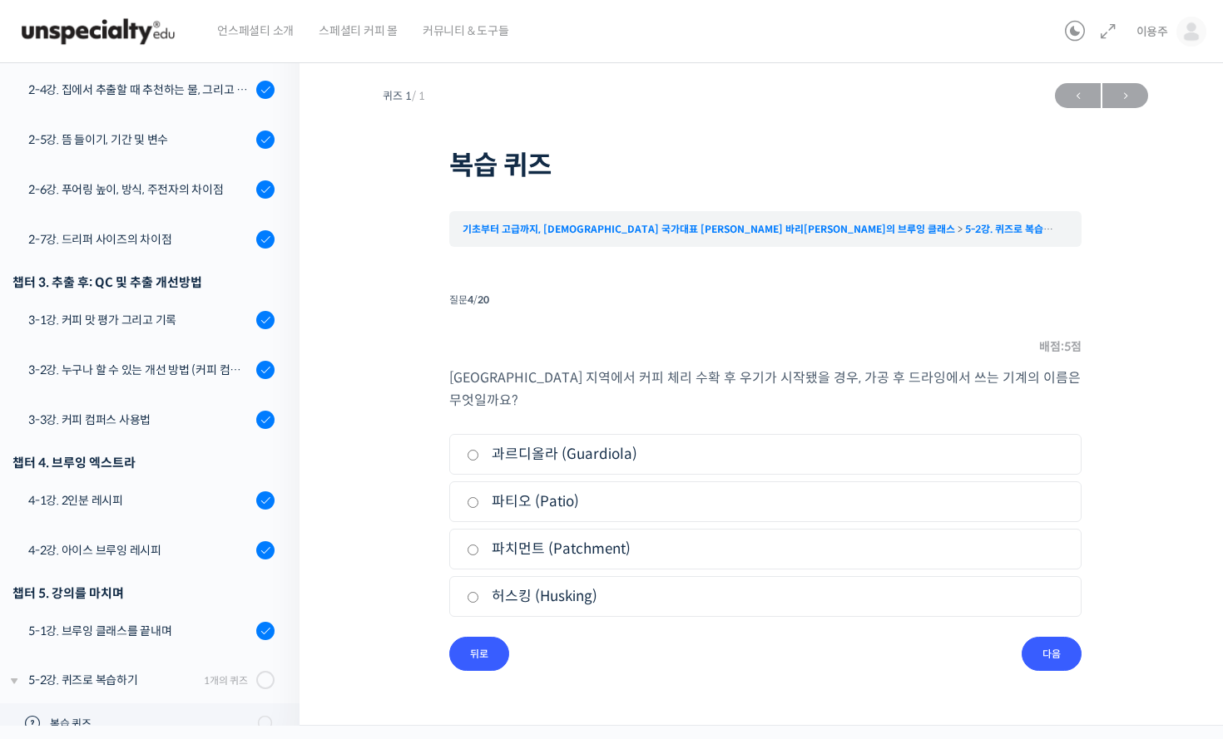
click at [532, 443] on label "과르디올라 (Guardiola)" at bounding box center [765, 454] width 597 height 22
click at [479, 450] on input "과르디올라 (Guardiola)" at bounding box center [473, 455] width 12 height 11
radio input "true"
click at [1042, 637] on input "다음" at bounding box center [1051, 654] width 60 height 34
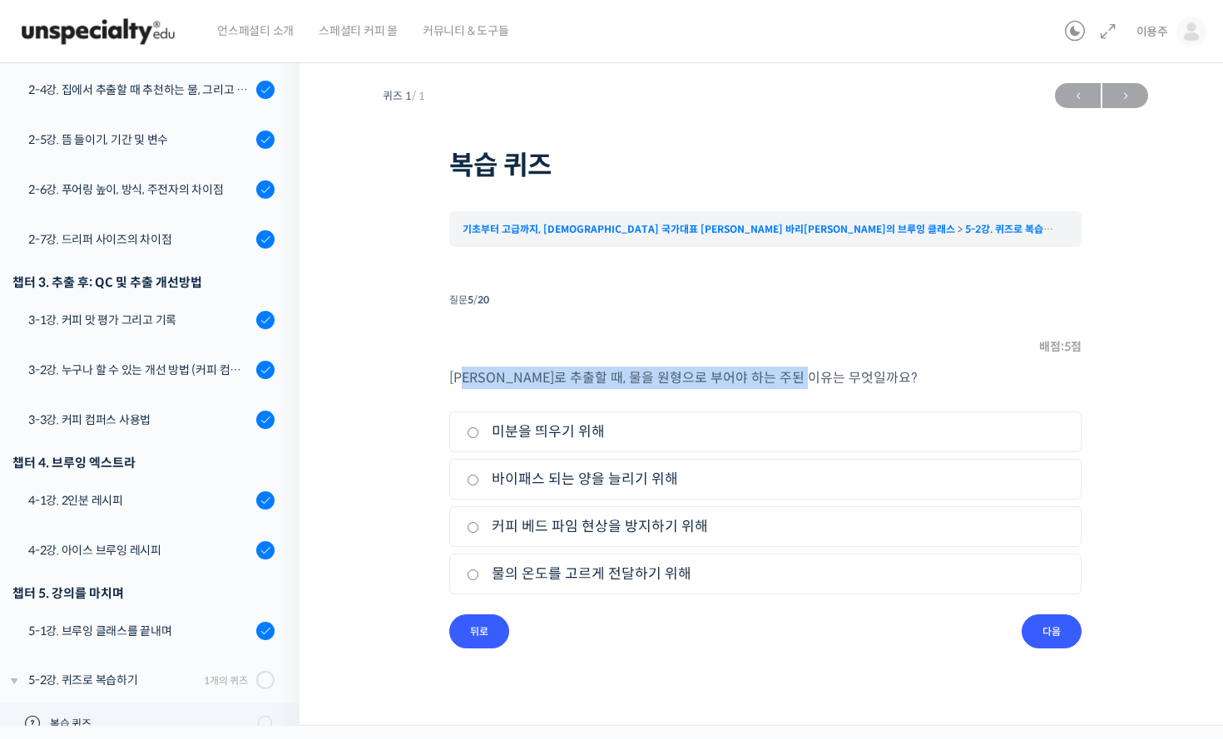
drag, startPoint x: 478, startPoint y: 373, endPoint x: 857, endPoint y: 364, distance: 379.3
click at [834, 359] on li "질문 5 / 20 5 . 질문 배점: 5 점 칼리타 드리퍼로 추출할 때, 물을 원형으로 부어야 하는 주된 이유는 무엇일까요? 1. 미분을 띄우…" at bounding box center [765, 469] width 632 height 360
click at [932, 373] on p "칼리타 드리퍼로 추출할 때, 물을 원형으로 부어야 하는 주된 이유는 무엇일까요?" at bounding box center [765, 378] width 632 height 22
click at [664, 578] on label "물의 온도를 고르게 전달하기 위해" at bounding box center [765, 574] width 597 height 22
click at [479, 578] on input "물의 온도를 고르게 전달하기 위해" at bounding box center [473, 575] width 12 height 11
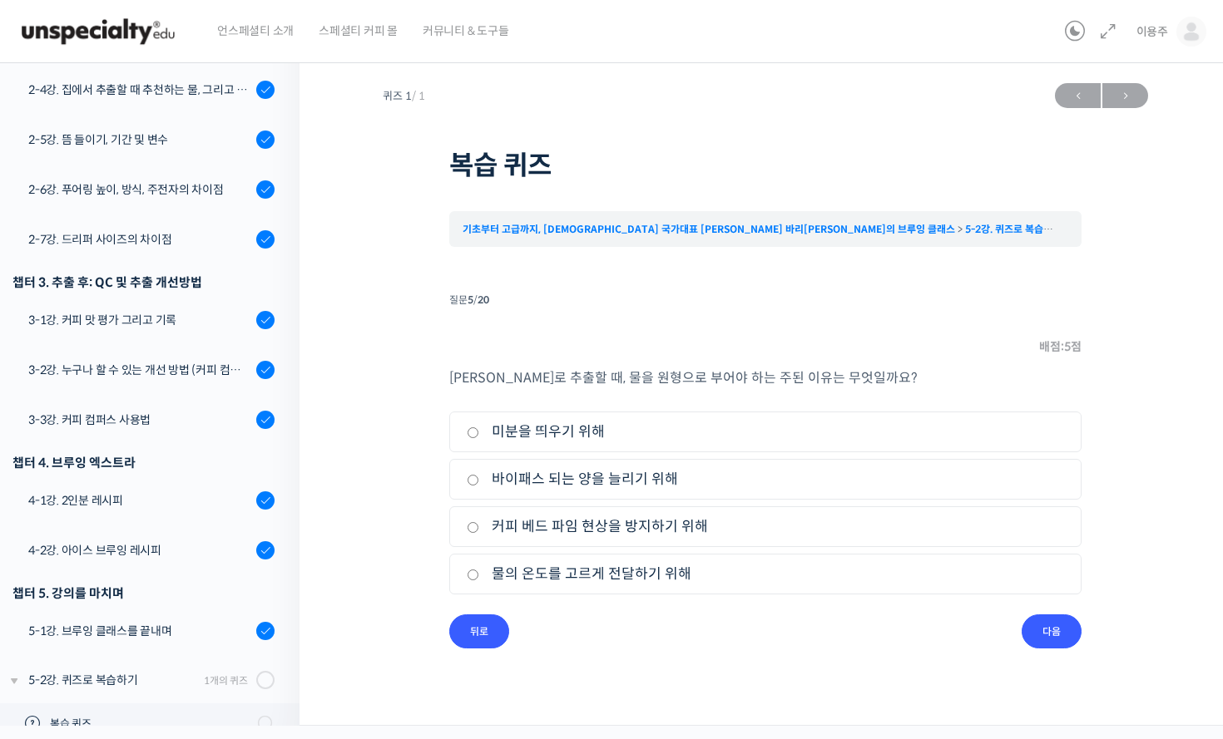
radio input "true"
click at [649, 530] on label "커피 베드 파임 현상을 방지하기 위해" at bounding box center [765, 527] width 597 height 22
click at [479, 530] on input "커피 베드 파임 현상을 방지하기 위해" at bounding box center [473, 527] width 12 height 11
radio input "true"
drag, startPoint x: 1080, startPoint y: 615, endPoint x: 1074, endPoint y: 620, distance: 8.8
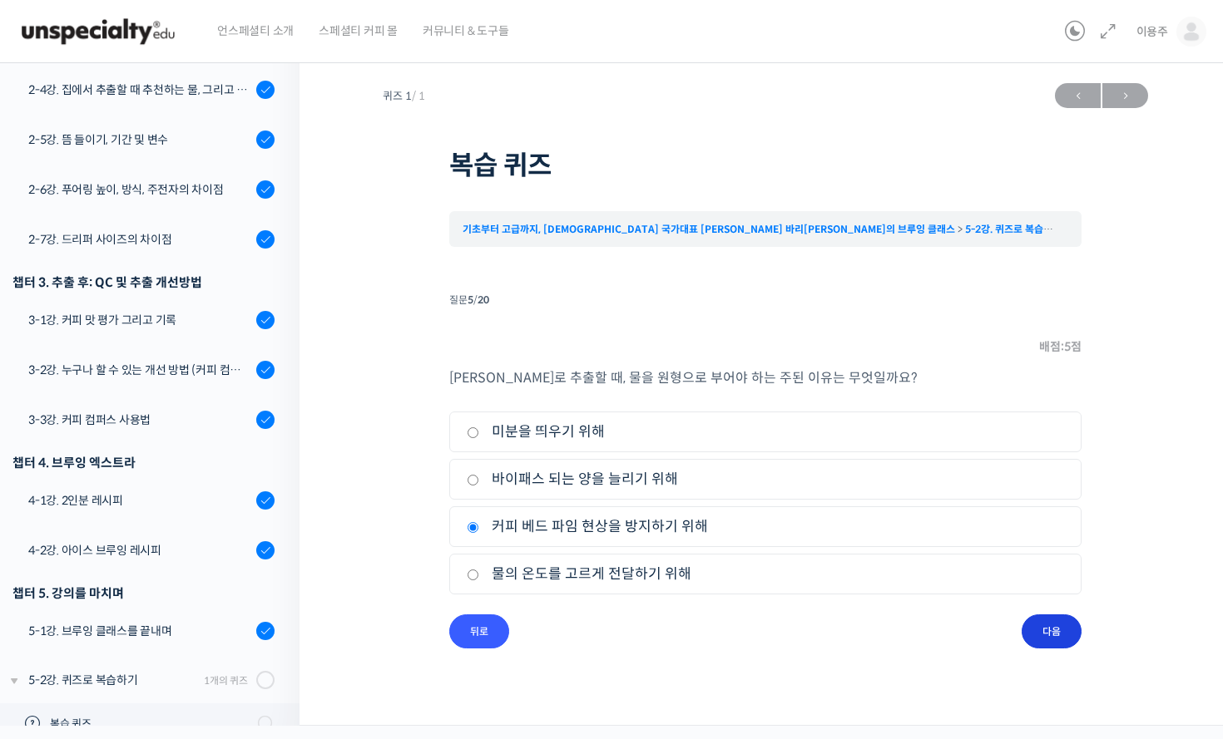
click at [1080, 616] on li "질문 5 / 20 5 . 질문 배점: 5 점 칼리타 드리퍼로 추출할 때, 물을 원형으로 부어야 하는 주된 이유는 무엇일까요? 1. 미분을 띄우…" at bounding box center [765, 469] width 632 height 360
click at [1059, 626] on input "다음" at bounding box center [1051, 632] width 60 height 34
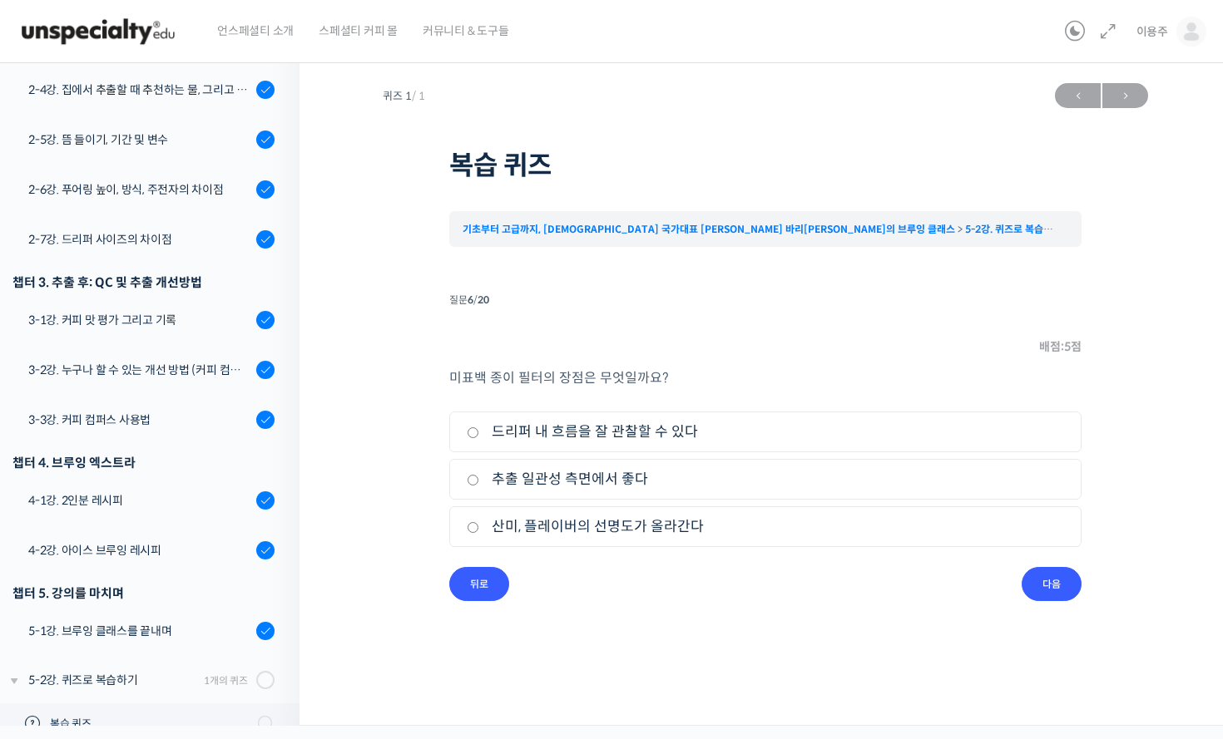
click at [620, 434] on label "드리퍼 내 흐름을 잘 관찰할 수 있다" at bounding box center [765, 432] width 597 height 22
click at [479, 434] on input "드리퍼 내 흐름을 잘 관찰할 수 있다" at bounding box center [473, 432] width 12 height 11
radio input "true"
click at [658, 537] on label "산미, 플레이버의 선명도가 올라간다" at bounding box center [765, 527] width 597 height 22
click at [479, 533] on input "산미, 플레이버의 선명도가 올라간다" at bounding box center [473, 527] width 12 height 11
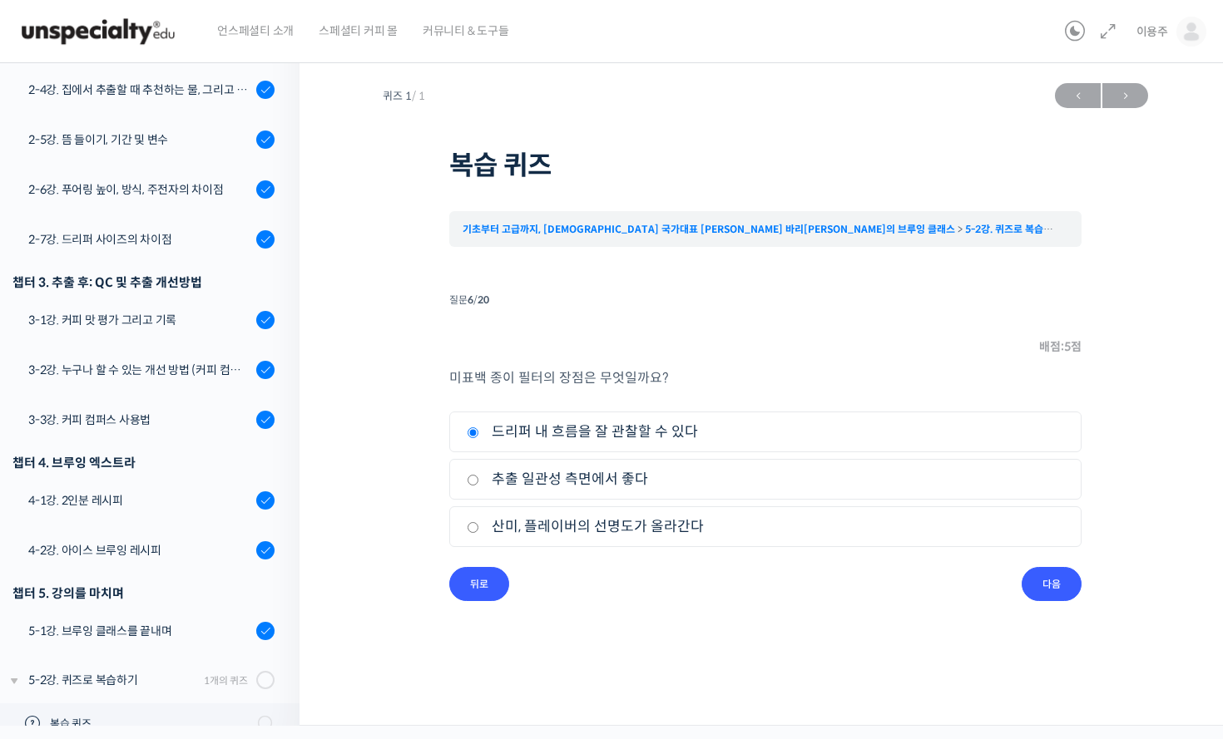
radio input "true"
click at [604, 477] on label "추출 일관성 측면에서 좋다" at bounding box center [765, 479] width 597 height 22
click at [479, 477] on input "추출 일관성 측면에서 좋다" at bounding box center [473, 480] width 12 height 11
radio input "true"
click at [1048, 581] on input "다음" at bounding box center [1051, 584] width 60 height 34
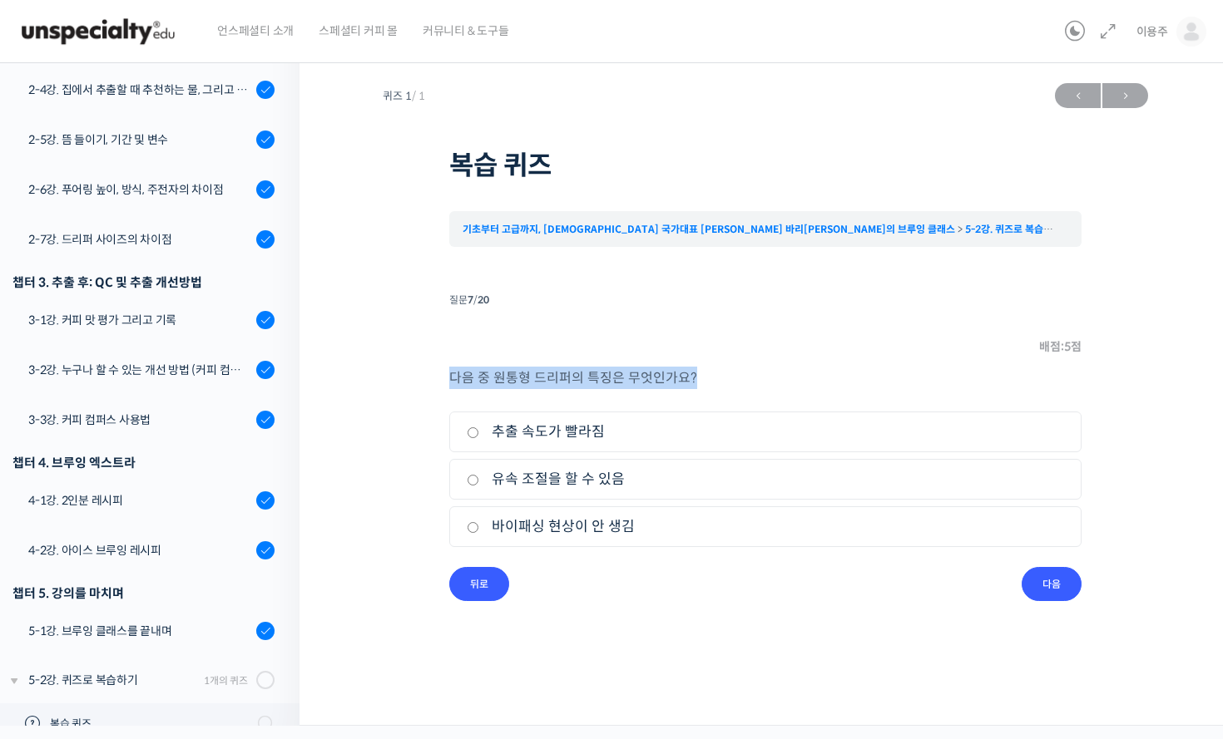
drag, startPoint x: 452, startPoint y: 375, endPoint x: 815, endPoint y: 385, distance: 363.6
click at [768, 381] on p "다음 중 원통형 드리퍼의 특징은 무엇인가요?" at bounding box center [765, 378] width 632 height 22
click at [819, 385] on p "다음 중 원통형 드리퍼의 특징은 무엇인가요?" at bounding box center [765, 378] width 632 height 22
drag, startPoint x: 606, startPoint y: 521, endPoint x: 639, endPoint y: 529, distance: 33.3
click at [605, 522] on label "바이패싱 현상이 안 생김" at bounding box center [765, 527] width 597 height 22
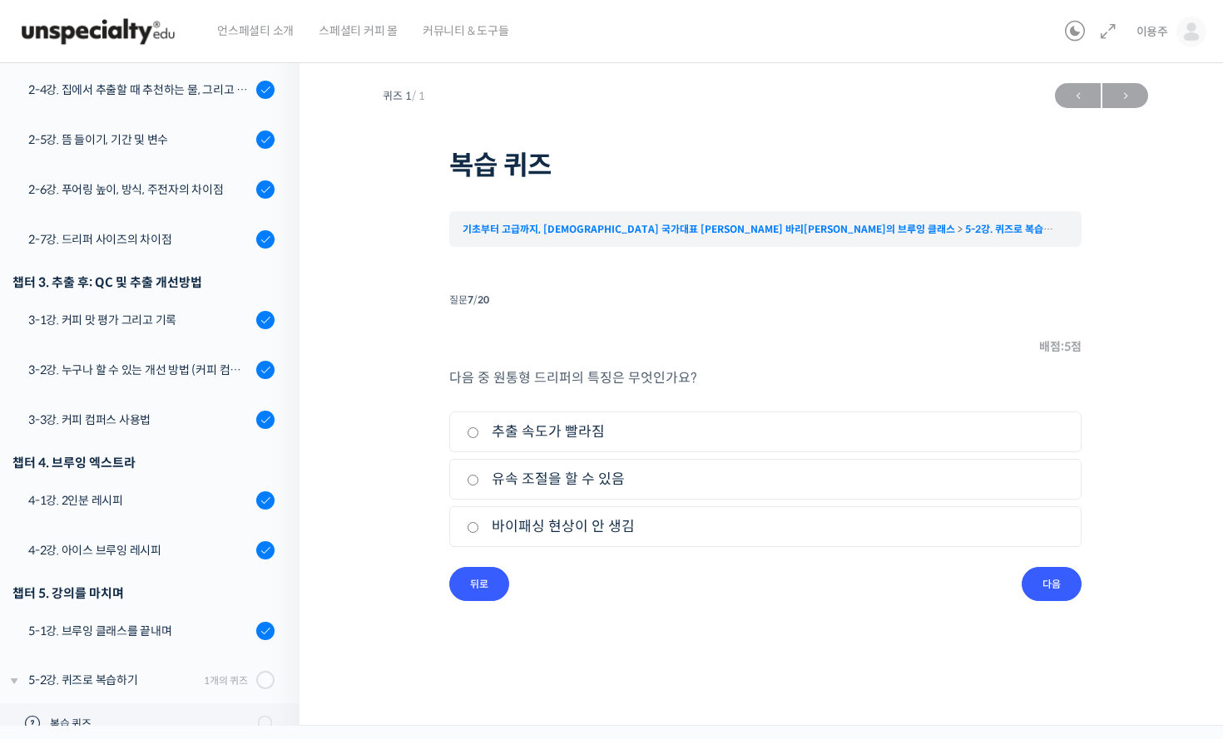
click at [479, 522] on input "바이패싱 현상이 안 생김" at bounding box center [473, 527] width 12 height 11
radio input "true"
click at [1051, 575] on input "다음" at bounding box center [1051, 584] width 60 height 34
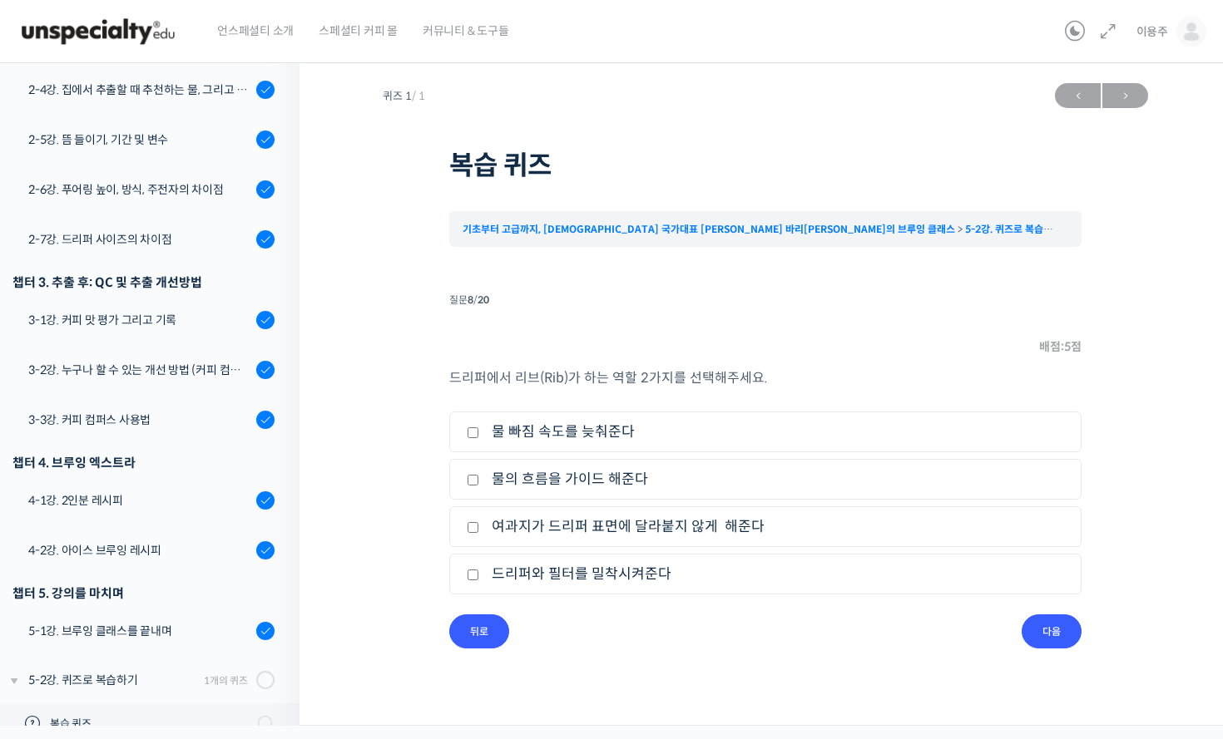
drag, startPoint x: 450, startPoint y: 372, endPoint x: 794, endPoint y: 396, distance: 345.2
click at [794, 395] on div "드리퍼에서 리브(Rib)가 하는 역할 2가지를 선택해주세요. 1. 물 빠짐 속도를 늦춰준다 2. 물의 흐름을 가이드 해준다 3. 여과지가 드리…" at bounding box center [765, 491] width 632 height 248
click at [945, 398] on div "드리퍼에서 리브(Rib)가 하는 역할 2가지를 선택해주세요. 1. 물 빠짐 속도를 늦춰준다 2. 물의 흐름을 가이드 해준다 3. 여과지가 드리…" at bounding box center [765, 491] width 632 height 248
click at [606, 439] on label "물 빠짐 속도를 늦춰준다" at bounding box center [765, 432] width 597 height 22
click at [479, 438] on input "물 빠짐 속도를 늦춰준다" at bounding box center [473, 432] width 12 height 11
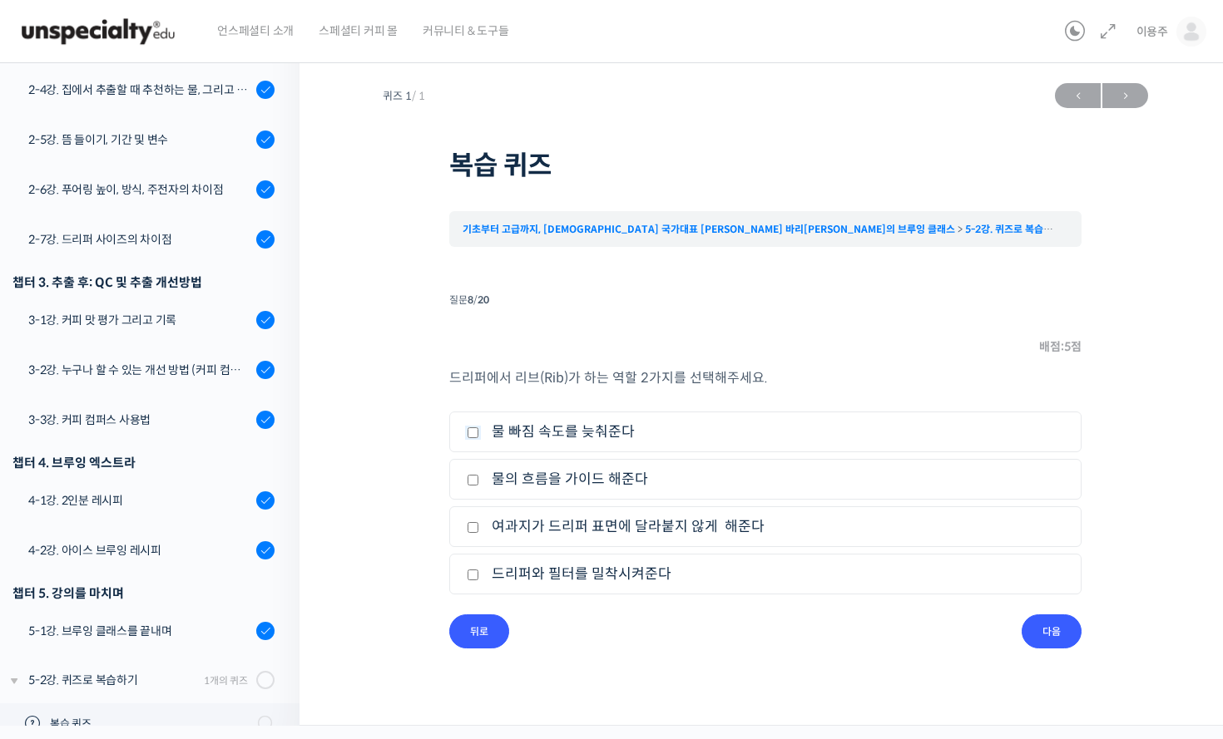
checkbox input "true"
click at [721, 530] on label "여과지가 드리퍼 표면에 달라붙지 않게 해준다" at bounding box center [765, 527] width 597 height 22
click at [479, 530] on input "여과지가 드리퍼 표면에 달라붙지 않게 해준다" at bounding box center [473, 527] width 12 height 11
checkbox input "true"
drag, startPoint x: 506, startPoint y: 371, endPoint x: 843, endPoint y: 378, distance: 337.7
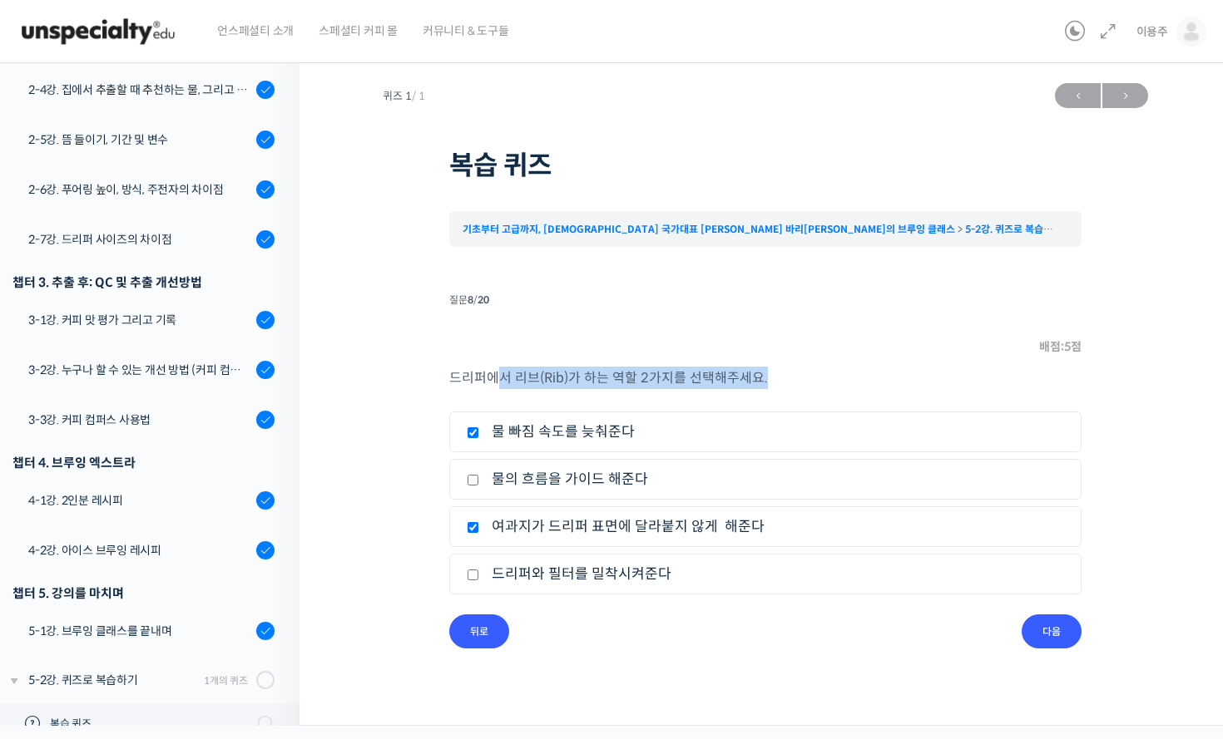
click at [831, 378] on p "드리퍼에서 리브(Rib)가 하는 역할 2가지를 선택해주세요." at bounding box center [765, 378] width 632 height 22
click at [902, 375] on p "드리퍼에서 리브(Rib)가 하는 역할 2가지를 선택해주세요." at bounding box center [765, 378] width 632 height 22
click at [618, 435] on label "물 빠짐 속도를 늦춰준다" at bounding box center [765, 432] width 597 height 22
click at [479, 435] on input "물 빠짐 속도를 늦춰준다" at bounding box center [473, 432] width 12 height 11
checkbox input "false"
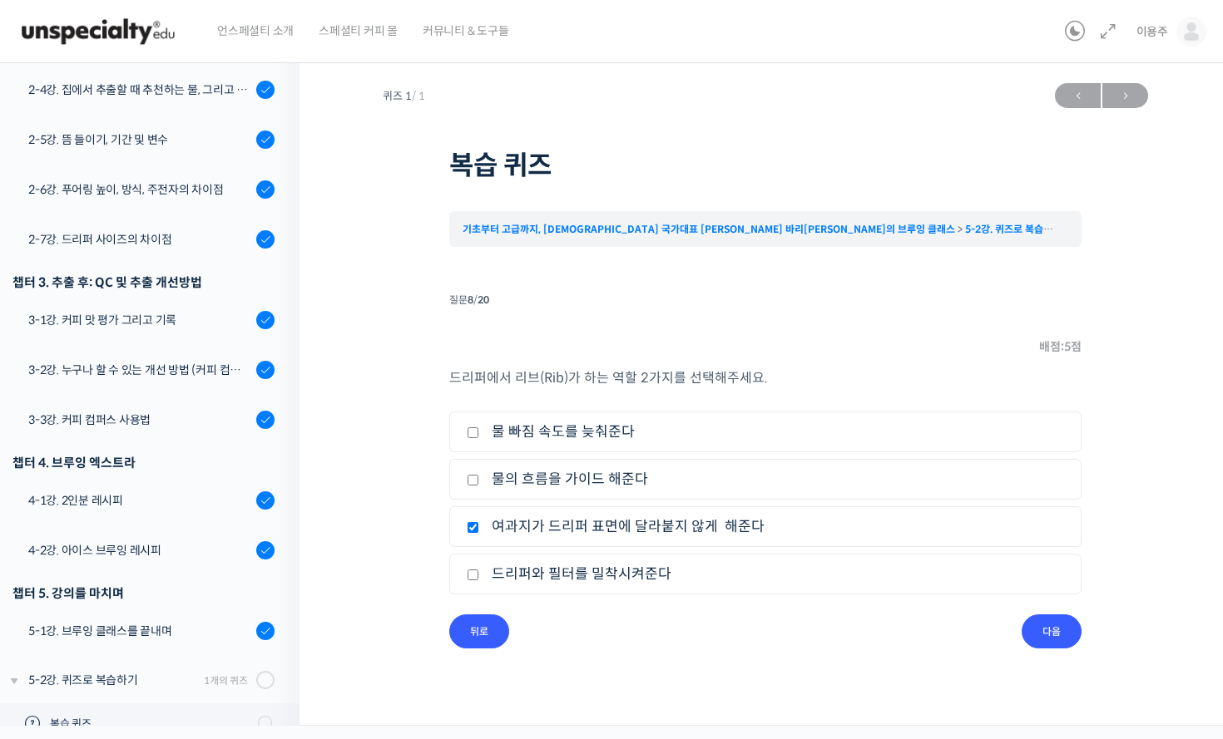
click at [634, 570] on label "드리퍼와 필터를 밀착시켜준다" at bounding box center [765, 574] width 597 height 22
click at [479, 570] on input "드리퍼와 필터를 밀착시켜준다" at bounding box center [473, 575] width 12 height 11
checkbox input "true"
click at [1048, 634] on input "다음" at bounding box center [1051, 632] width 60 height 34
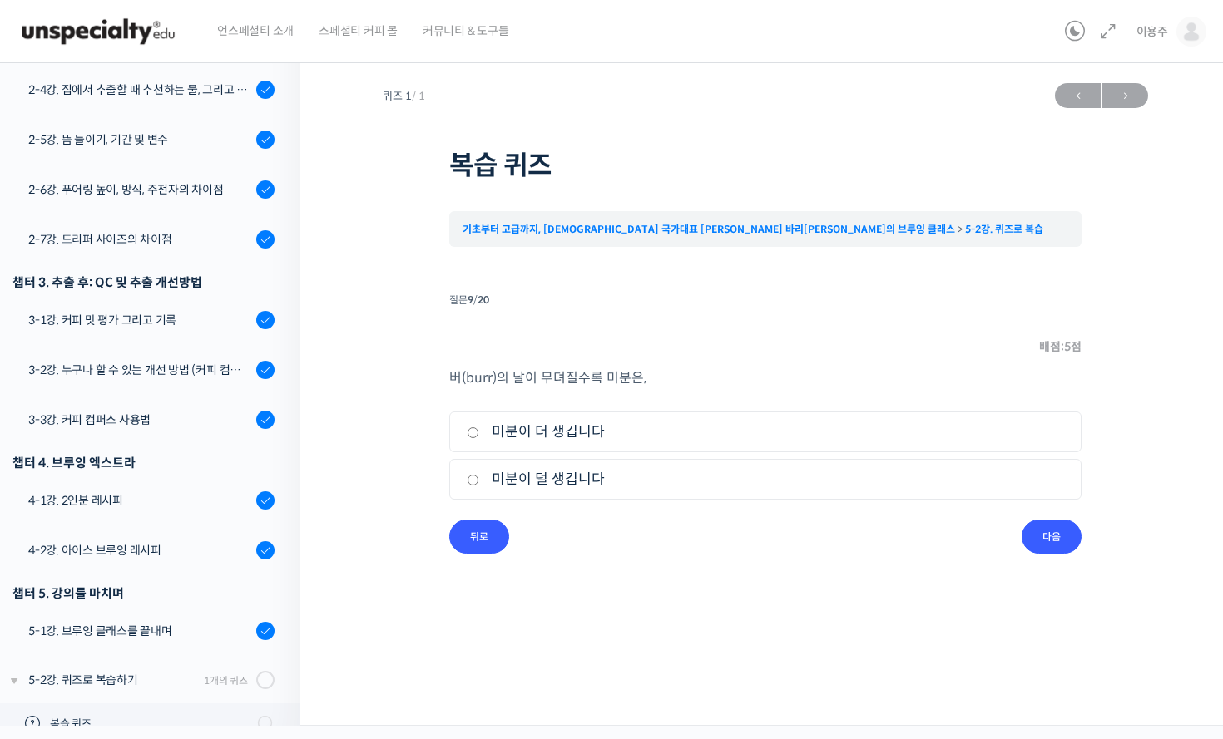
click at [576, 432] on label "미분이 더 생깁니다" at bounding box center [765, 432] width 597 height 22
click at [479, 432] on input "미분이 더 생깁니다" at bounding box center [473, 432] width 12 height 11
radio input "true"
click at [1039, 535] on input "다음" at bounding box center [1051, 537] width 60 height 34
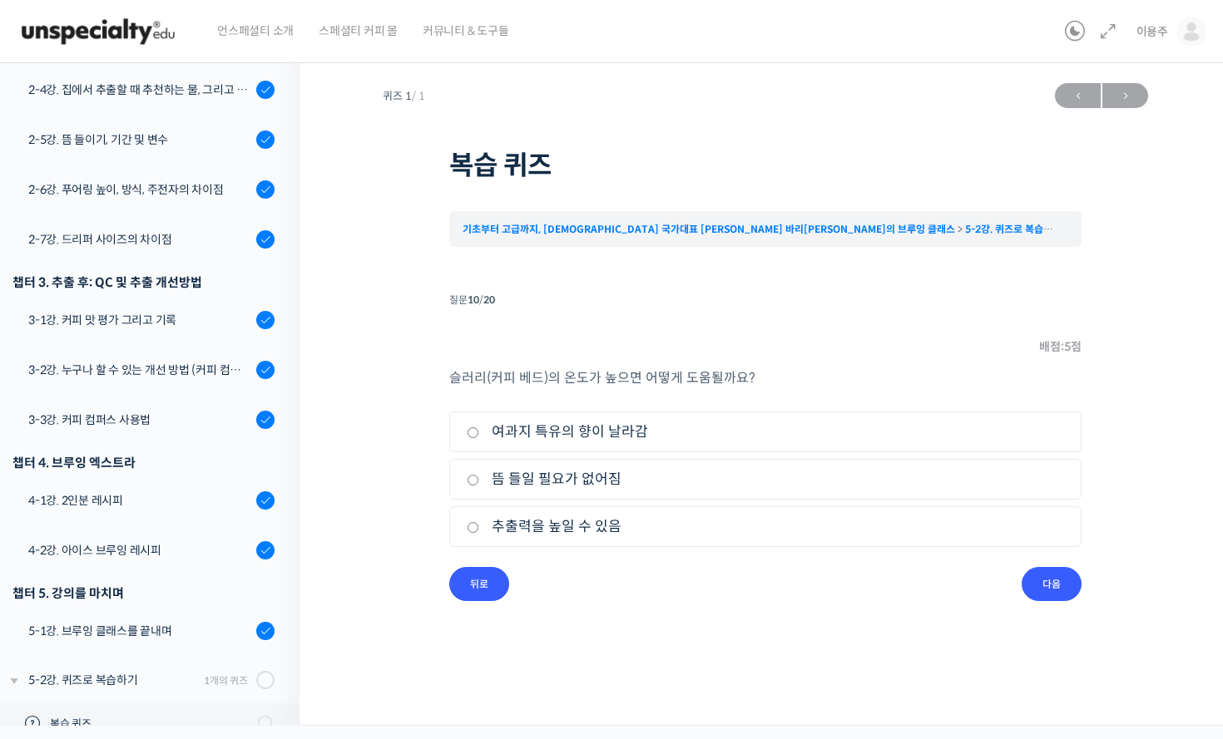
click at [615, 440] on label "여과지 특유의 향이 날라감" at bounding box center [765, 432] width 597 height 22
click at [479, 438] on input "여과지 특유의 향이 날라감" at bounding box center [473, 432] width 12 height 11
radio input "true"
click at [1073, 580] on input "다음" at bounding box center [1051, 584] width 60 height 34
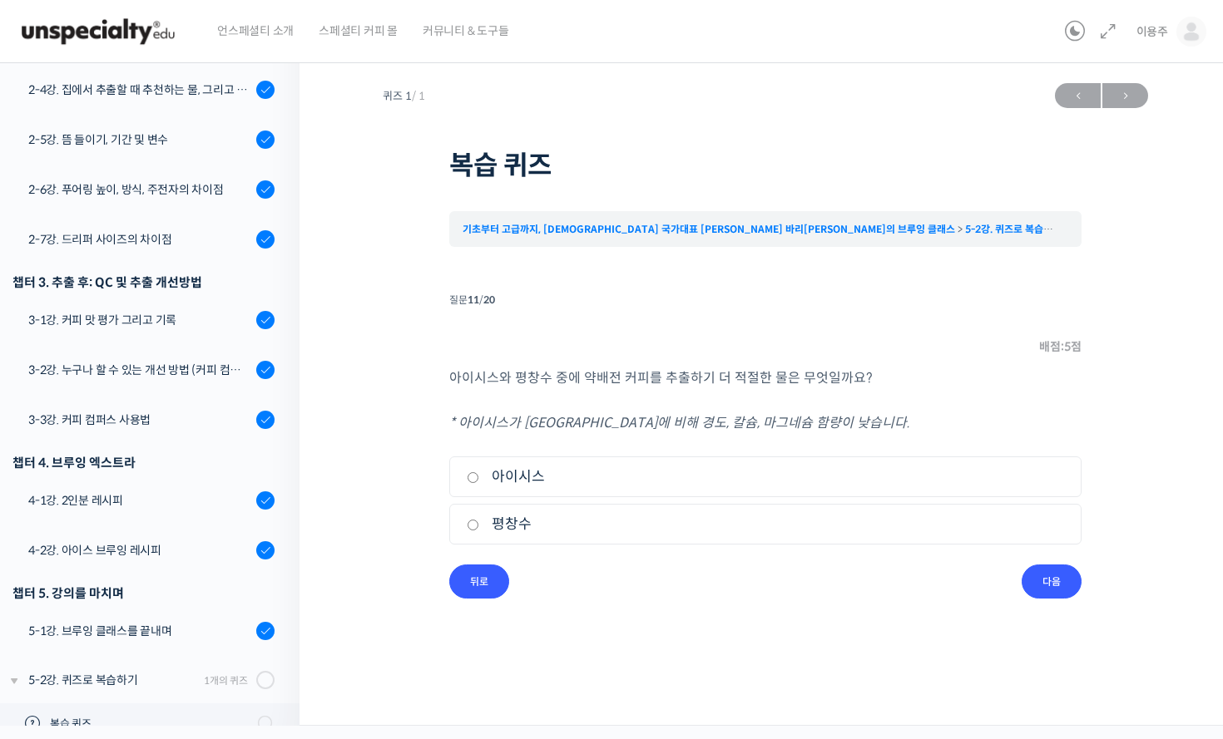
click at [528, 513] on label "평창수" at bounding box center [765, 524] width 597 height 22
click at [479, 520] on input "평창수" at bounding box center [473, 525] width 12 height 11
radio input "true"
click at [1030, 575] on input "다음" at bounding box center [1051, 582] width 60 height 34
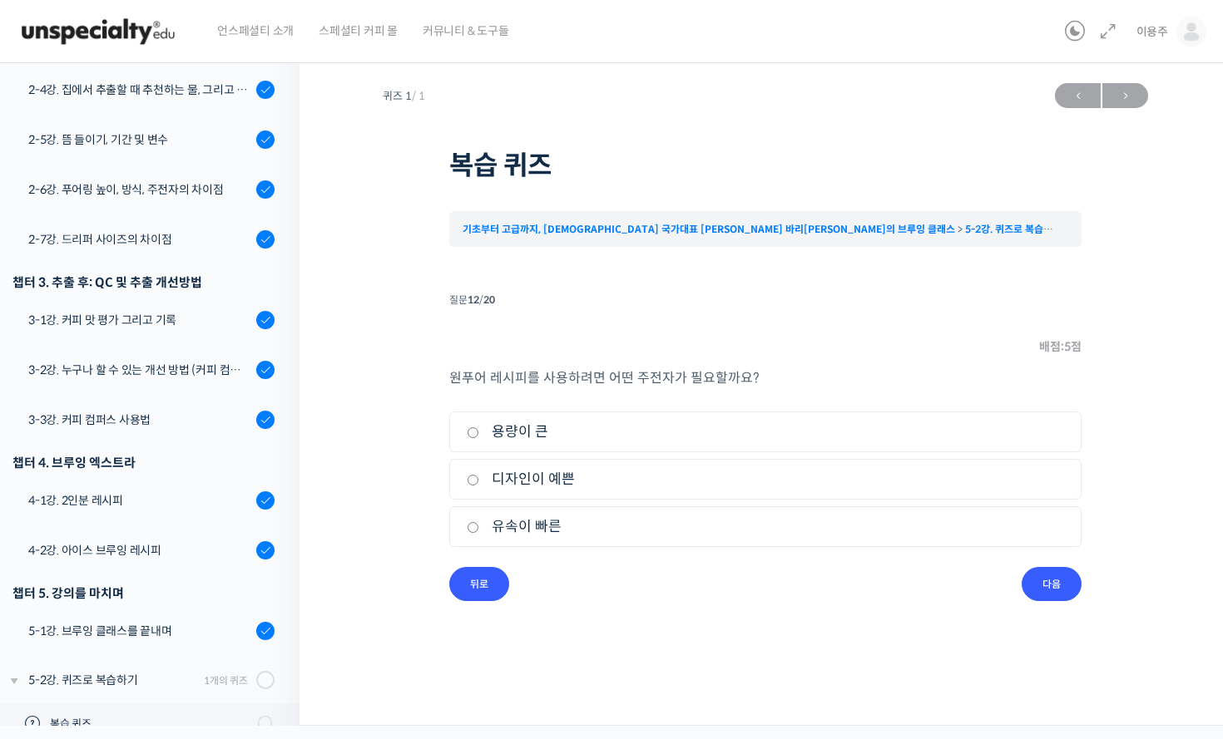
drag, startPoint x: 466, startPoint y: 388, endPoint x: 789, endPoint y: 417, distance: 324.8
click at [655, 399] on div "원푸어 레시피를 사용하려면 어떤 주전자가 필요할까요? 1. 용량이 큰 2. 디자인이 예쁜 3. 유속이 빠른" at bounding box center [765, 467] width 632 height 200
click at [534, 518] on label "유속이 빠른" at bounding box center [765, 527] width 597 height 22
click at [479, 522] on input "유속이 빠른" at bounding box center [473, 527] width 12 height 11
radio input "true"
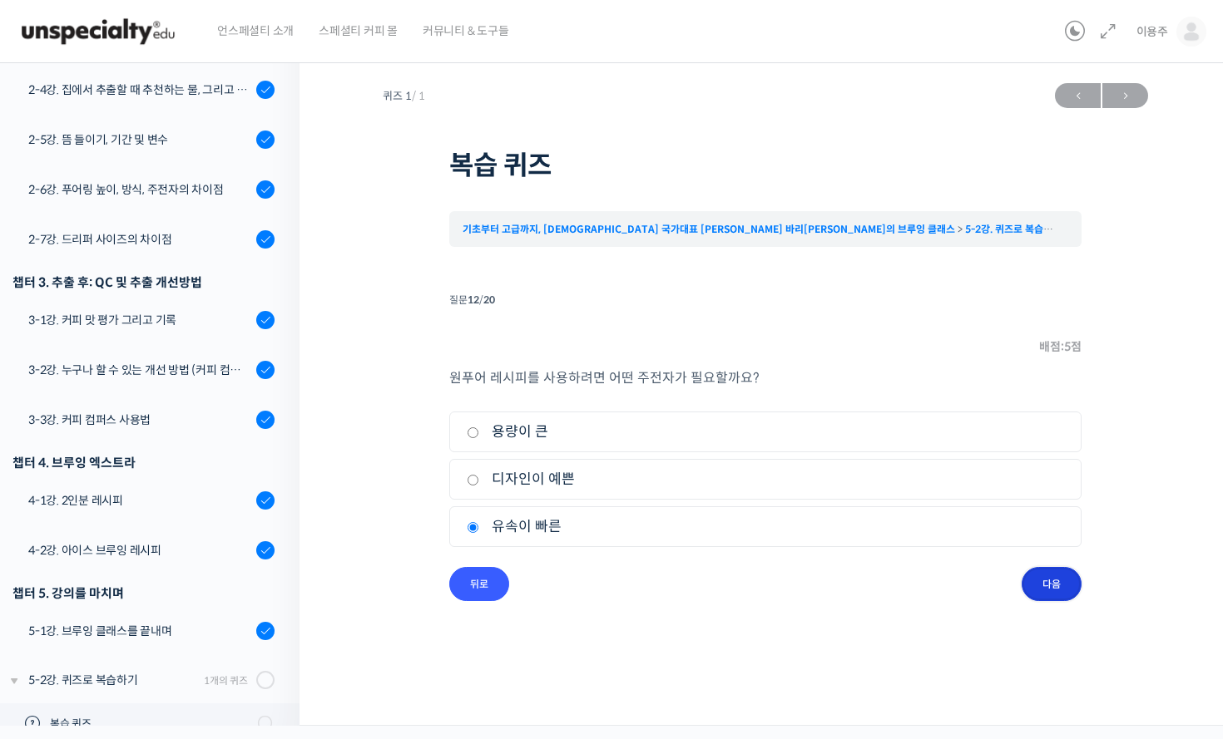
click at [1069, 576] on input "다음" at bounding box center [1051, 584] width 60 height 34
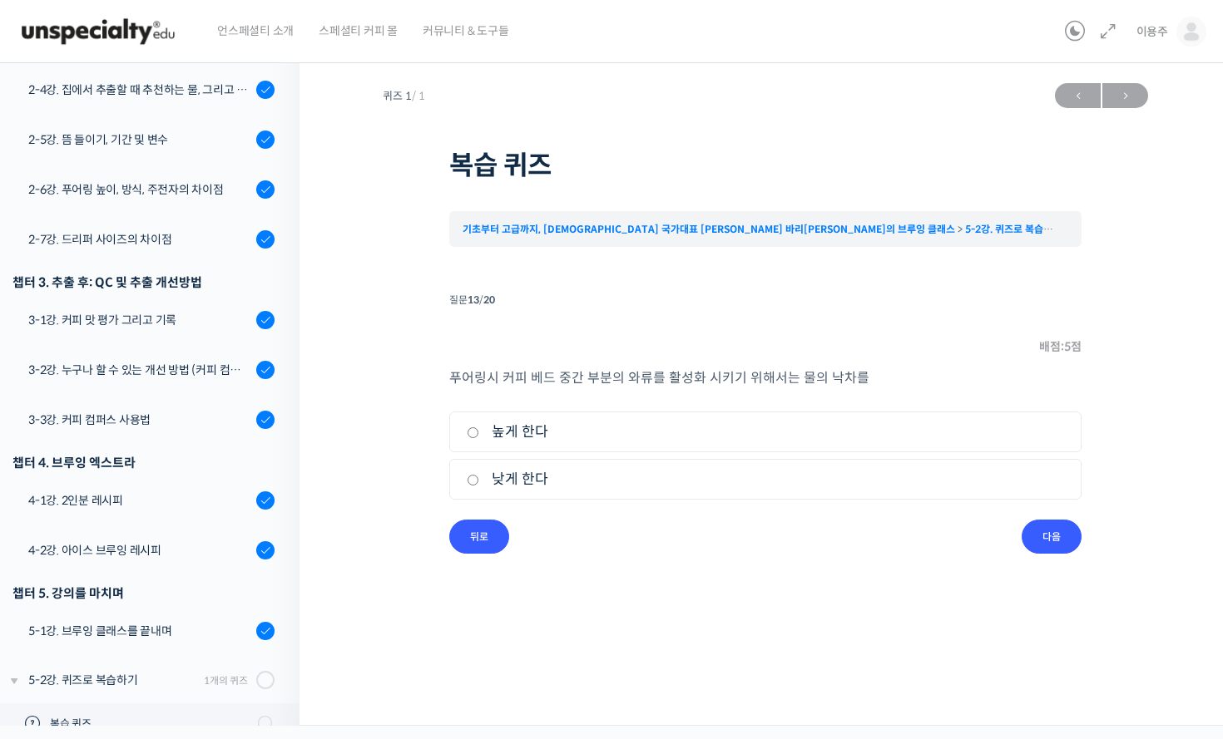
drag, startPoint x: 643, startPoint y: 381, endPoint x: 839, endPoint y: 397, distance: 196.9
click at [837, 397] on div "푸어링시 커피 베드 중간 부분의 와류를 활성화 시키기 위해서는 물의 낙차를 1. 높게 한다 2. 낮게 한다" at bounding box center [765, 443] width 632 height 153
drag, startPoint x: 921, startPoint y: 372, endPoint x: 699, endPoint y: 416, distance: 225.6
click at [919, 372] on p "푸어링시 커피 베드 중간 부분의 와류를 활성화 시키기 위해서는 물의 낙차를" at bounding box center [765, 378] width 632 height 22
click at [532, 477] on label "낮게 한다" at bounding box center [765, 479] width 597 height 22
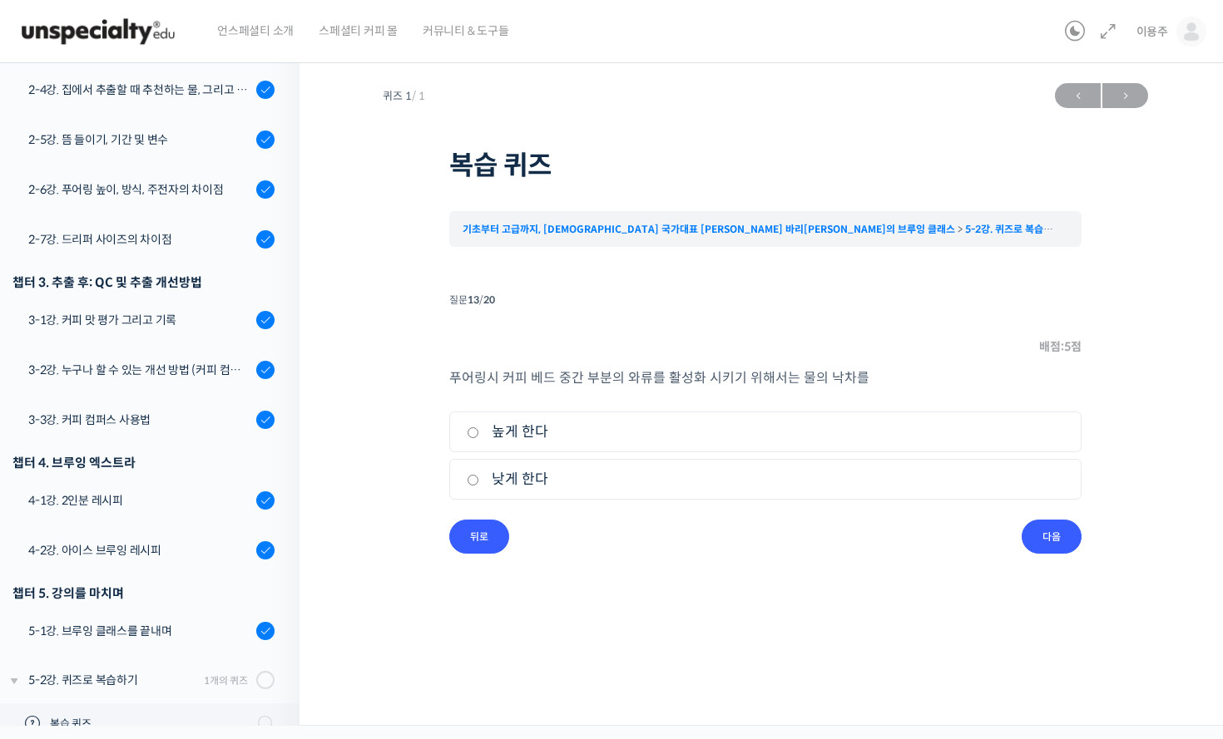
click at [479, 477] on input "낮게 한다" at bounding box center [473, 480] width 12 height 11
radio input "true"
click at [490, 424] on label "높게 한다" at bounding box center [765, 432] width 597 height 22
click at [479, 427] on input "높게 한다" at bounding box center [473, 432] width 12 height 11
radio input "true"
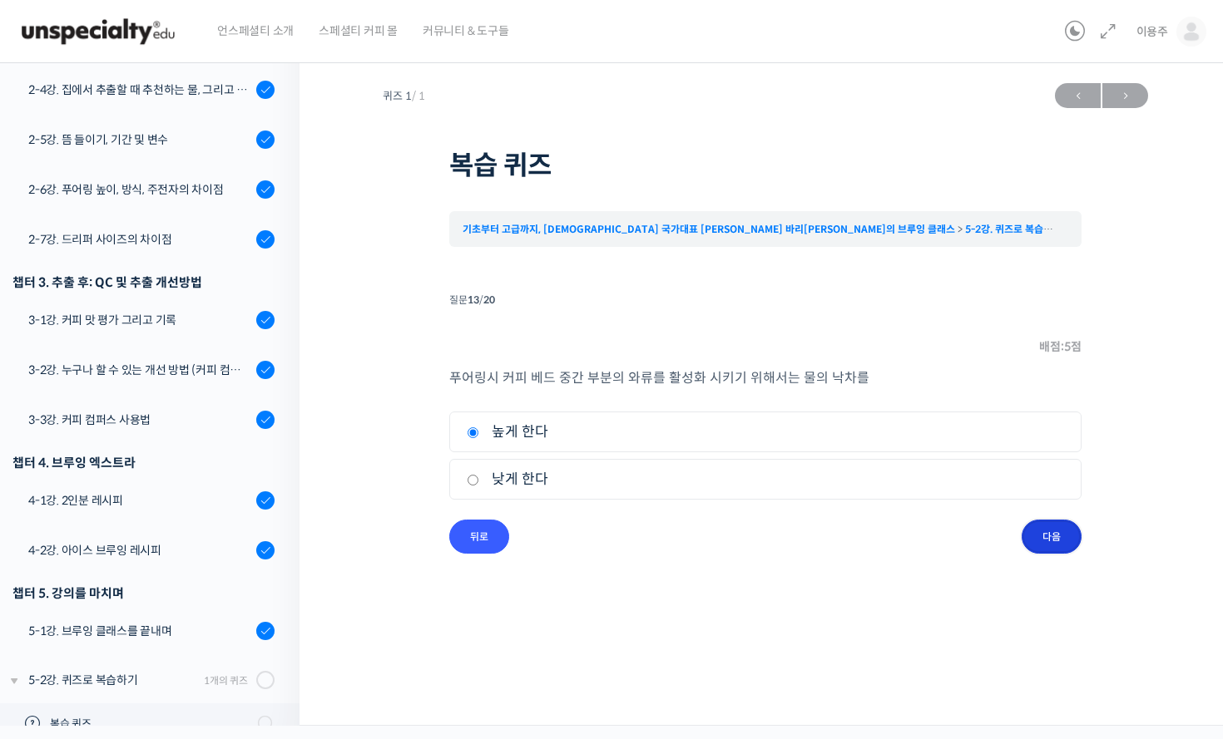
click at [1050, 522] on input "다음" at bounding box center [1051, 537] width 60 height 34
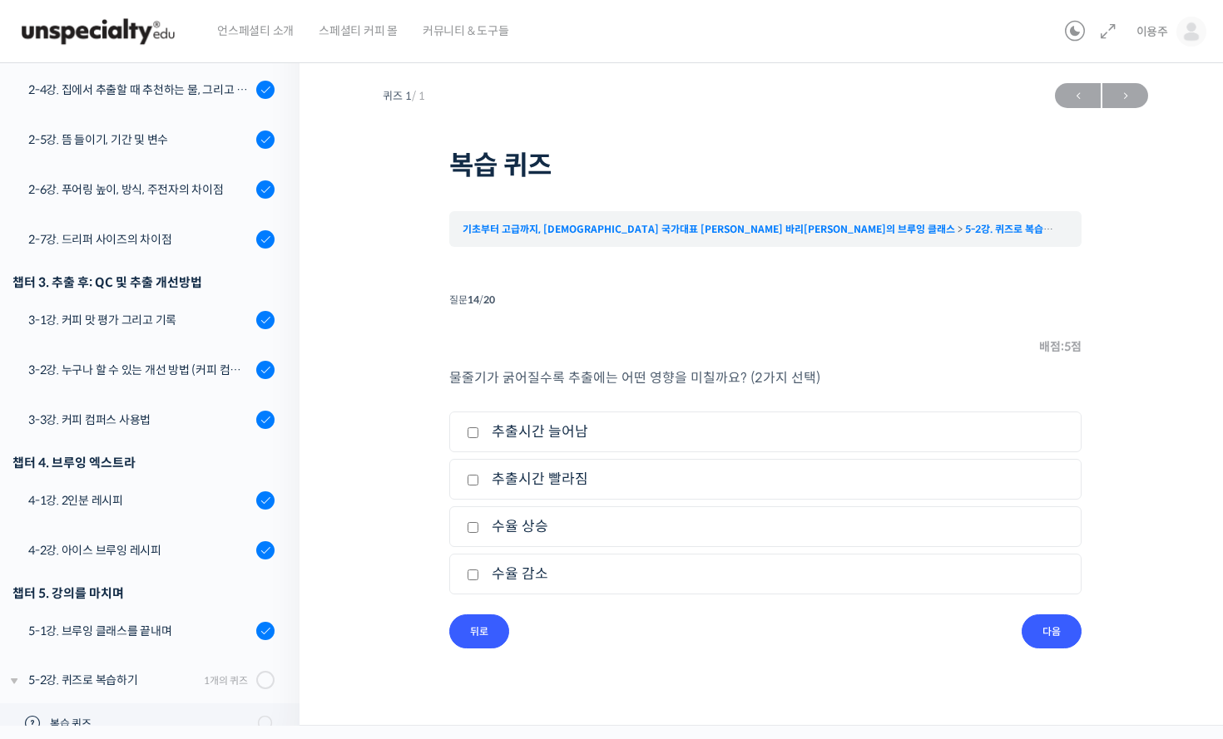
drag, startPoint x: 489, startPoint y: 378, endPoint x: 889, endPoint y: 398, distance: 400.5
click at [889, 398] on div "물줄기가 굵어질수록 추출에는 어떤 영향을 미칠까요? (2가지 선택) 1. 추출시간 늘어남 2. 추출시간 빨라짐 3. 수율 상승 4. 수율 감소" at bounding box center [765, 491] width 632 height 248
click at [956, 402] on div "물줄기가 굵어질수록 추출에는 어떤 영향을 미칠까요? (2가지 선택) 1. 추출시간 늘어남 2. 추출시간 빨라짐 3. 수율 상승 4. 수율 감소" at bounding box center [765, 491] width 632 height 248
click at [585, 477] on label "추출시간 빨라짐" at bounding box center [765, 479] width 597 height 22
click at [479, 477] on input "추출시간 빨라짐" at bounding box center [473, 480] width 12 height 11
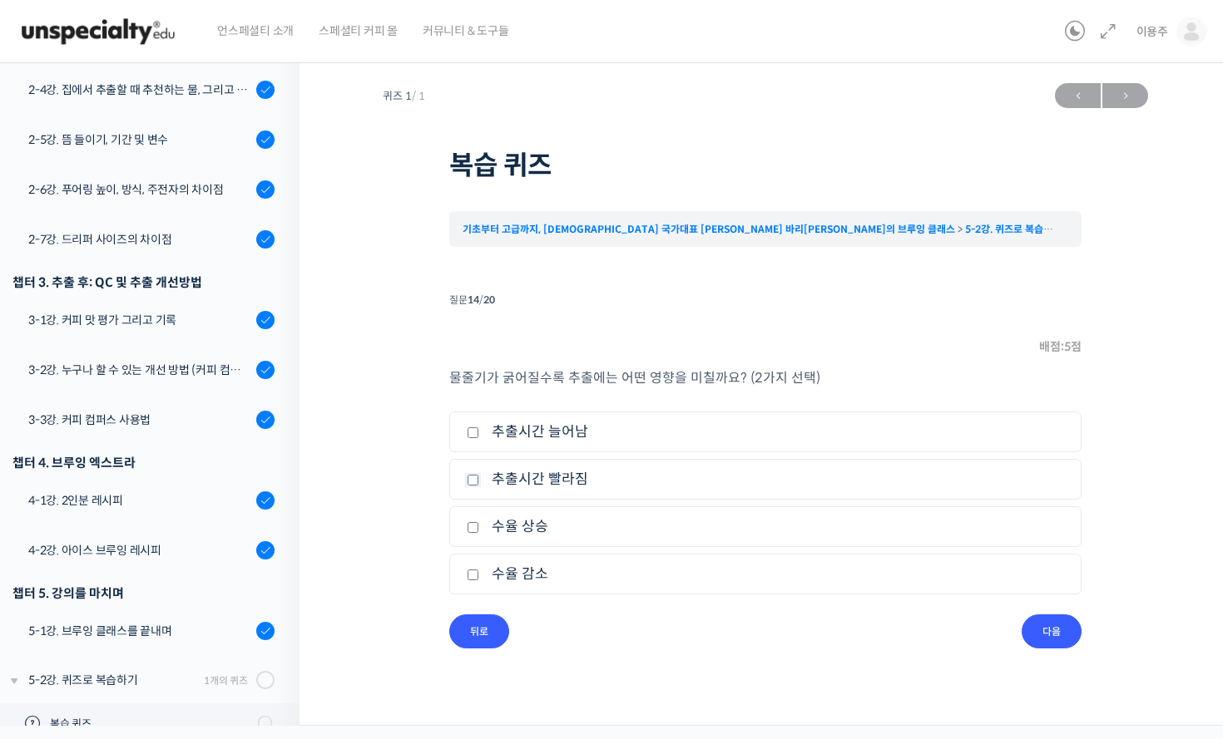
checkbox input "true"
click at [545, 522] on label "수율 상승" at bounding box center [765, 527] width 597 height 22
click at [479, 522] on input "수율 상승" at bounding box center [473, 527] width 12 height 11
checkbox input "true"
click at [1061, 625] on input "다음" at bounding box center [1051, 632] width 60 height 34
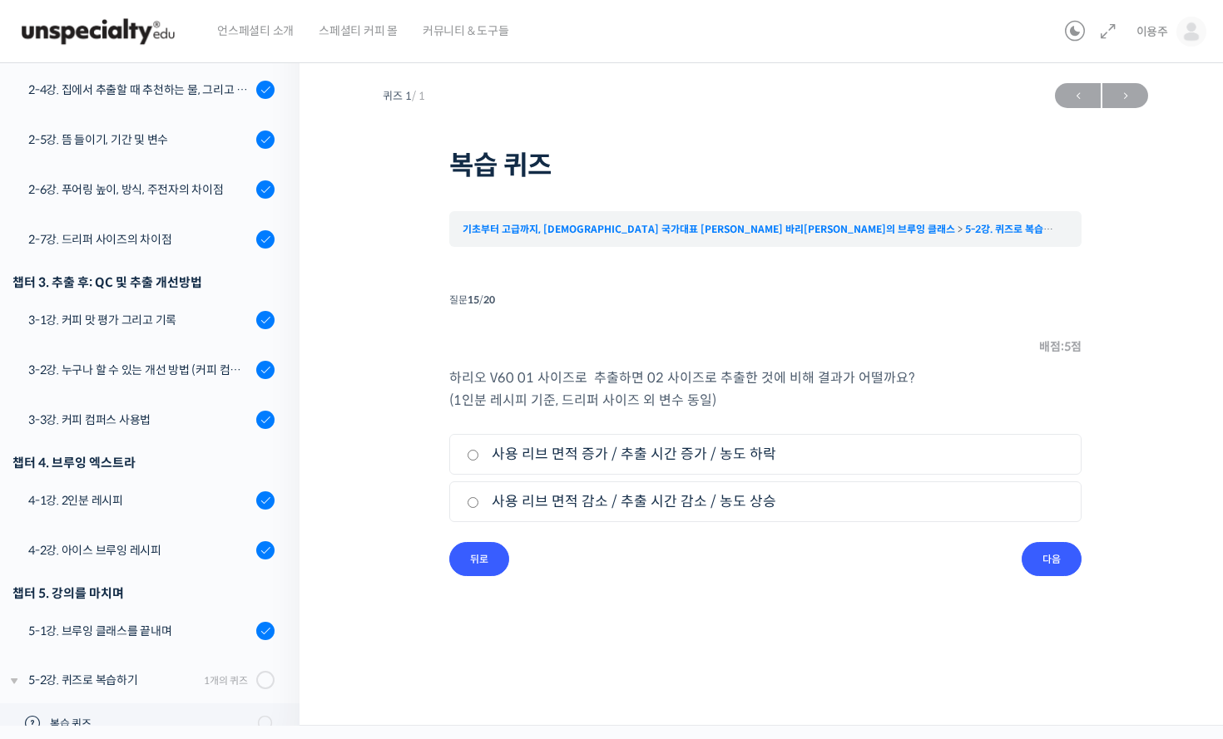
click at [615, 458] on label "사용 리브 면적 증가 / 추출 시간 증가 / 농도 하락" at bounding box center [765, 454] width 597 height 22
click at [479, 458] on input "사용 리브 면적 증가 / 추출 시간 증가 / 농도 하락" at bounding box center [473, 455] width 12 height 11
radio input "true"
click at [1028, 557] on input "다음" at bounding box center [1051, 559] width 60 height 34
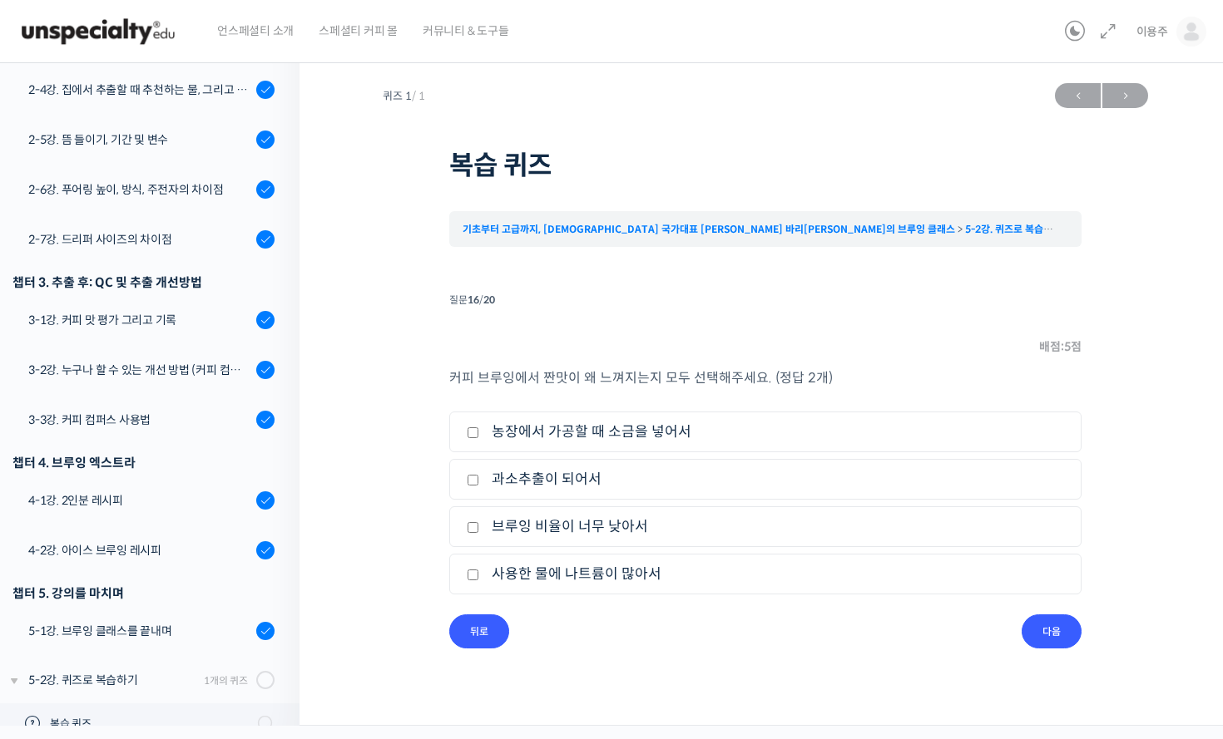
drag, startPoint x: 590, startPoint y: 371, endPoint x: 882, endPoint y: 397, distance: 293.9
click at [882, 397] on div "커피 브루잉에서 짠맛이 왜 느껴지는지 모두 선택해주세요. (정답 2개) 1. 농장에서 가공할 때 소금을 넣어서 2. 과소추출이 되어서 3. 브…" at bounding box center [765, 491] width 632 height 248
click at [540, 473] on label "과소추출이 되어서" at bounding box center [765, 479] width 597 height 22
click at [479, 475] on input "과소추출이 되어서" at bounding box center [473, 480] width 12 height 11
checkbox input "true"
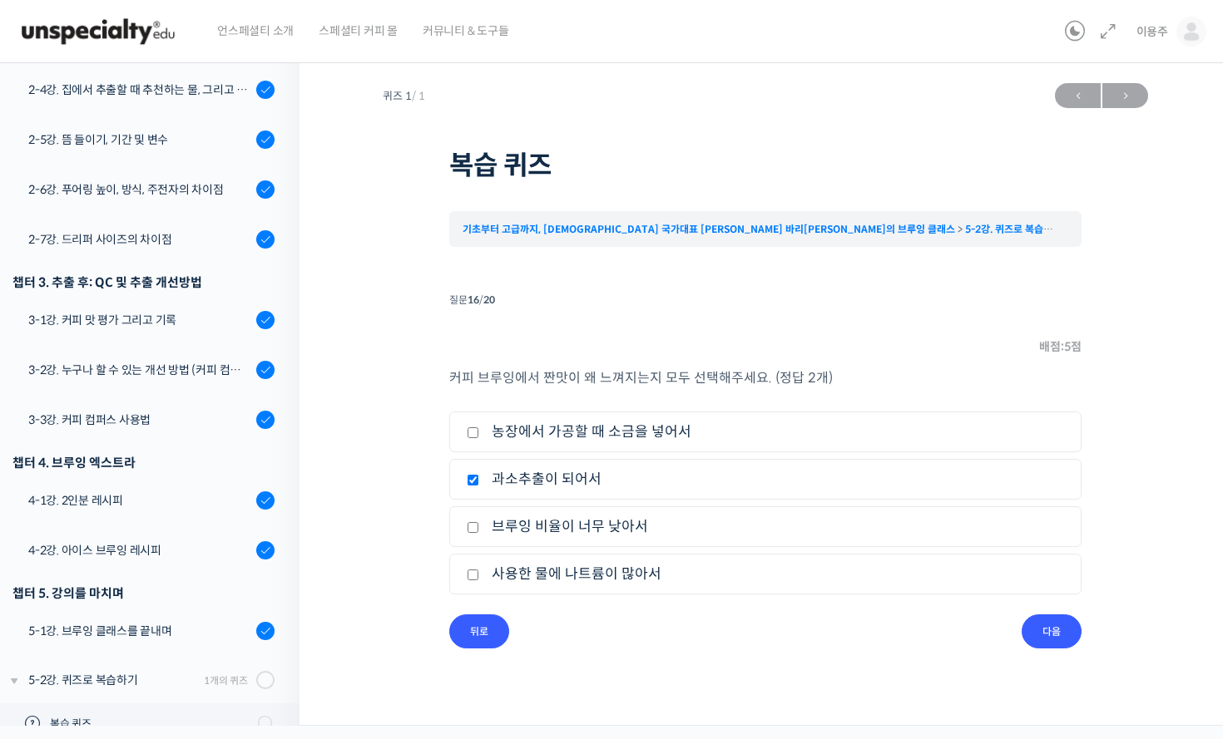
drag, startPoint x: 572, startPoint y: 542, endPoint x: 724, endPoint y: 554, distance: 152.6
click at [730, 547] on li "3. 브루잉 비율이 너무 낮아서" at bounding box center [765, 526] width 632 height 41
drag, startPoint x: 706, startPoint y: 651, endPoint x: 690, endPoint y: 652, distance: 15.8
click at [702, 655] on div "퀴즈 1 / 1 ← 이전 다음 → 복습 퀴즈 기초부터 고급까지, 영국 국가대표 박상호 바리스타의 브루잉 클래스 5-2강. 퀴즈로 복습하기 복습…" at bounding box center [765, 378] width 765 height 607
click at [609, 515] on li "3. 브루잉 비율이 너무 낮아서" at bounding box center [765, 526] width 632 height 41
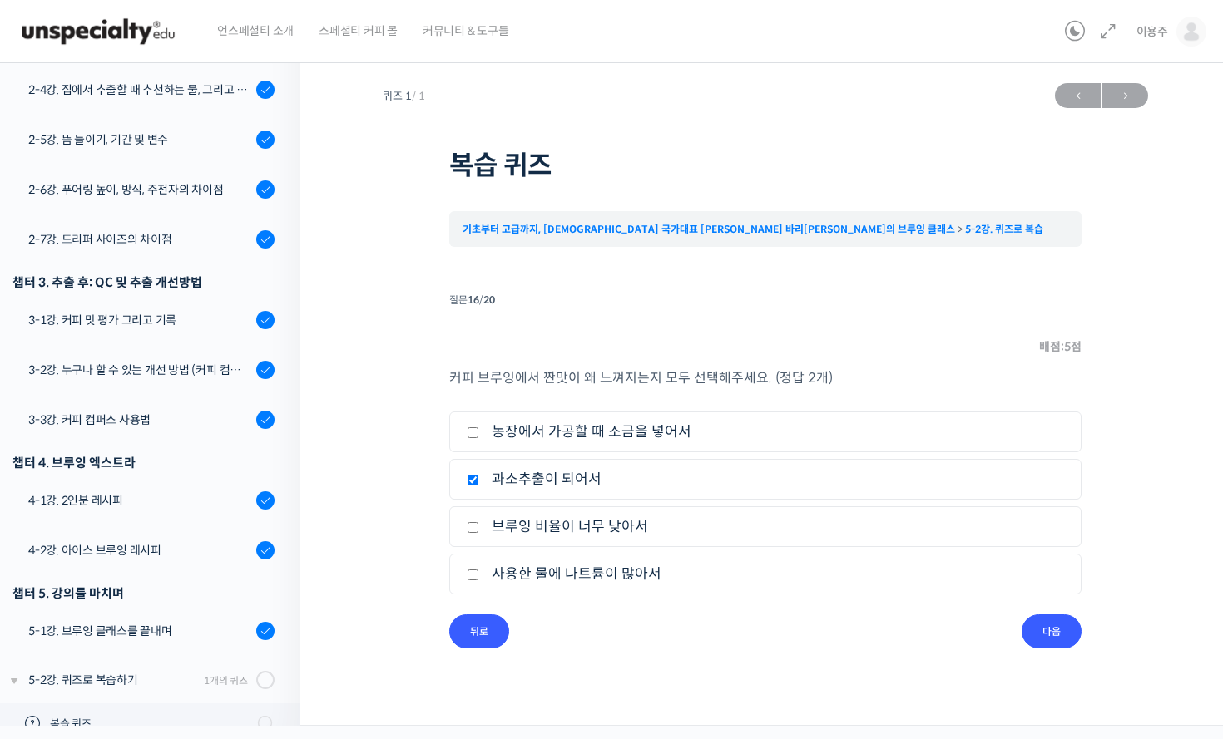
click at [620, 528] on label "브루잉 비율이 너무 낮아서" at bounding box center [765, 527] width 597 height 22
click at [479, 528] on input "브루잉 비율이 너무 낮아서" at bounding box center [473, 527] width 12 height 11
checkbox input "true"
click at [1025, 624] on input "다음" at bounding box center [1051, 632] width 60 height 34
drag, startPoint x: 466, startPoint y: 385, endPoint x: 810, endPoint y: 389, distance: 344.3
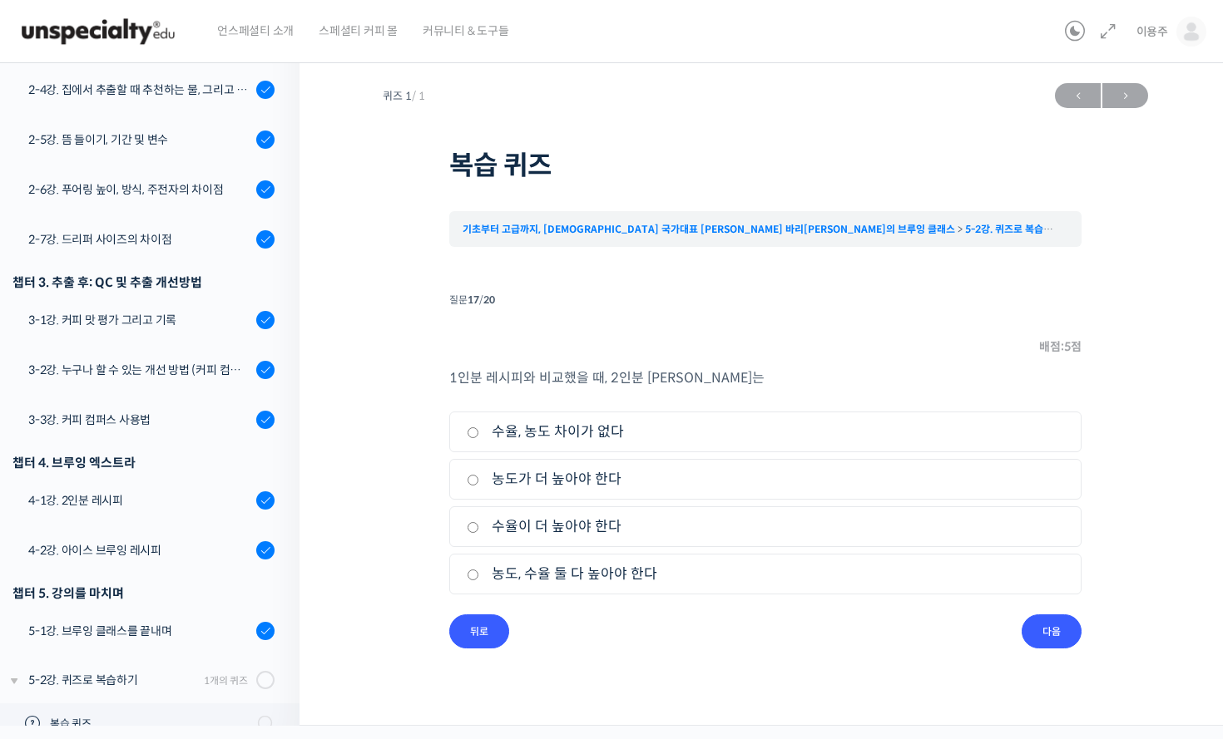
click at [715, 393] on div "1인분 레시피와 비교했을 때, 2인분 레시피는 1. 수율, 농도 차이가 없다 2. 농도가 더 높아야 한다 3. 수율이 더 높아야 한다 4. 농…" at bounding box center [765, 491] width 632 height 248
click at [864, 380] on p "1인분 레시피와 비교했을 때, 2인분 레시피는" at bounding box center [765, 378] width 632 height 22
click at [602, 435] on label "수율, 농도 차이가 없다" at bounding box center [765, 432] width 597 height 22
click at [479, 435] on input "수율, 농도 차이가 없다" at bounding box center [473, 432] width 12 height 11
radio input "true"
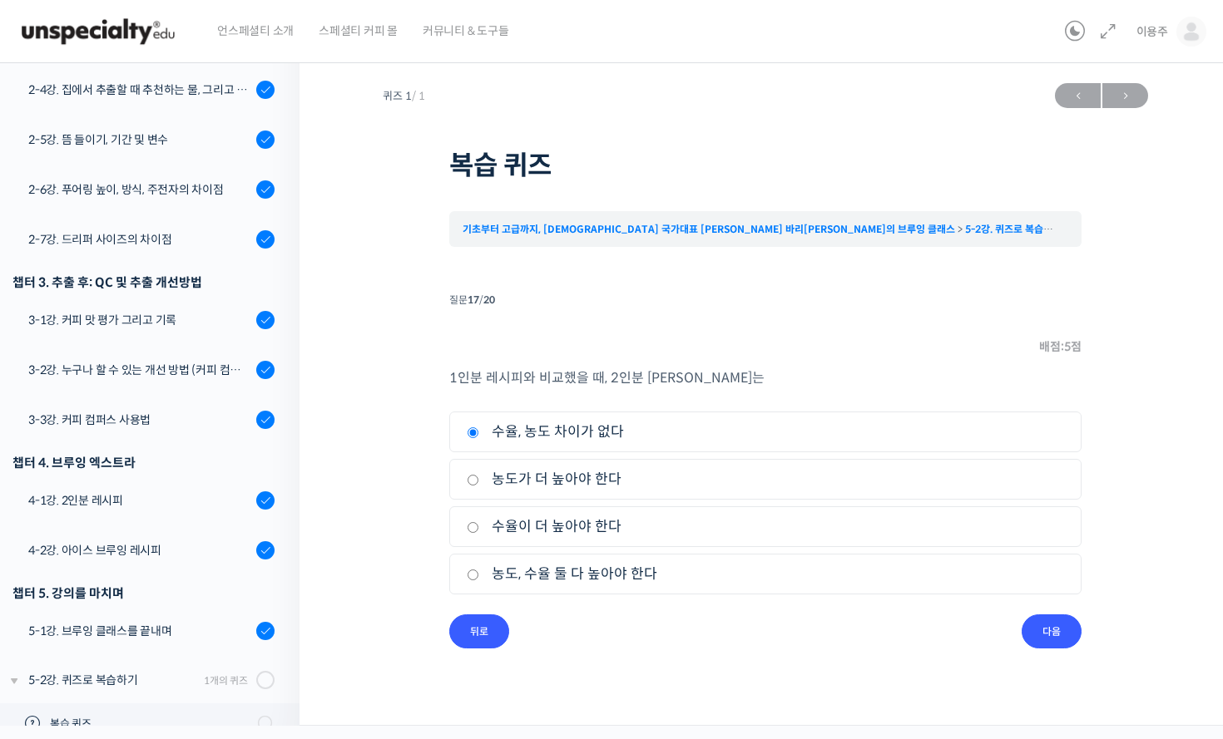
click at [1020, 627] on li "질문 17 / 20 17 . 질문 배점: 5 점 1인분 레시피와 비교했을 때, 2인분 레시피는 1. 수율, 농도 차이가 없다 2. 농도가 더 …" at bounding box center [765, 469] width 632 height 360
click at [1025, 628] on input "다음" at bounding box center [1051, 632] width 60 height 34
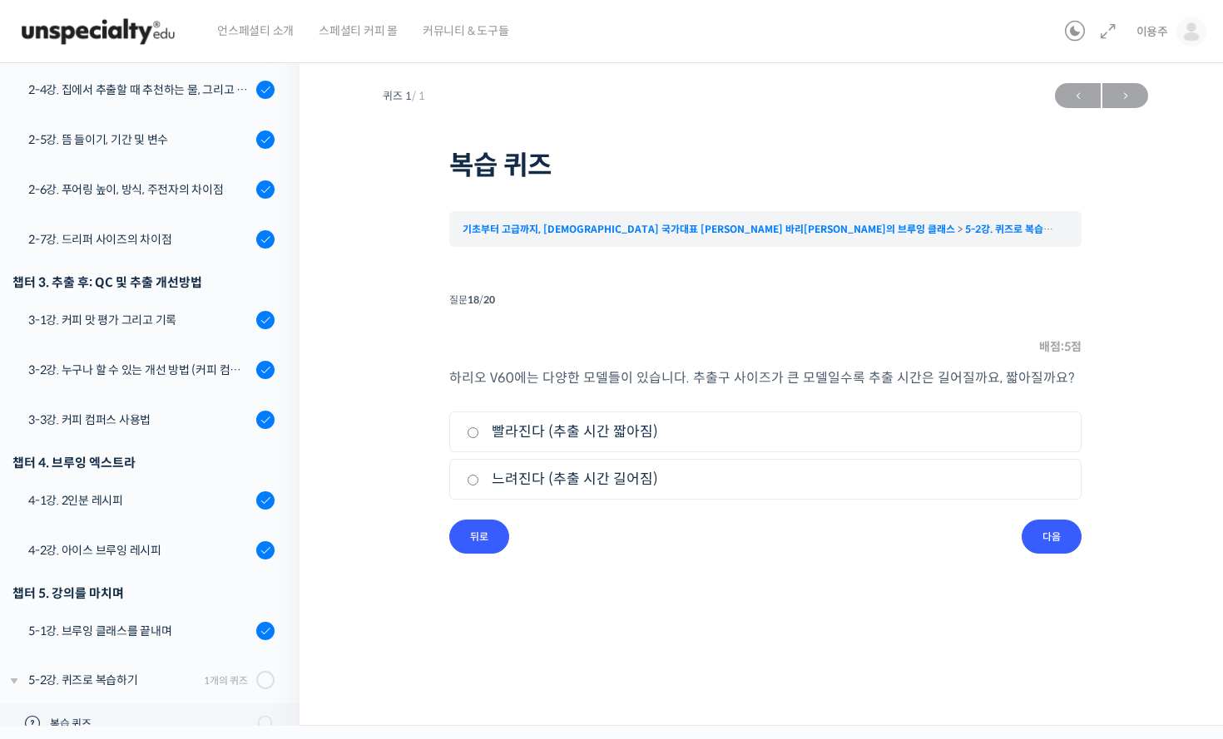
drag, startPoint x: 772, startPoint y: 398, endPoint x: 941, endPoint y: 417, distance: 169.8
click at [924, 404] on div "하리오 V60에는 다양한 모델들이 있습니다. 추출구 사이즈가 큰 모델일수록 추출 시간은 길어질까요, 짧아질까요? 1. 빨라진다 (추출 시간 짧…" at bounding box center [765, 443] width 632 height 153
click at [896, 585] on div "퀴즈 1 / 1 ← 이전 다음 → 복습 퀴즈 기초부터 고급까지, 영국 국가대표 박상호 바리스타의 브루잉 클래스 5-2강. 퀴즈로 복습하기 복습…" at bounding box center [765, 331] width 765 height 512
drag, startPoint x: 532, startPoint y: 391, endPoint x: 820, endPoint y: 452, distance: 294.1
click at [795, 397] on div "하리오 V60에는 다양한 모델들이 있습니다. 추출구 사이즈가 큰 모델일수록 추출 시간은 길어질까요, 짧아질까요? 1. 빨라진다 (추출 시간 짧…" at bounding box center [765, 443] width 632 height 153
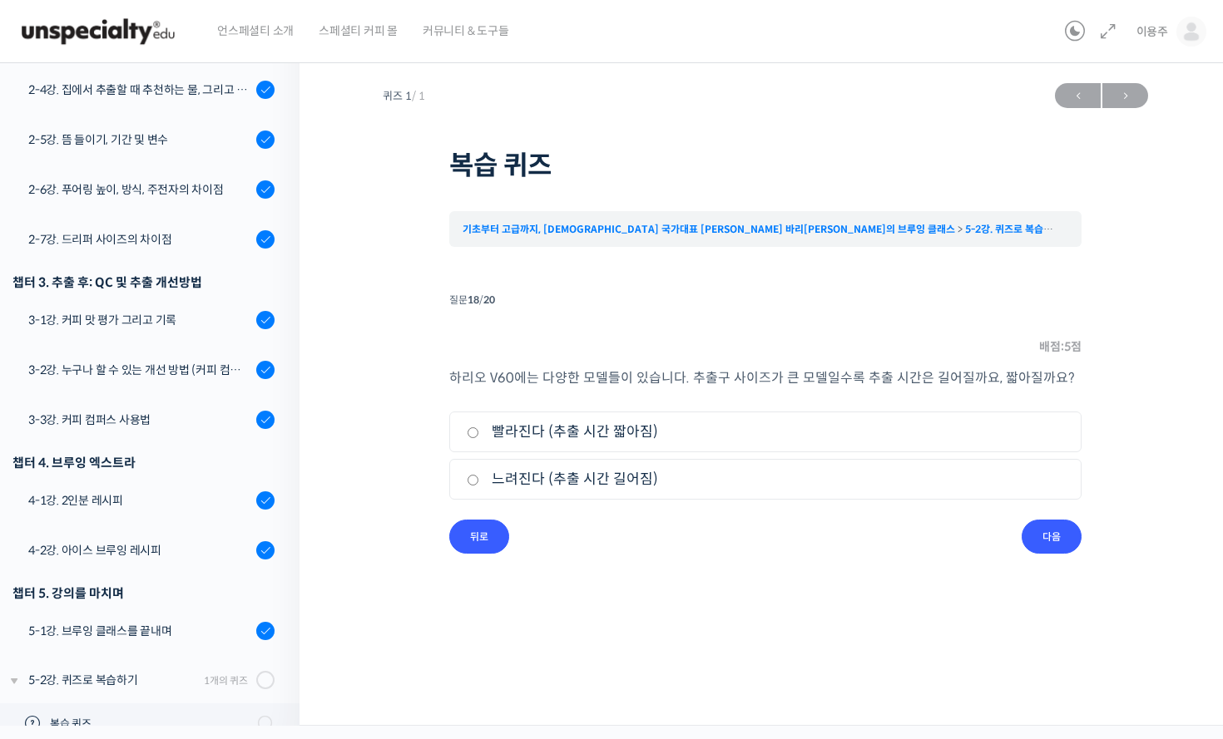
click at [832, 566] on div "퀴즈 1 / 1 ← 이전 다음 → 복습 퀴즈 기초부터 고급까지, 영국 국가대표 박상호 바리스타의 브루잉 클래스 5-2강. 퀴즈로 복습하기 복습…" at bounding box center [765, 331] width 765 height 512
click at [603, 437] on label "빨라진다 (추출 시간 짧아짐)" at bounding box center [765, 432] width 597 height 22
click at [479, 437] on input "빨라진다 (추출 시간 짧아짐)" at bounding box center [473, 432] width 12 height 11
radio input "true"
click at [1025, 540] on input "다음" at bounding box center [1051, 537] width 60 height 34
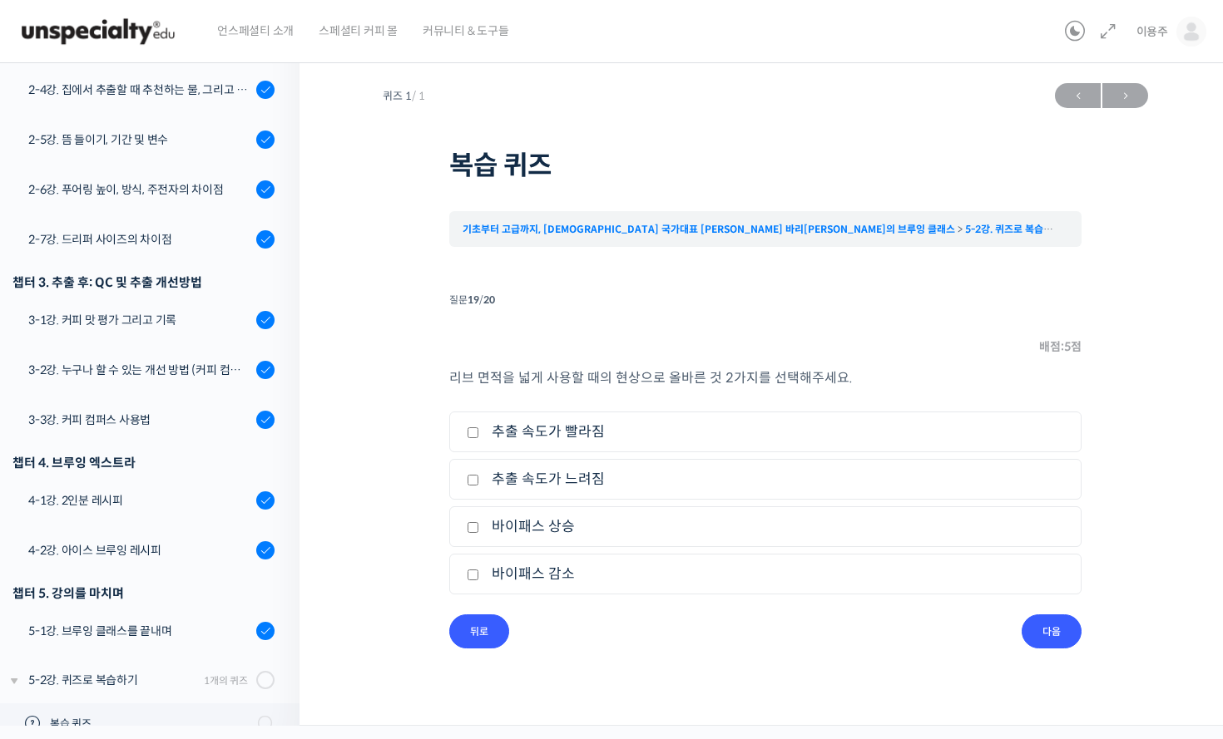
drag, startPoint x: 467, startPoint y: 388, endPoint x: 724, endPoint y: 403, distance: 258.3
click at [724, 403] on div "리브 면적을 넓게 사용할 때의 현상으로 올바른 것 2가지를 선택해주세요. 1. 추출 속도가 빨라짐 2. 추출 속도가 느려짐 3. 바이패스 상승…" at bounding box center [765, 491] width 632 height 248
click at [937, 383] on p "리브 면적을 넓게 사용할 때의 현상으로 올바른 것 2가지를 선택해주세요." at bounding box center [765, 378] width 632 height 22
click at [571, 424] on label "추출 속도가 빨라짐" at bounding box center [765, 432] width 597 height 22
click at [479, 427] on input "추출 속도가 빨라짐" at bounding box center [473, 432] width 12 height 11
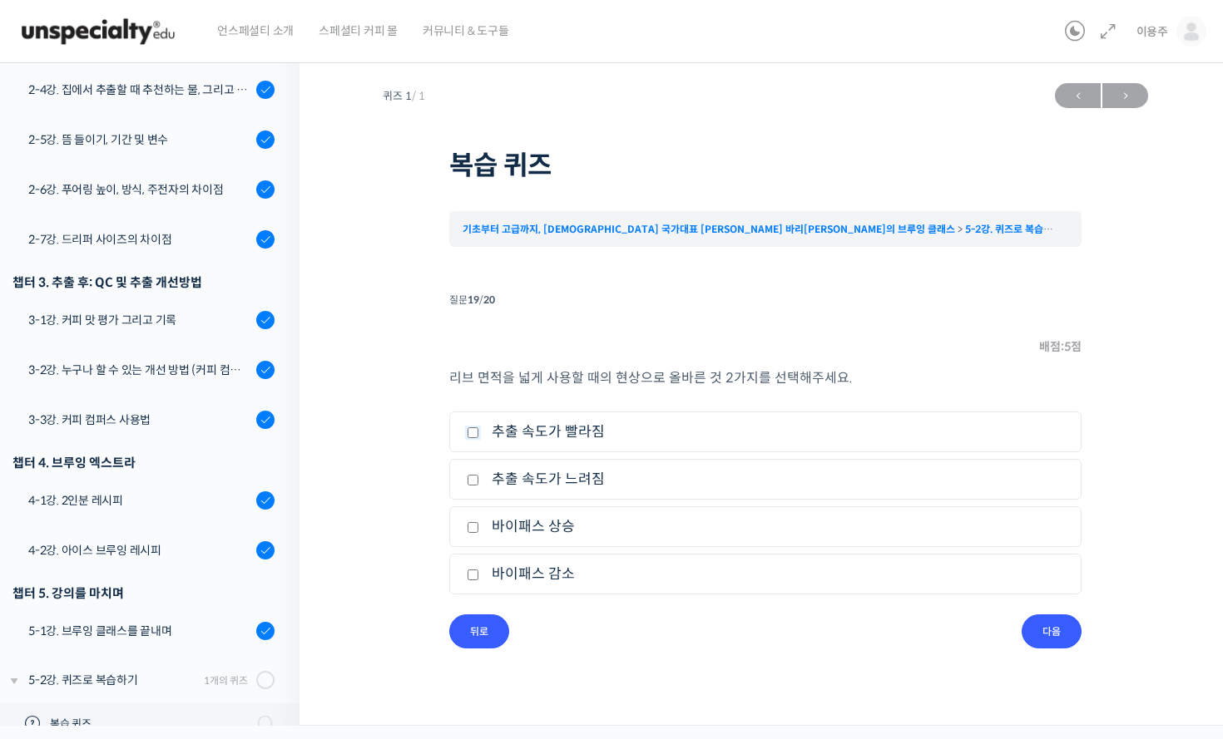
checkbox input "true"
click at [556, 527] on label "바이패스 상승" at bounding box center [765, 527] width 597 height 22
click at [479, 527] on input "바이패스 상승" at bounding box center [473, 527] width 12 height 11
checkbox input "true"
click at [1050, 617] on input "다음" at bounding box center [1051, 632] width 60 height 34
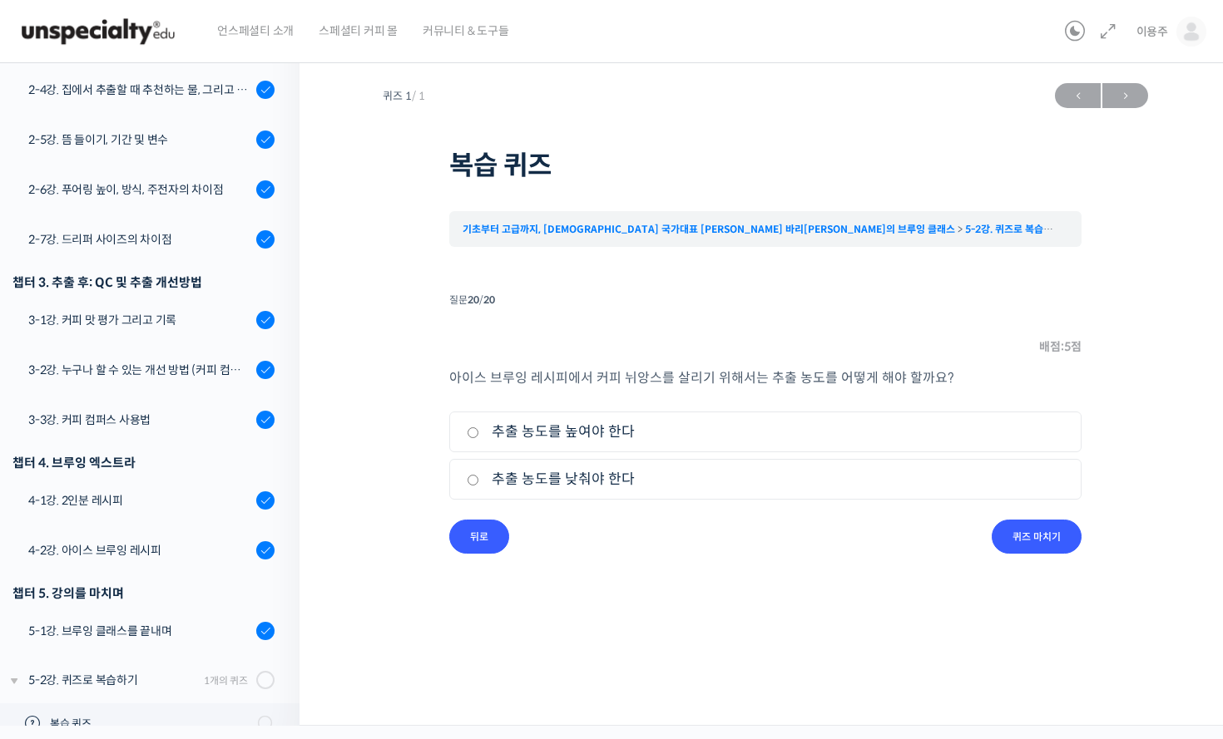
click at [605, 437] on label "추출 농도를 높여야 한다" at bounding box center [765, 432] width 597 height 22
click at [479, 437] on input "추출 농도를 높여야 한다" at bounding box center [473, 432] width 12 height 11
radio input "true"
click at [1031, 535] on input "퀴즈 마치기" at bounding box center [1036, 537] width 90 height 34
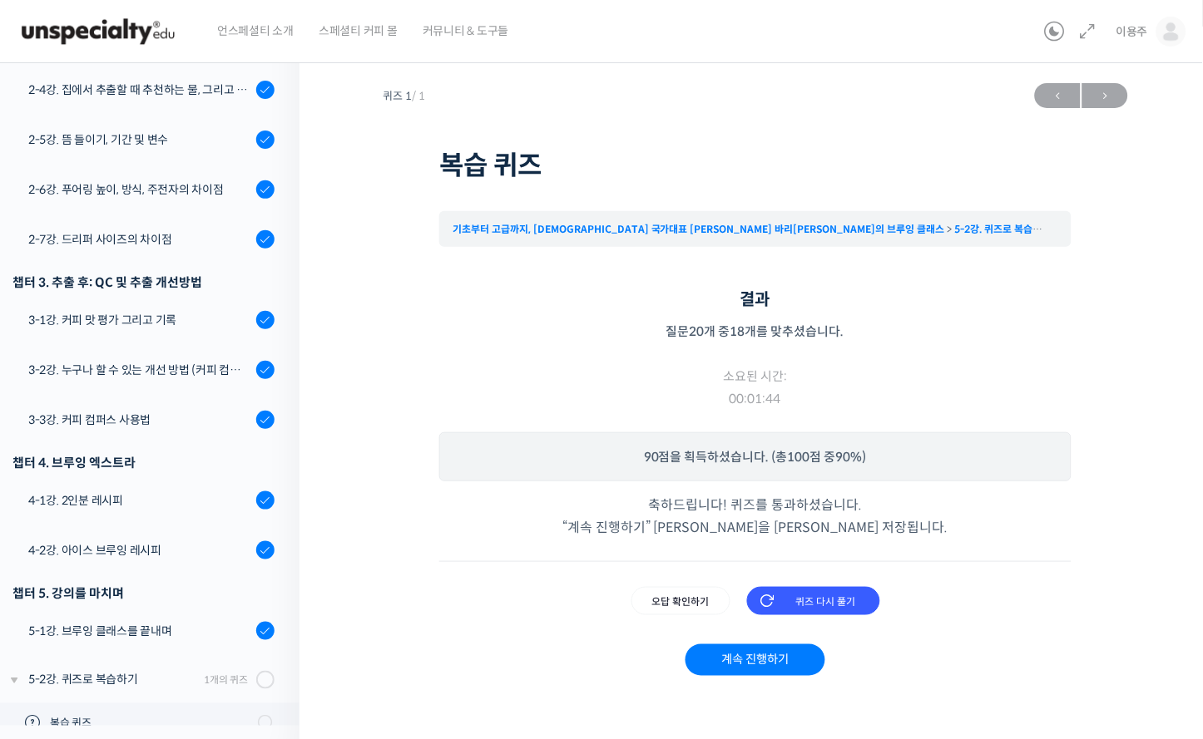
scroll to position [4, 0]
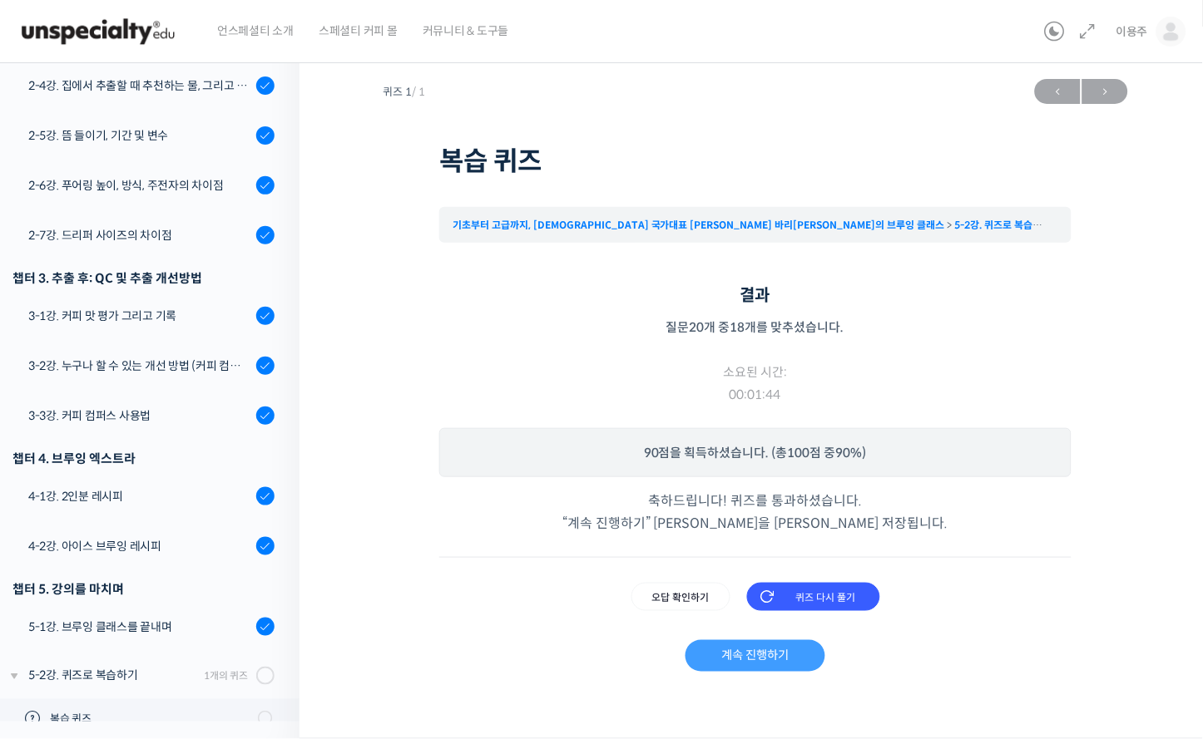
click at [756, 660] on link "계속 진행하기" at bounding box center [754, 656] width 139 height 32
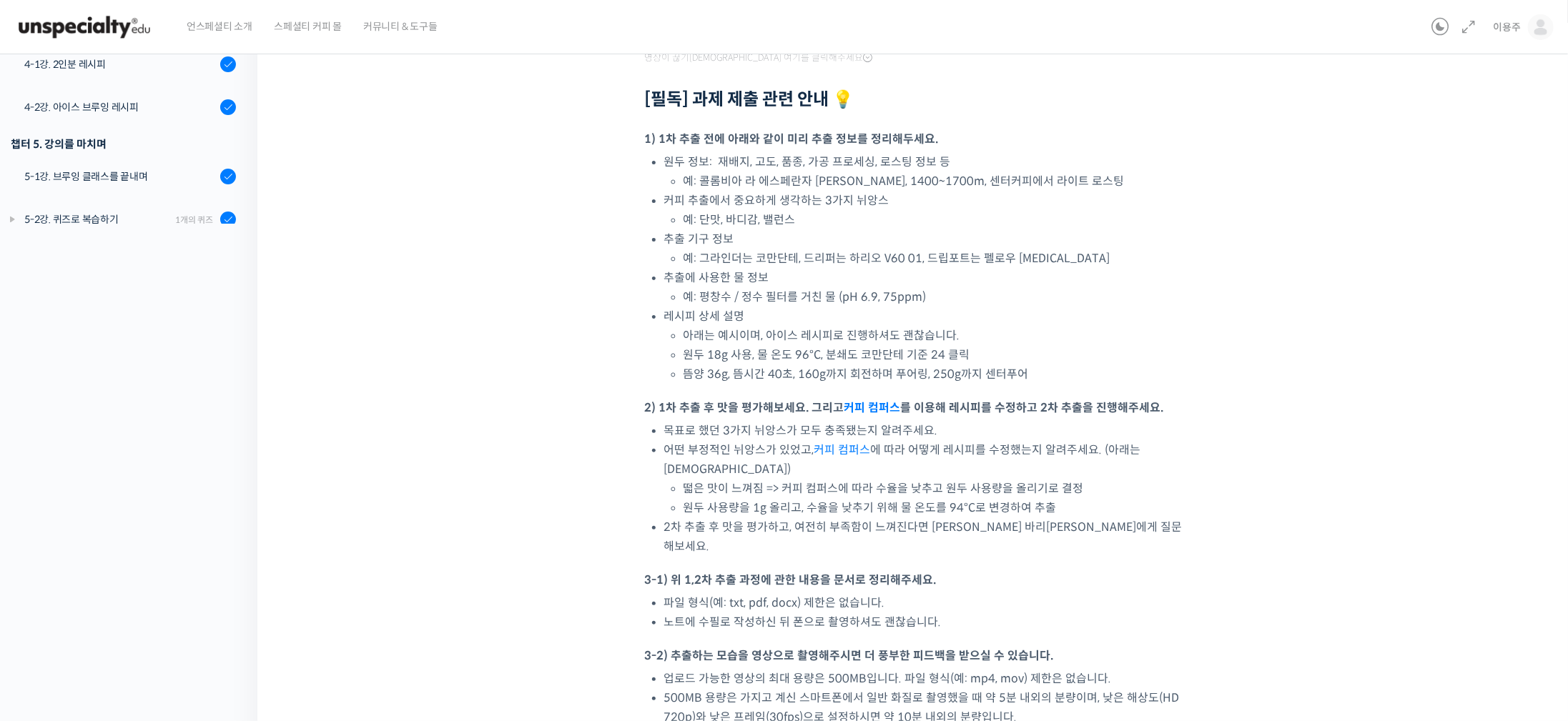
scroll to position [593, 0]
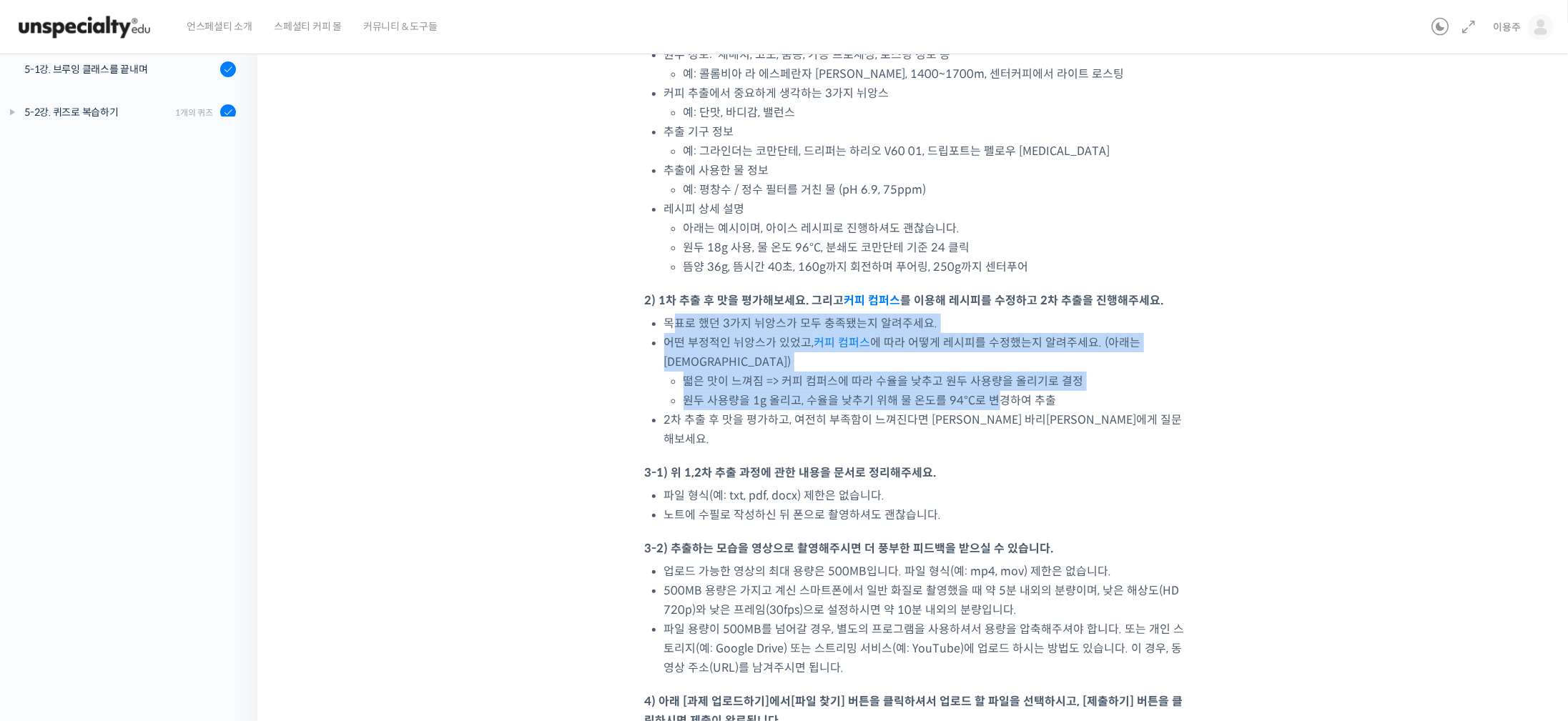
drag, startPoint x: 677, startPoint y: 322, endPoint x: 1132, endPoint y: 395, distance: 460.8
click at [996, 382] on ul "목표로 했던 3가지 뉘앙스가 모두 충족됐는지 알려주세요. 어떤 부정적인 뉘앙스가 있었고, 커피 컴퍼스 에 따라 어떻게 레시피를 수정했는지 알려…" at bounding box center [927, 381] width 524 height 135
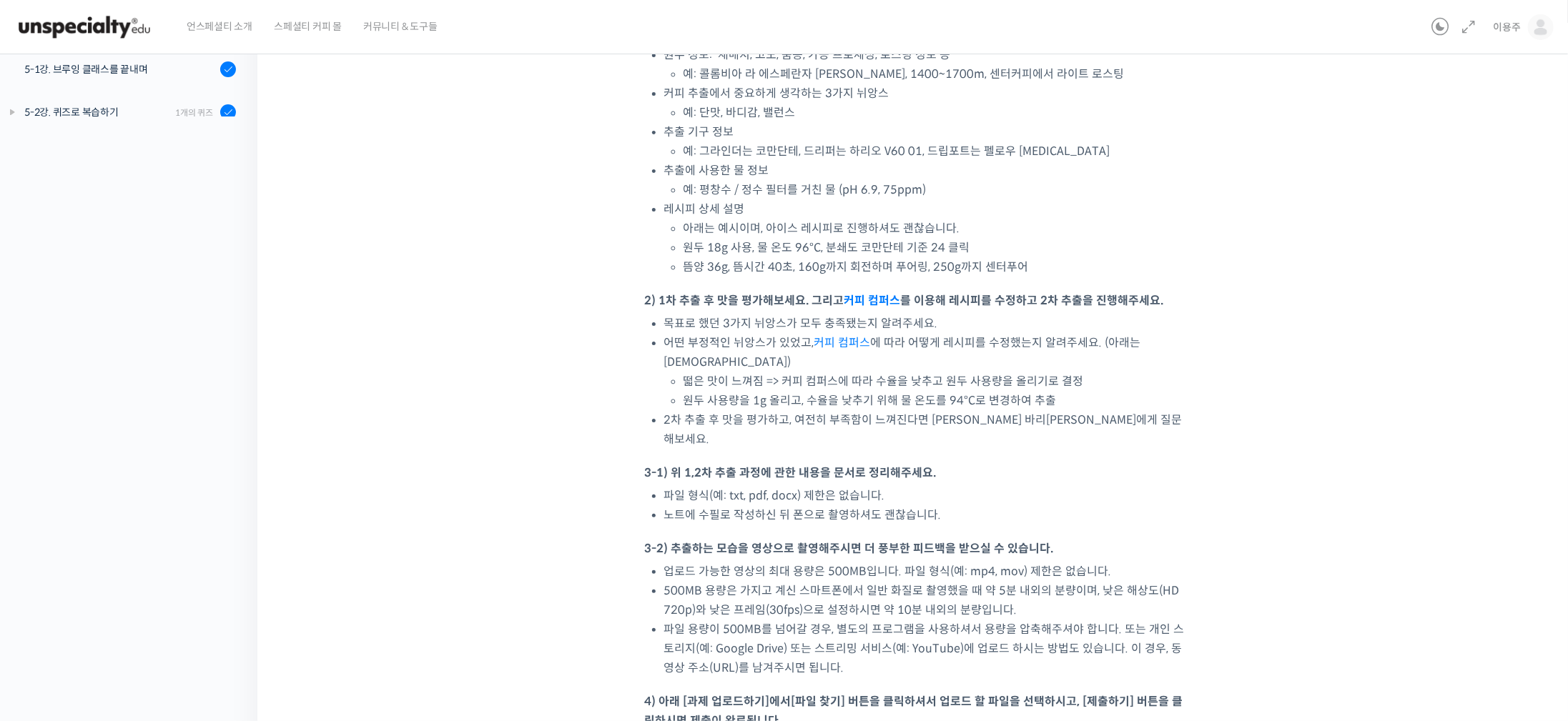
click at [1033, 402] on div "기초부터 고급까지, 영국 국가대표 박상호 바리스타의 브루잉 클래스 5-3강. 실습 과제 진행 중 수업 21 / 21 진행 중 ← 이전 5-3강…" at bounding box center [916, 335] width 1174 height 1728
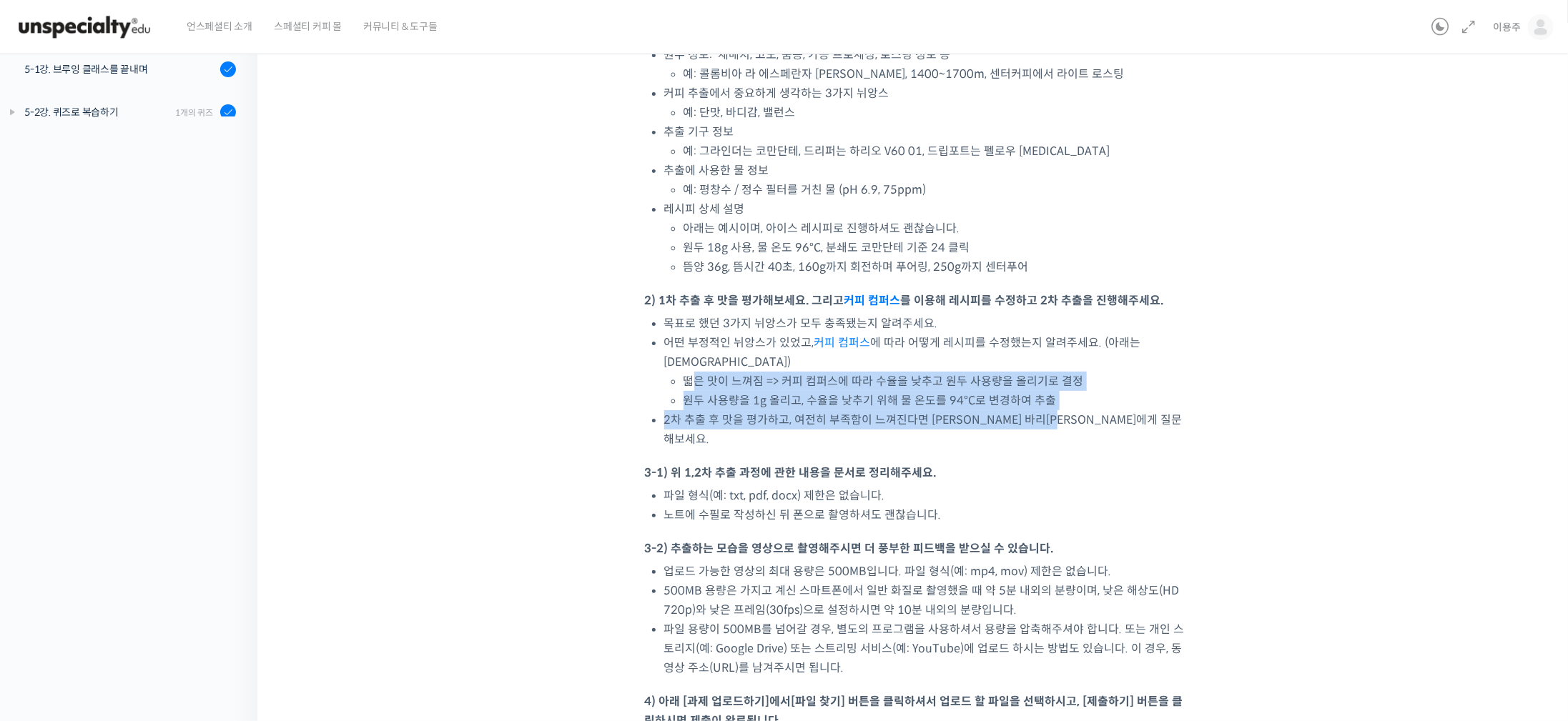
drag, startPoint x: 796, startPoint y: 380, endPoint x: 1092, endPoint y: 395, distance: 296.4
click at [1033, 395] on ul "목표로 했던 3가지 뉘앙스가 모두 충족됐는지 알려주세요. 어떤 부정적인 뉘앙스가 있었고, 커피 컴퍼스 에 따라 어떻게 레시피를 수정했는지 알려…" at bounding box center [927, 381] width 524 height 135
click at [1033, 401] on div "기초부터 고급까지, 영국 국가대표 박상호 바리스타의 브루잉 클래스 5-3강. 실습 과제 진행 중 수업 21 / 21 진행 중 ← 이전 5-3강…" at bounding box center [916, 335] width 1174 height 1728
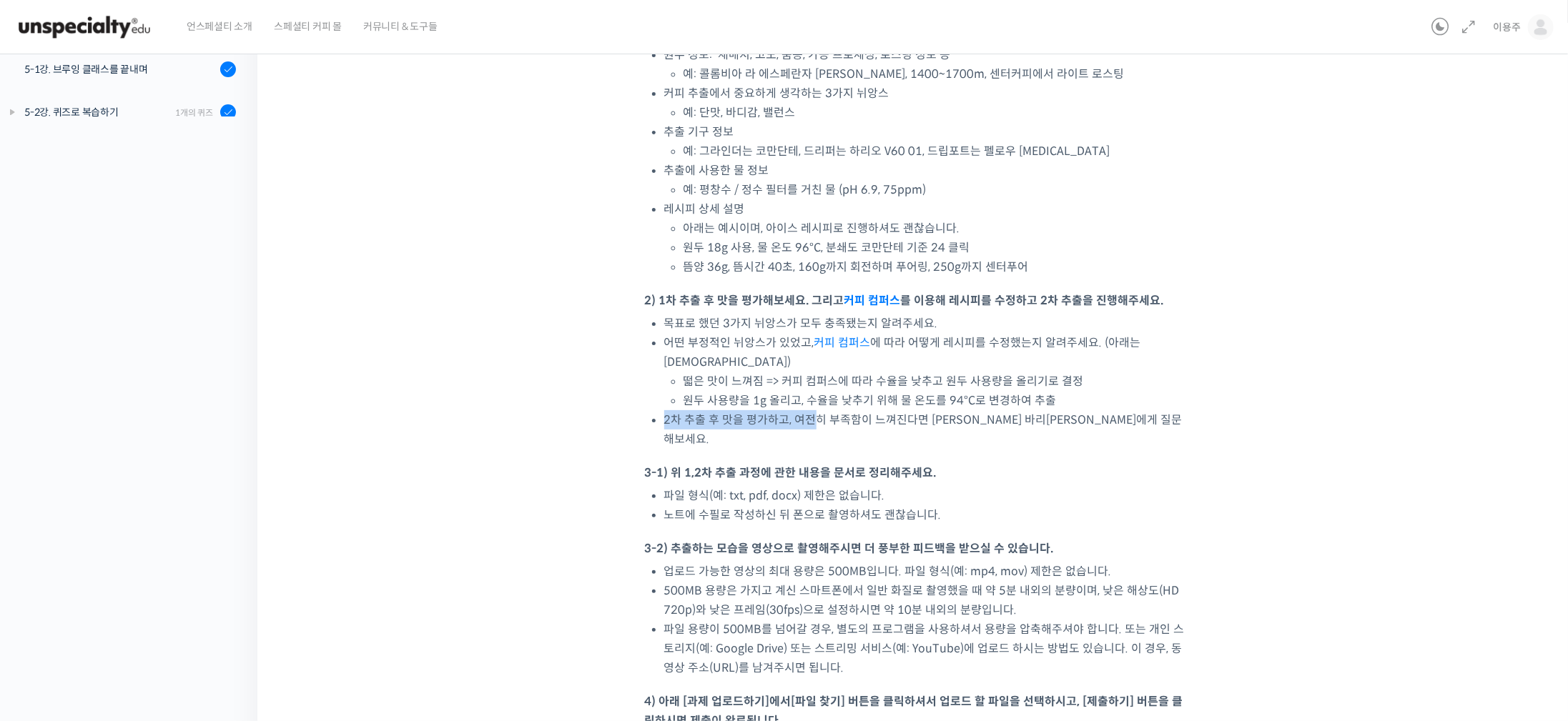
drag, startPoint x: 696, startPoint y: 401, endPoint x: 817, endPoint y: 404, distance: 121.0
click at [814, 410] on li "2차 추출 후 맛을 평가하고, 여전히 부족함이 느껴진다면 박상호 바리스타에게 질문해보세요." at bounding box center [927, 429] width 524 height 39
click at [1033, 420] on div "기초부터 고급까지, 영국 국가대표 박상호 바리스타의 브루잉 클래스 5-3강. 실습 과제 진행 중 수업 21 / 21 진행 중 ← 이전 5-3강…" at bounding box center [916, 335] width 1174 height 1728
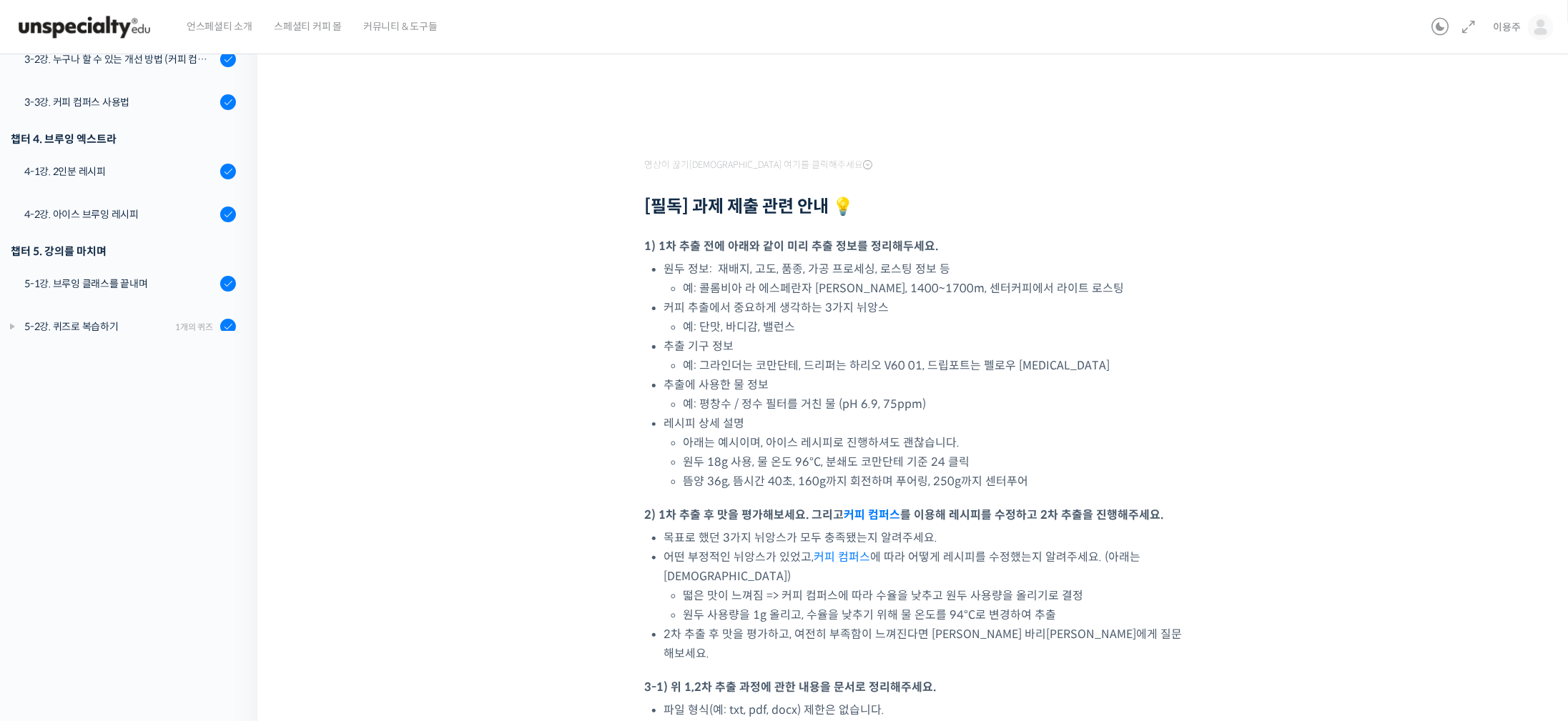
scroll to position [486, 0]
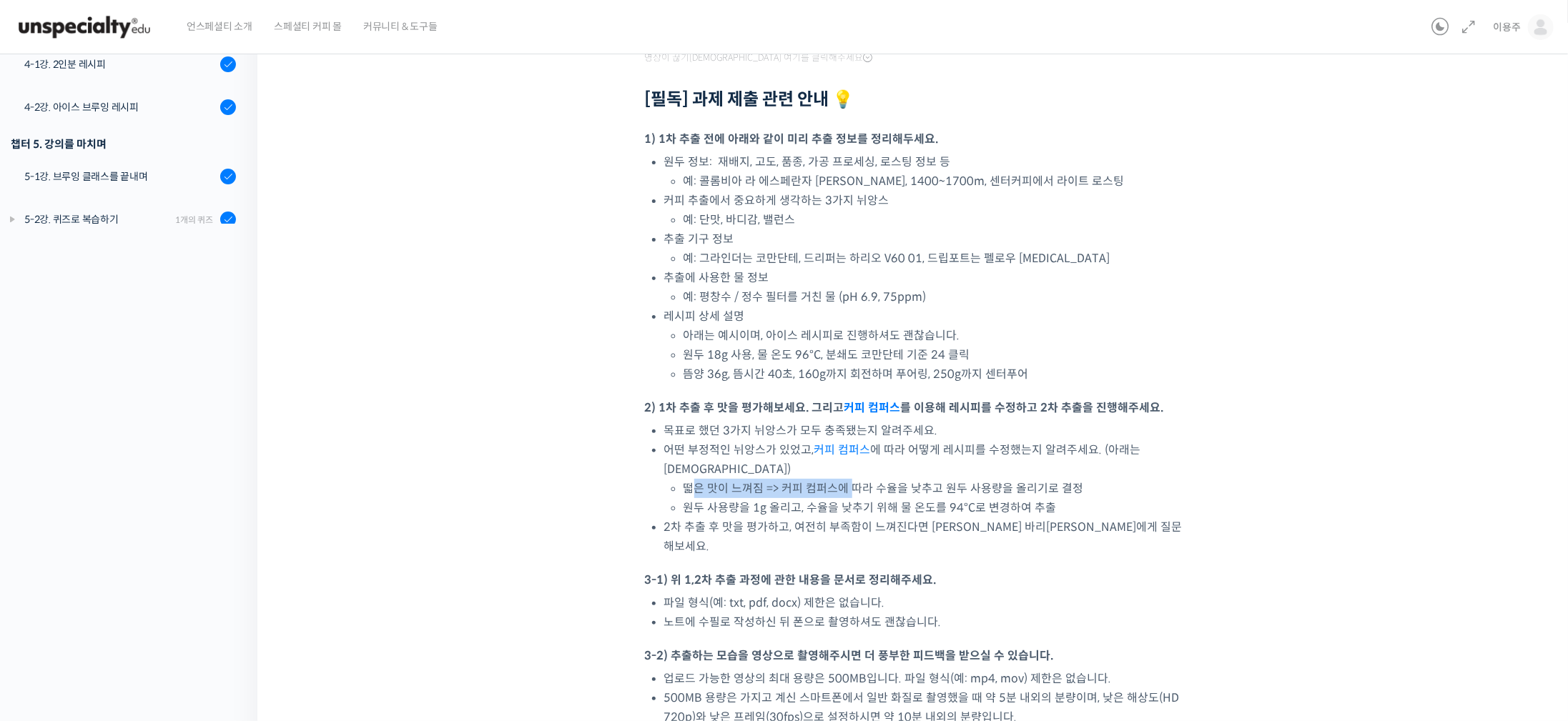
drag, startPoint x: 690, startPoint y: 465, endPoint x: 849, endPoint y: 475, distance: 159.3
click at [848, 479] on li "떫은 맛이 느껴짐 => 커피 컴퍼스에 따라 수율을 낮추고 원두 사용량을 올리기로 결정" at bounding box center [935, 488] width 505 height 19
click at [1033, 475] on div "기초부터 고급까지, 영국 국가대표 박상호 바리스타의 브루잉 클래스 5-3강. 실습 과제 진행 중 수업 21 / 21 진행 중 ← 이전 5-3강…" at bounding box center [916, 442] width 1174 height 1728
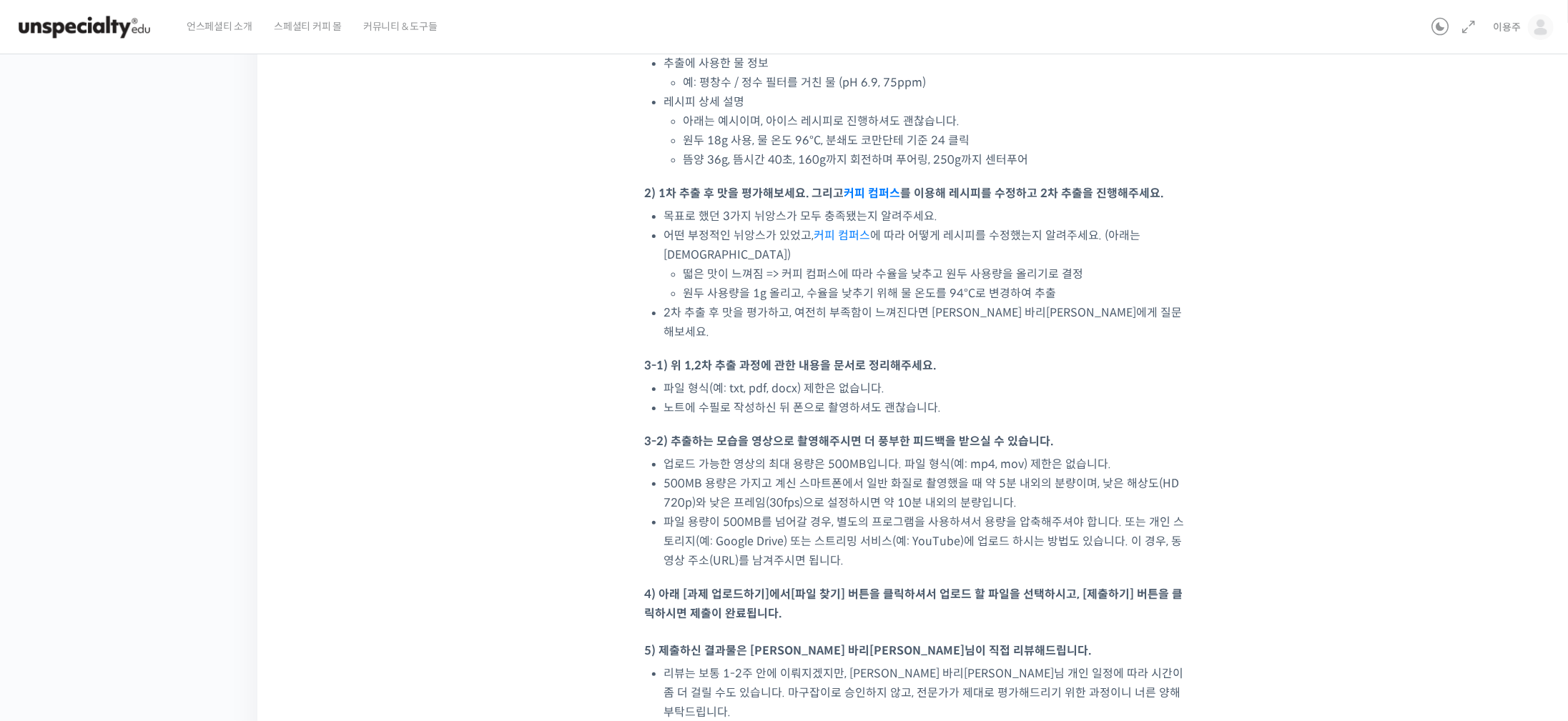
click at [238, 522] on div "강의로 돌아가기 기초부터 고급까지, 영국 국가대표 박상호 바리스타의 브루잉 클래스 95% 진행 최근 활동: 2025년 09월 07일 7:40 …" at bounding box center [126, 232] width 265 height 1779
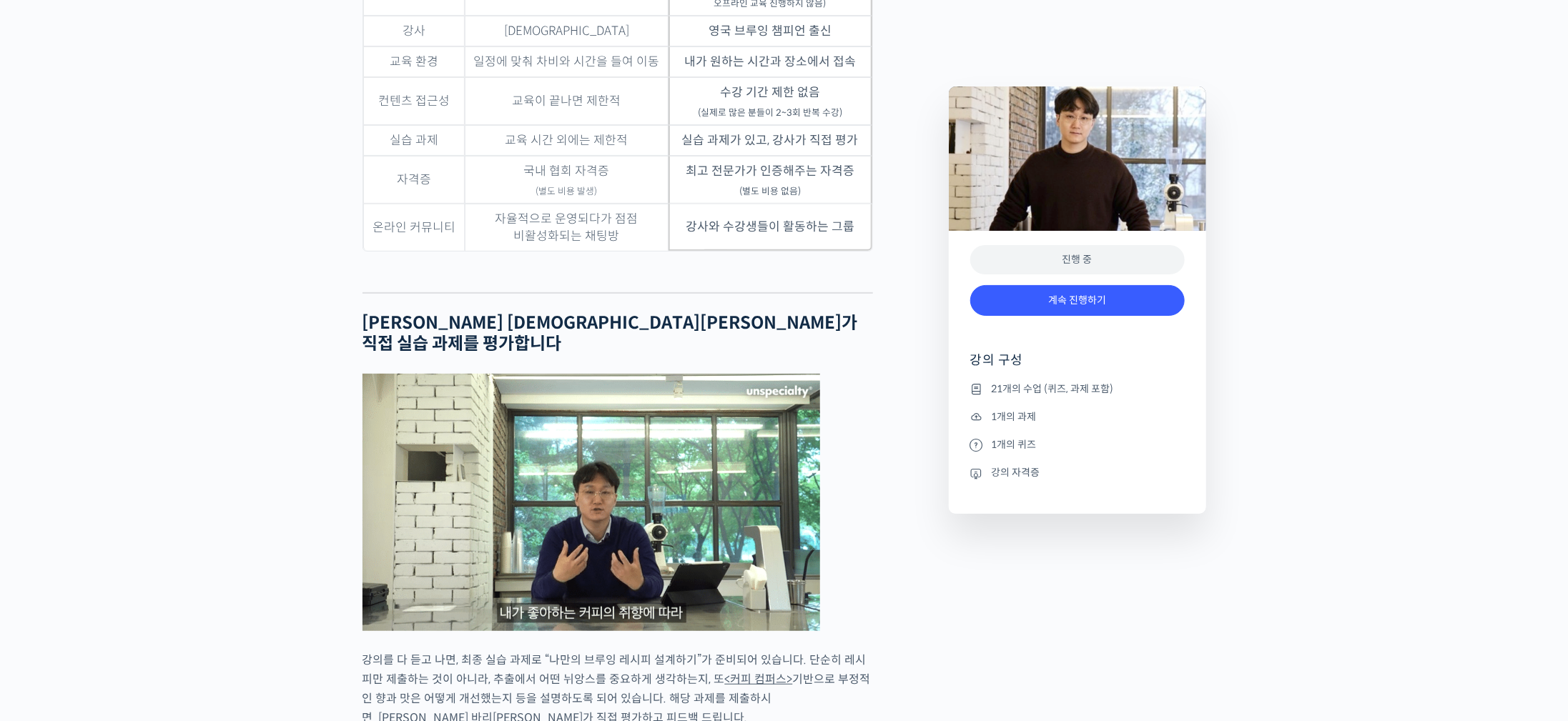
scroll to position [3538, 0]
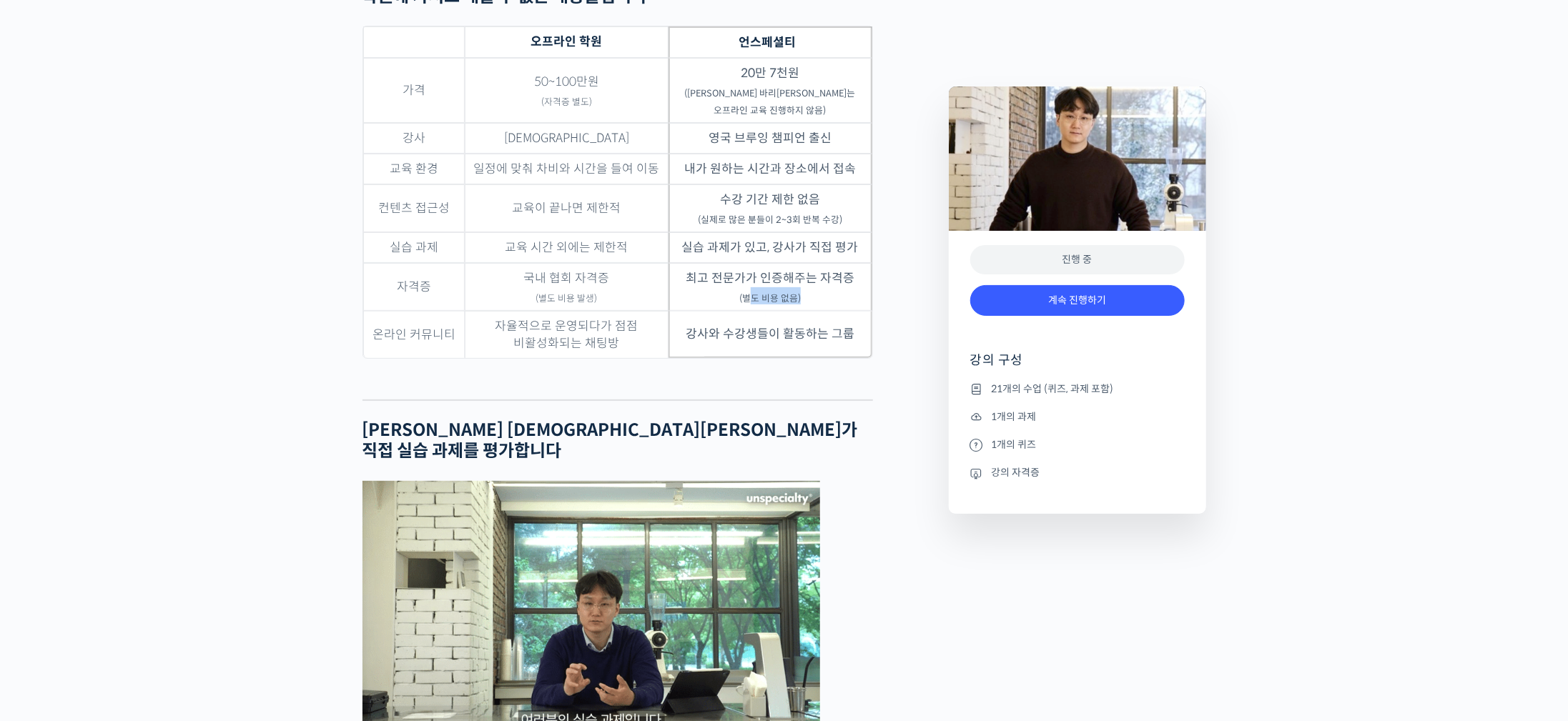
drag, startPoint x: 750, startPoint y: 283, endPoint x: 830, endPoint y: 295, distance: 80.9
click at [830, 295] on td "최고 전문가가 인증해주는 자격증 (별도 비용 없음)" at bounding box center [770, 287] width 204 height 48
click at [833, 303] on td "최고 전문가가 인증해주는 자격증 (별도 비용 없음)" at bounding box center [770, 287] width 204 height 48
drag, startPoint x: 885, startPoint y: 293, endPoint x: 907, endPoint y: 291, distance: 22.1
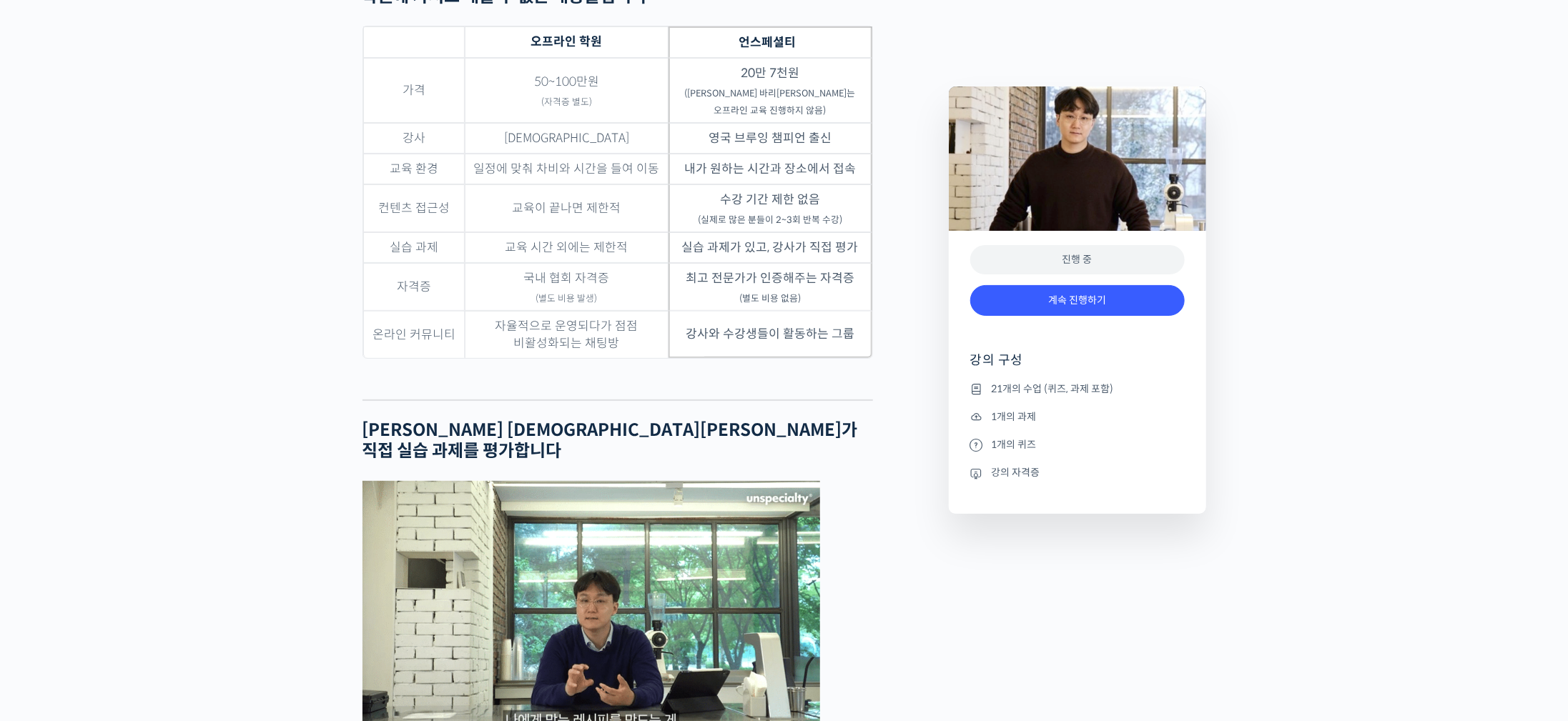
click at [848, 381] on div at bounding box center [618, 388] width 511 height 21
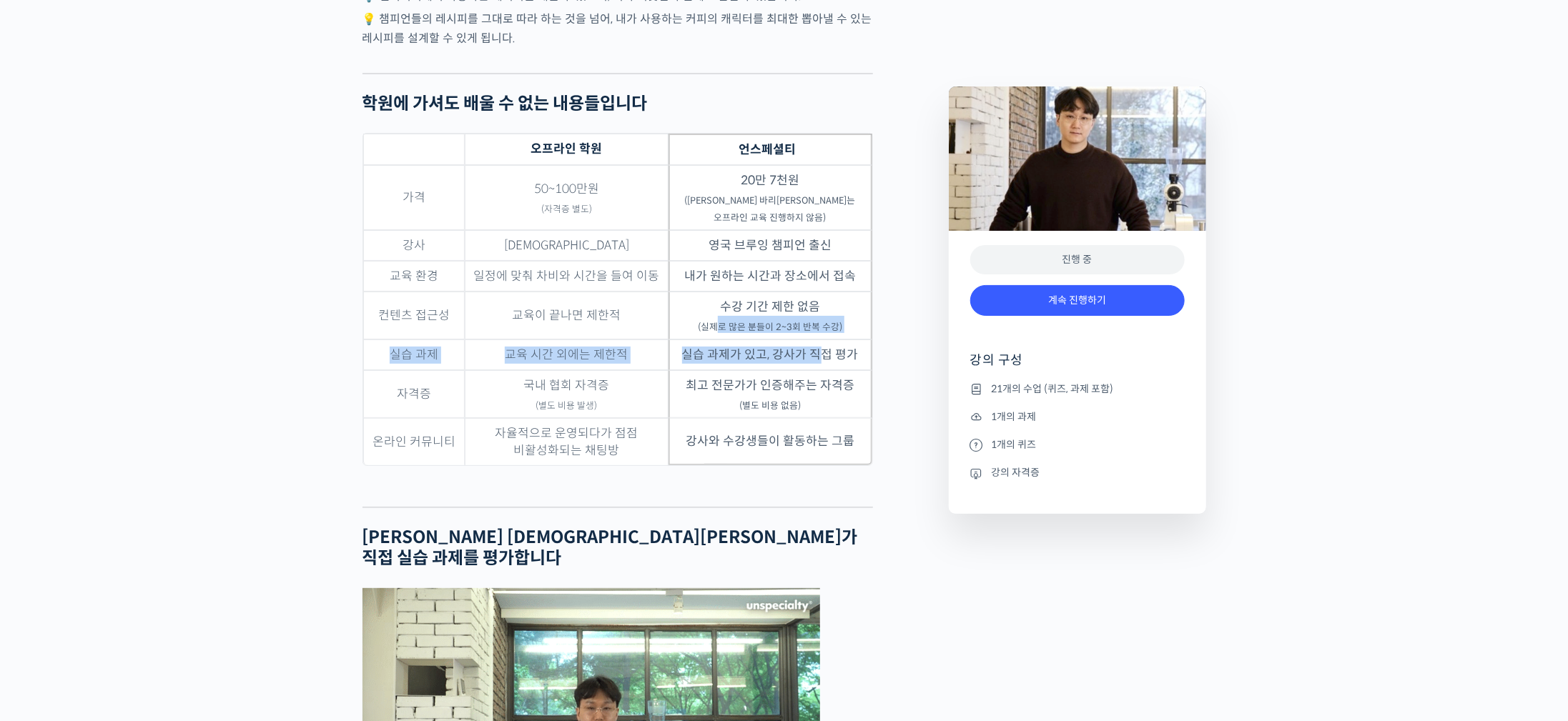
drag, startPoint x: 722, startPoint y: 312, endPoint x: 822, endPoint y: 338, distance: 103.3
click at [822, 338] on tbody "가격 50~100만원 (자격증 별도) 20만 7천원 ([PERSON_NAME] 바리[PERSON_NAME]는 오프라인 교육 진행하지 않음) 강…" at bounding box center [617, 315] width 509 height 300
click at [792, 267] on td "내가 원하는 시간과 장소에서 접속" at bounding box center [770, 277] width 204 height 31
drag, startPoint x: 695, startPoint y: 345, endPoint x: 848, endPoint y: 348, distance: 153.0
click at [848, 348] on td "실습 과제가 있고, 강사가 직접 평가" at bounding box center [770, 355] width 204 height 31
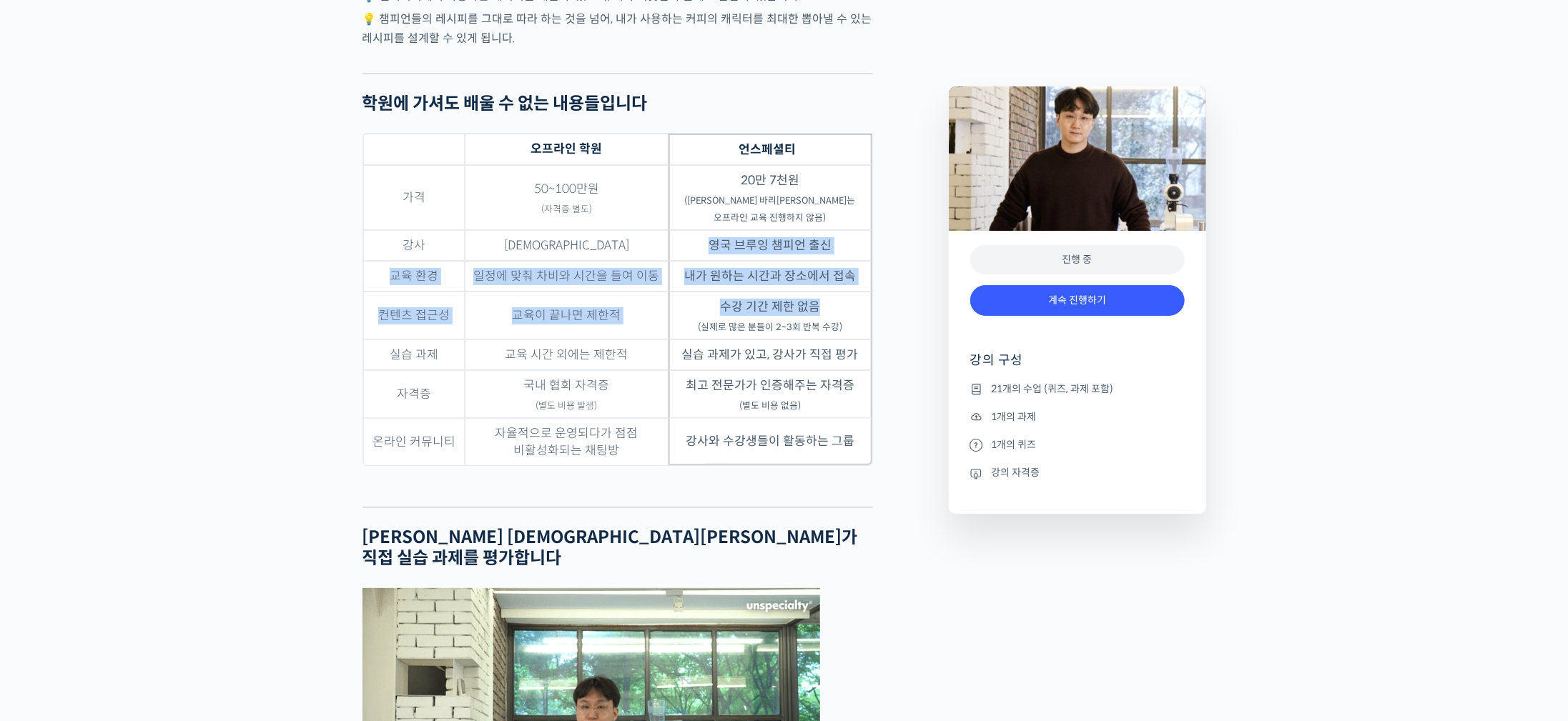
drag, startPoint x: 706, startPoint y: 251, endPoint x: 854, endPoint y: 294, distance: 154.1
click at [850, 292] on tbody "가격 50~100만원 (자격증 별도) 20만 7천원 (박상호 바리스타는 오프라인 교육 진행하지 않음) 강사 복불복 영국 브루잉 챔피언 출신 교…" at bounding box center [617, 315] width 509 height 300
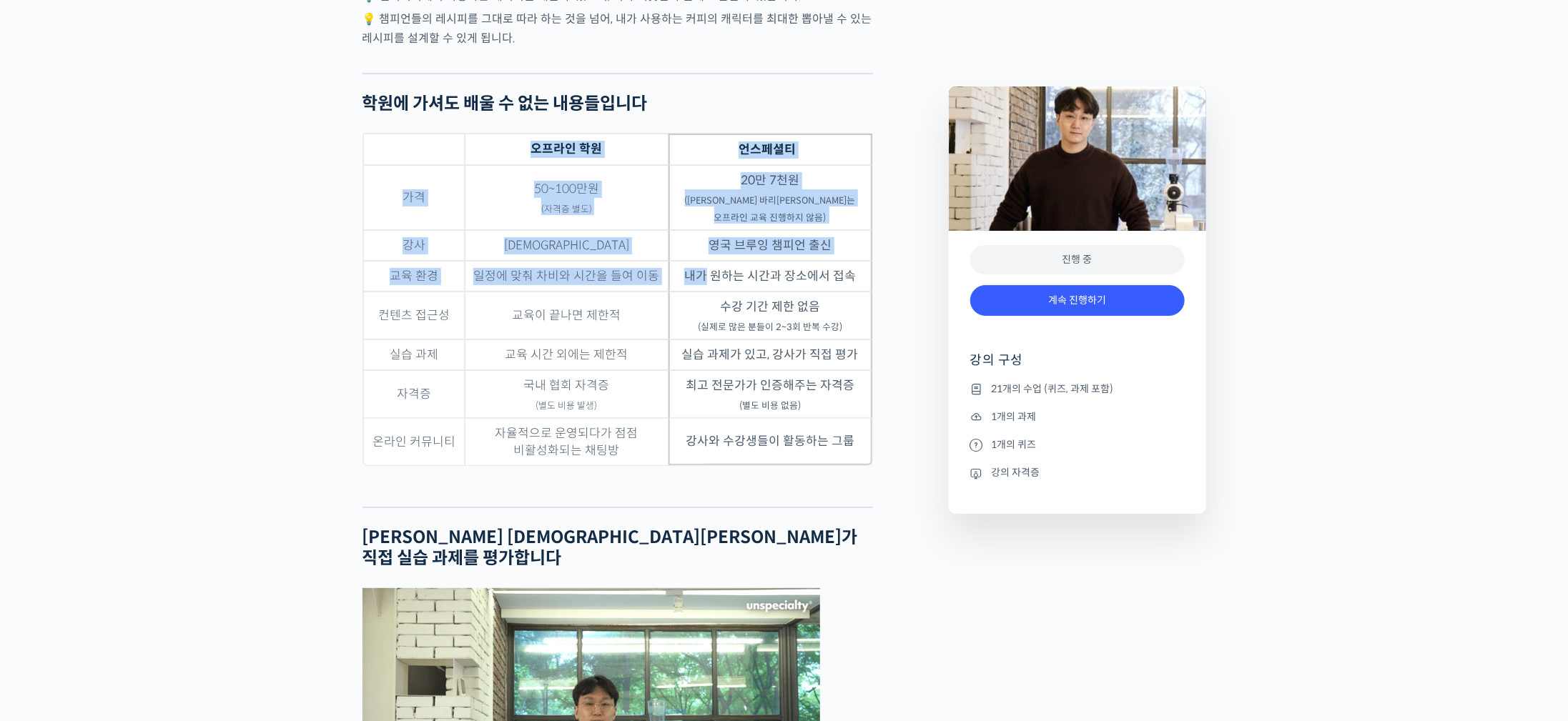
drag, startPoint x: 707, startPoint y: 271, endPoint x: 856, endPoint y: 476, distance: 253.4
click at [859, 466] on figure "오프라인 학원 언스페셜티 가격 50~100만원 (자격증 별도) 20만 7천원 (박상호 바리스타는 오프라인 교육 진행하지 않음) 강사 복불복 영…" at bounding box center [618, 309] width 511 height 352
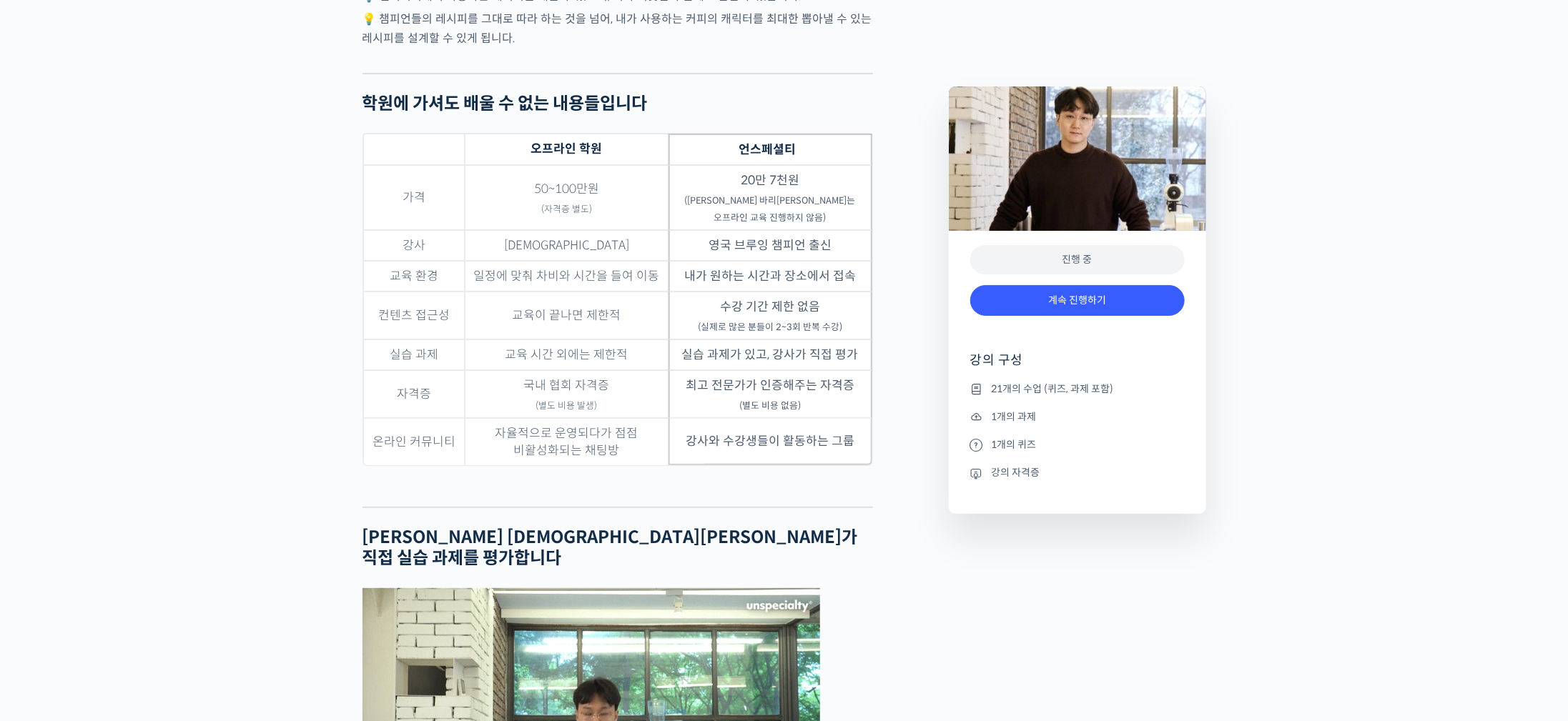
click at [850, 511] on div "박상호 바리스타를 소개합니다! <센터커피> 대표이사 2013년 영국 브루어스 컵 챔피언 🏆 2013년 월드 브루어스 컵(World Brewer…" at bounding box center [618, 363] width 511 height 6338
drag, startPoint x: 726, startPoint y: 298, endPoint x: 808, endPoint y: 310, distance: 82.9
click at [808, 309] on td "수강 기간 제한 없음 (실제로 많은 분들이 2~3회 반복 수강)" at bounding box center [770, 315] width 204 height 48
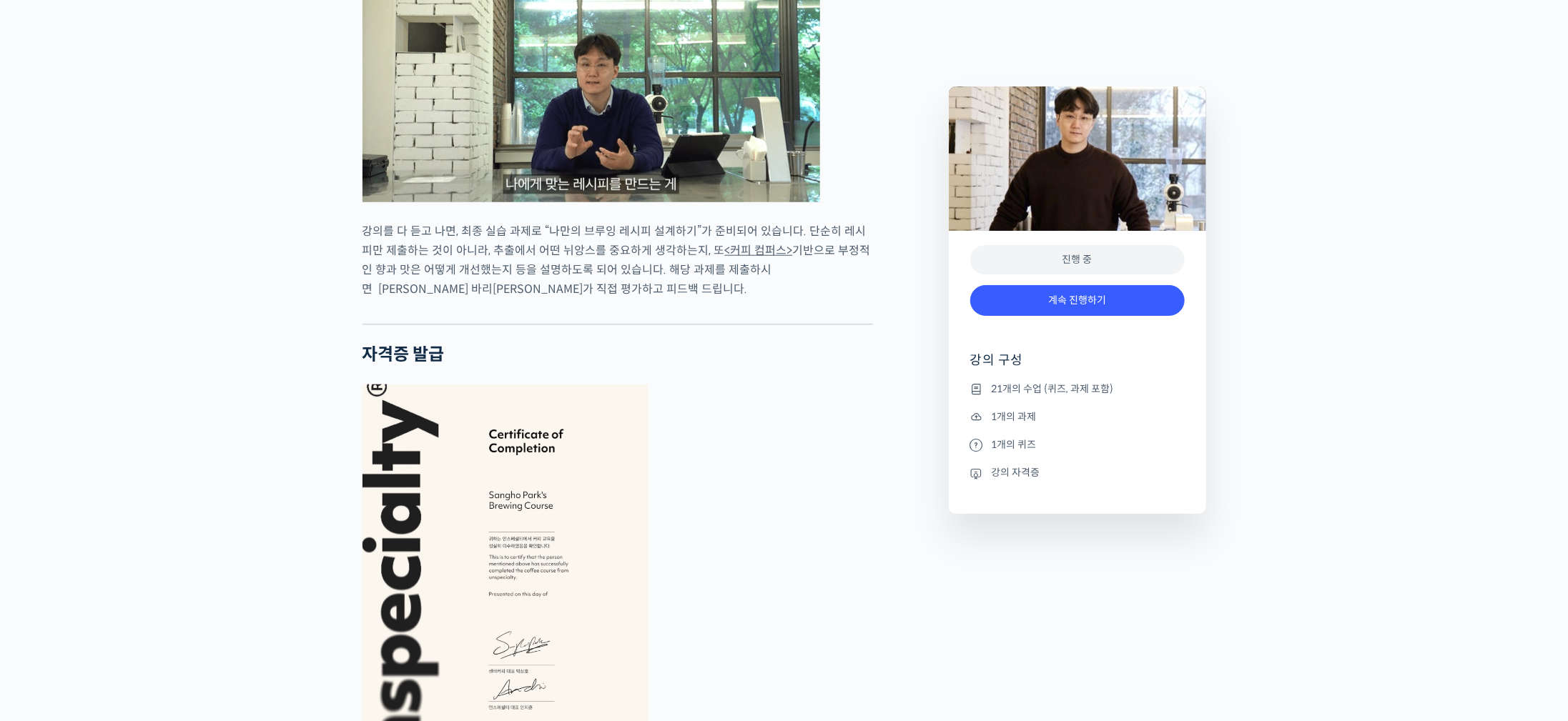
scroll to position [4396, 0]
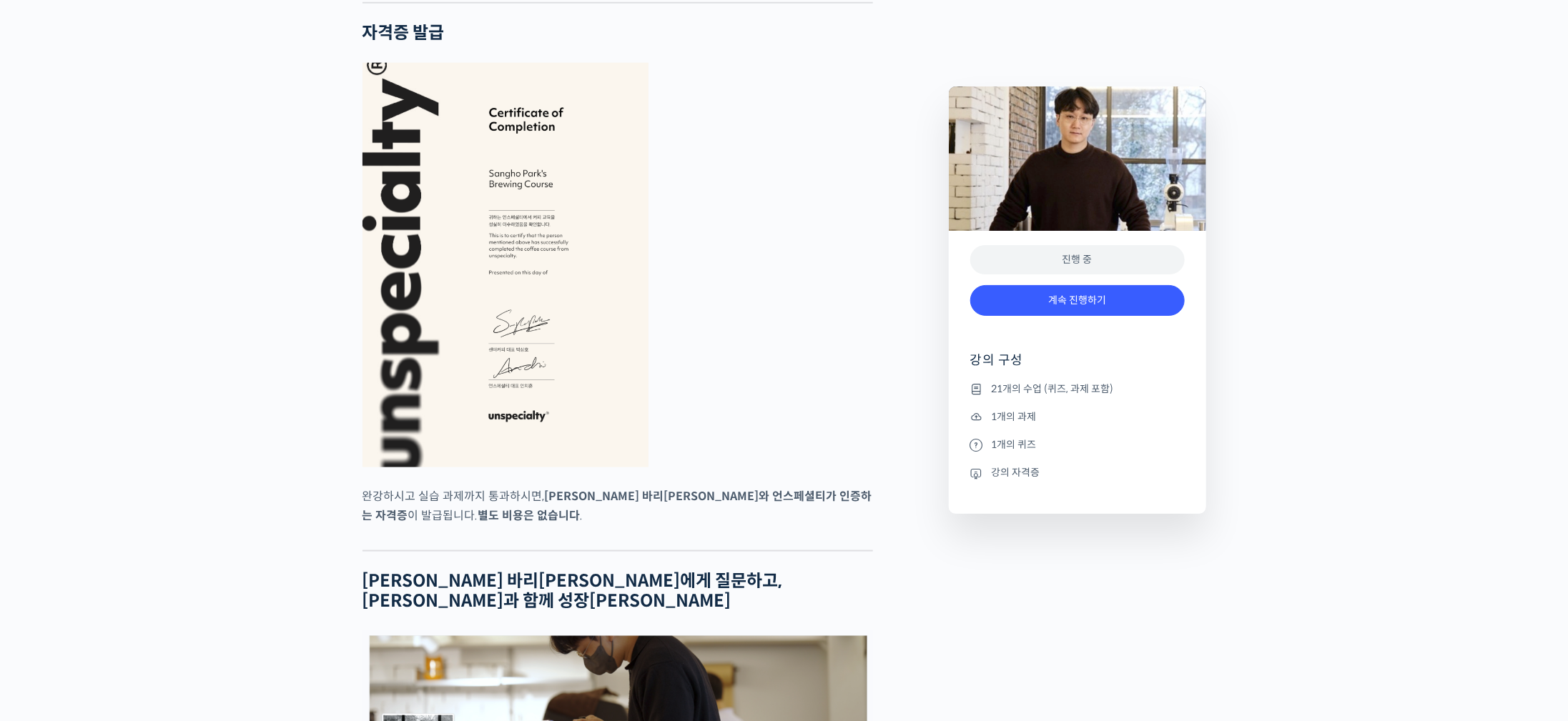
click at [523, 305] on img at bounding box center [505, 265] width 286 height 405
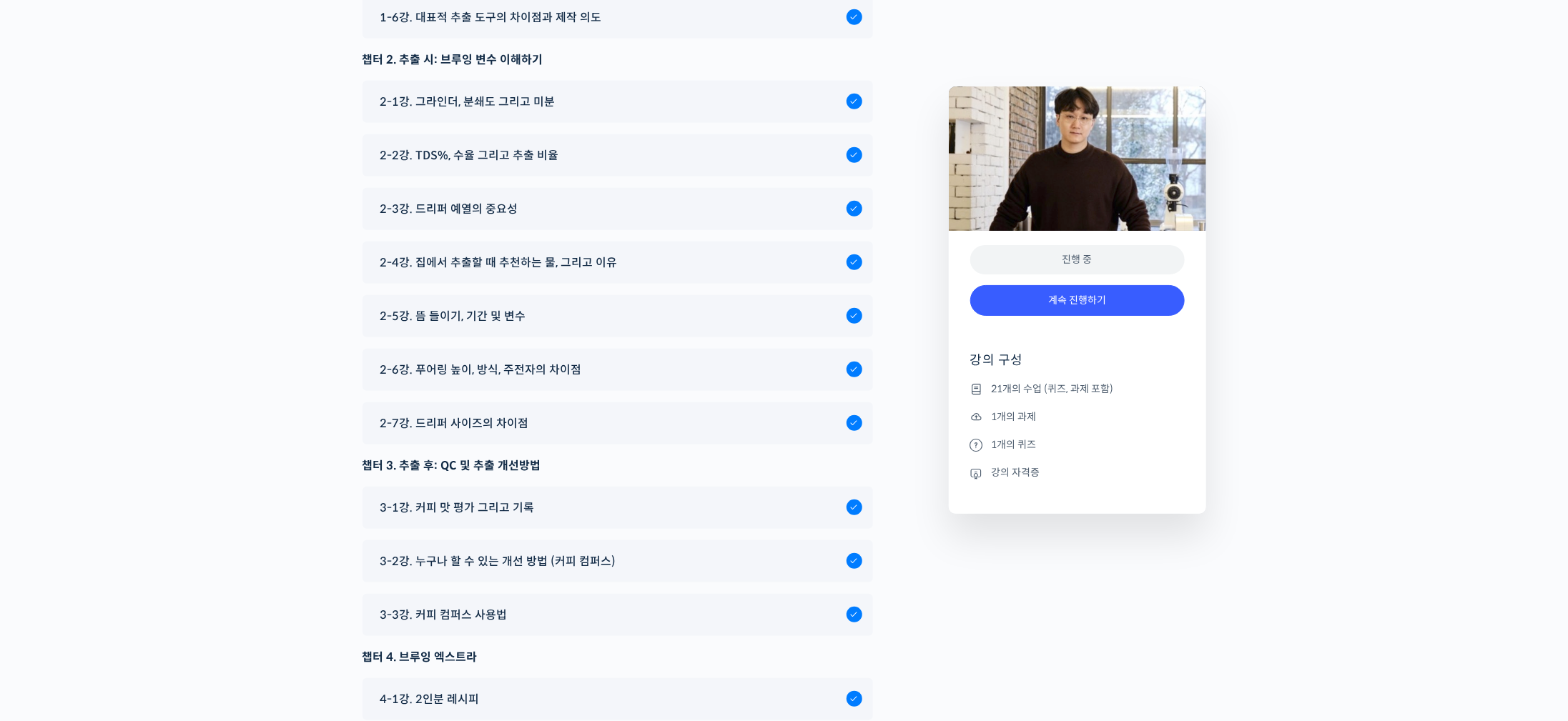
scroll to position [7702, 0]
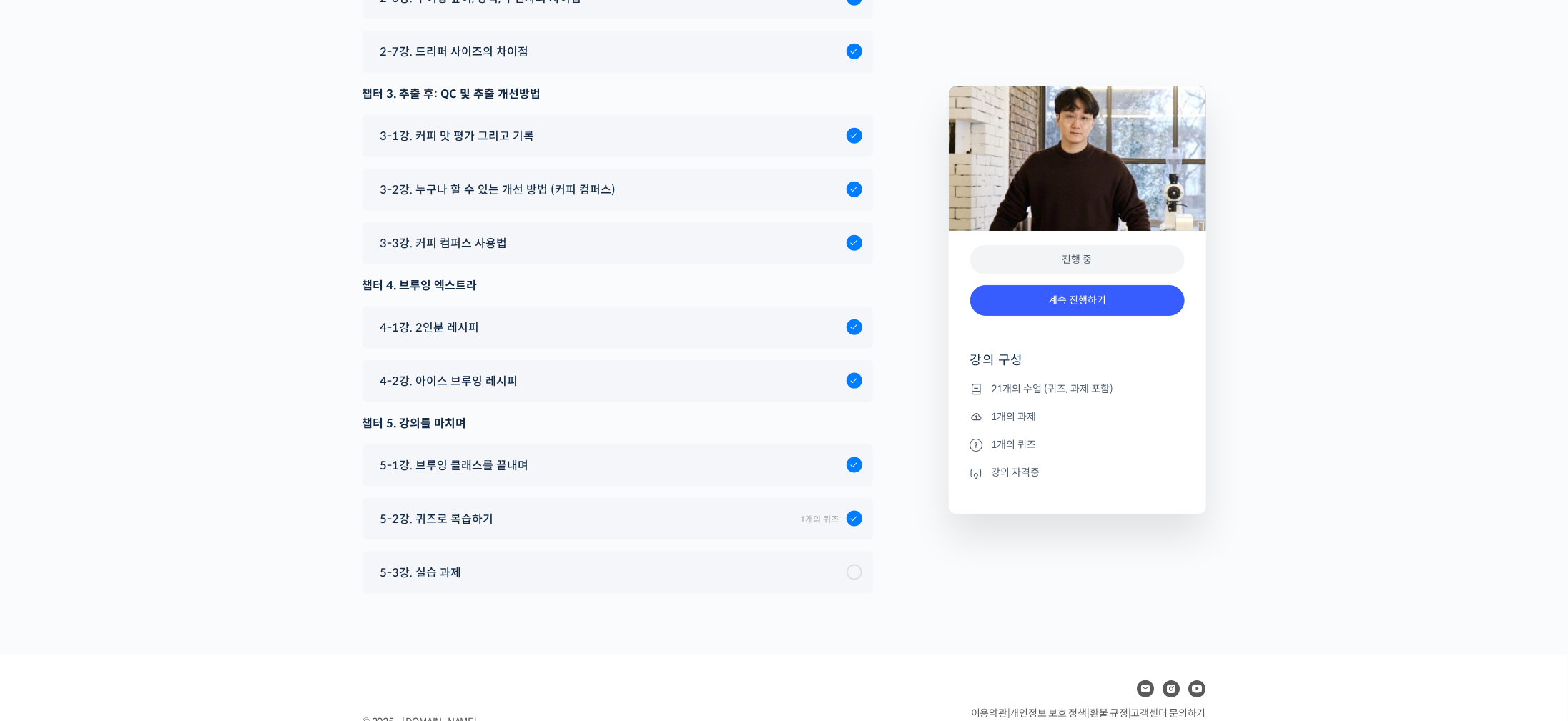
drag, startPoint x: 227, startPoint y: 332, endPoint x: 212, endPoint y: 686, distance: 354.3
click at [401, 563] on span "5-3강. 실습 과제" at bounding box center [420, 572] width 82 height 19
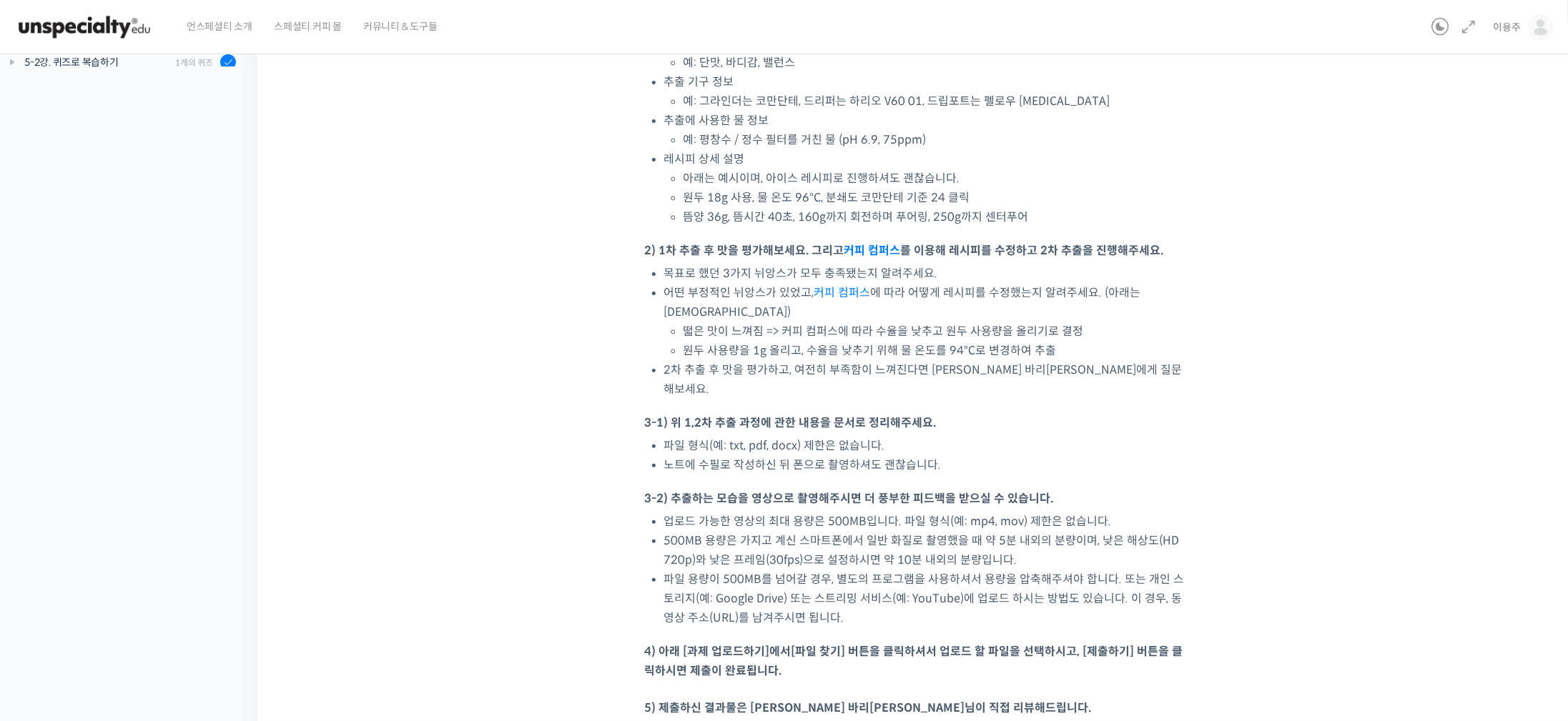
scroll to position [429, 0]
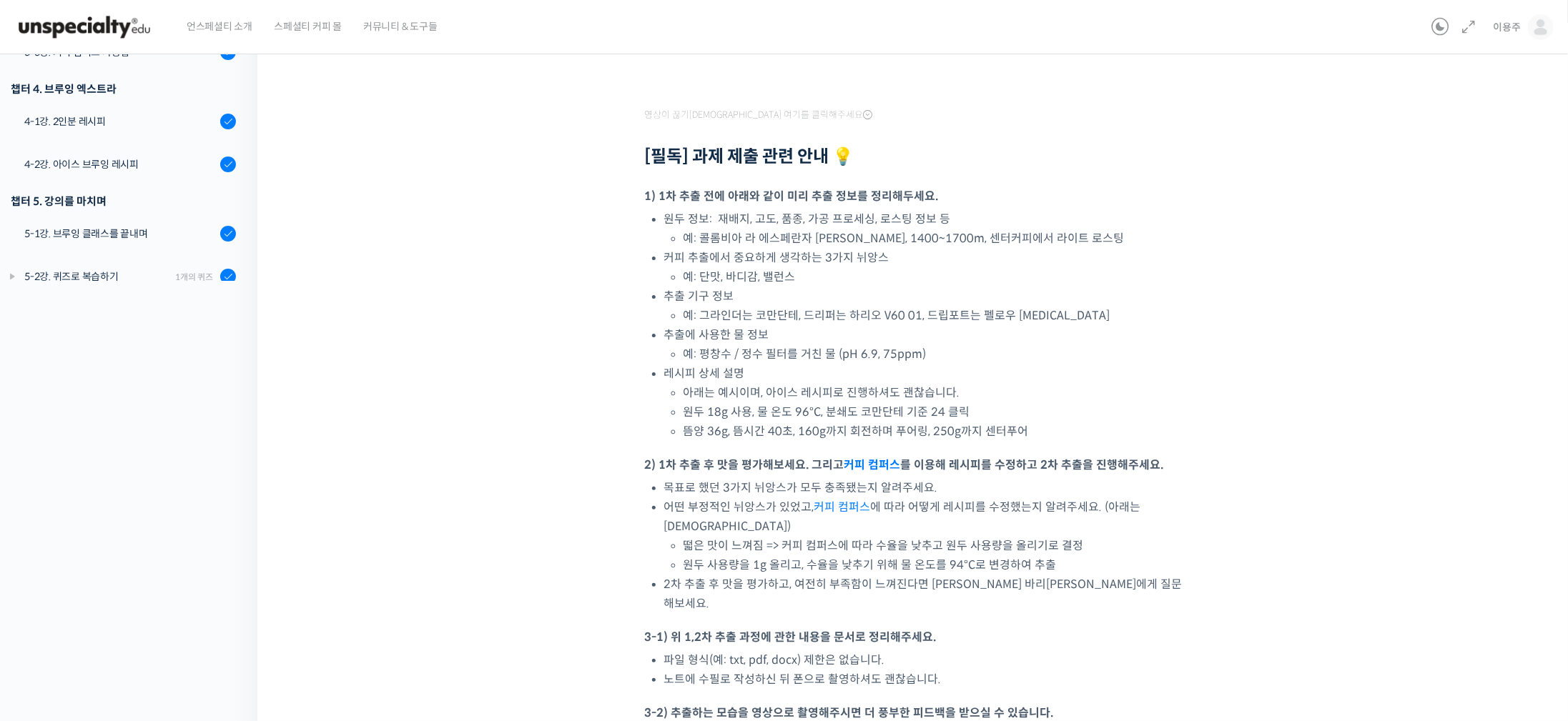
click at [444, 503] on div "기초부터 고급까지, [DEMOGRAPHIC_DATA] 국가대표 [PERSON_NAME] 바리[PERSON_NAME]의 브루잉 클래스 5-3강.…" at bounding box center [916, 499] width 1174 height 1728
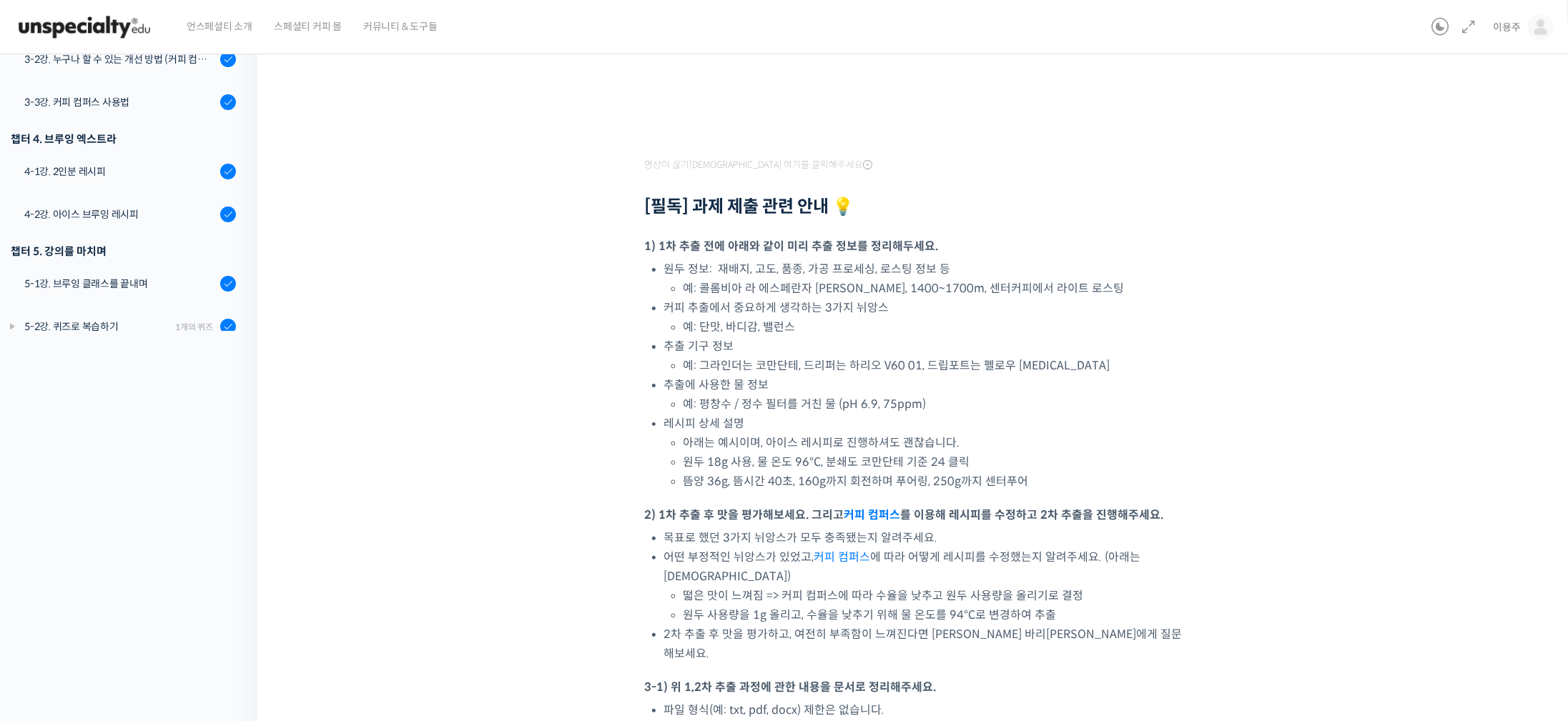
scroll to position [272, 0]
